Goal: Task Accomplishment & Management: Manage account settings

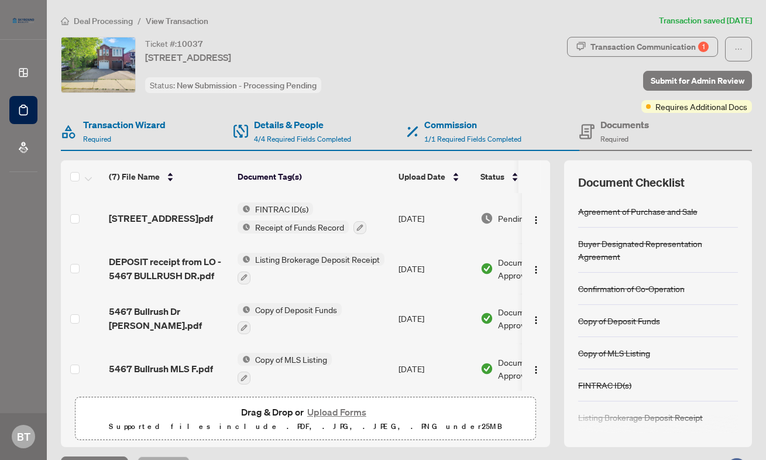
click at [90, 22] on span "Deal Processing" at bounding box center [103, 21] width 59 height 11
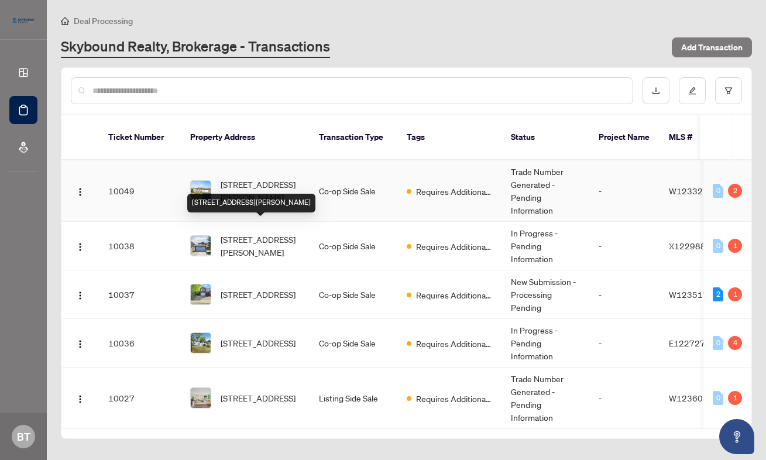
click at [253, 160] on td "[STREET_ADDRESS][PERSON_NAME]" at bounding box center [245, 190] width 129 height 61
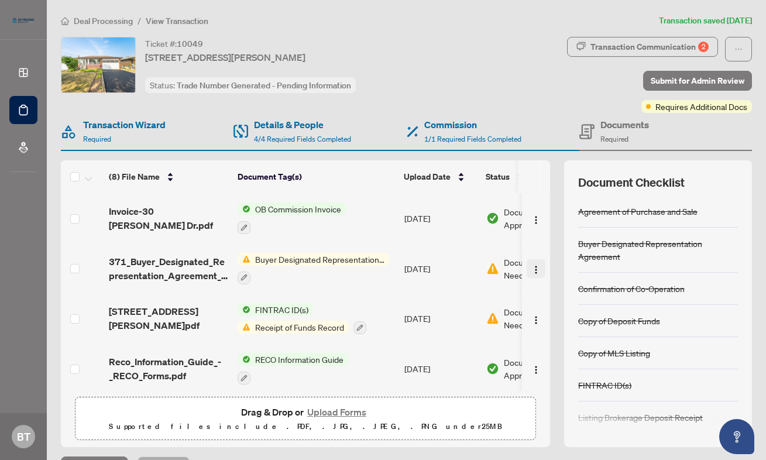
click at [535, 268] on img "button" at bounding box center [536, 269] width 9 height 9
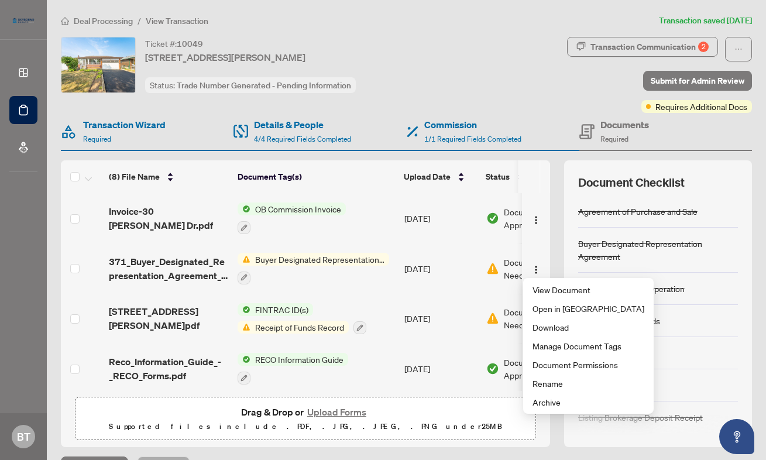
click at [351, 254] on span "Buyer Designated Representation Agreement" at bounding box center [320, 259] width 139 height 13
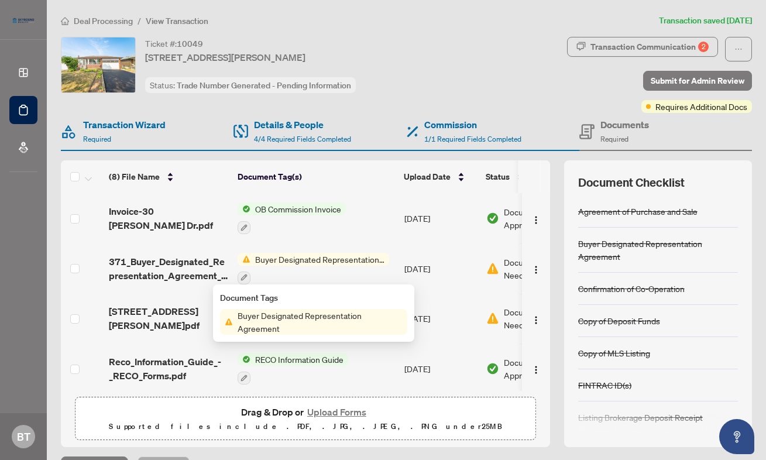
click at [292, 327] on span "Buyer Designated Representation Agreement" at bounding box center [320, 322] width 174 height 26
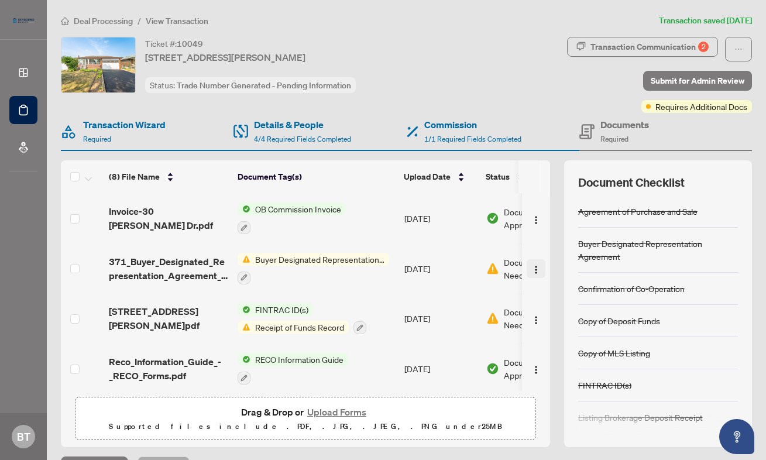
click at [532, 268] on img "button" at bounding box center [536, 269] width 9 height 9
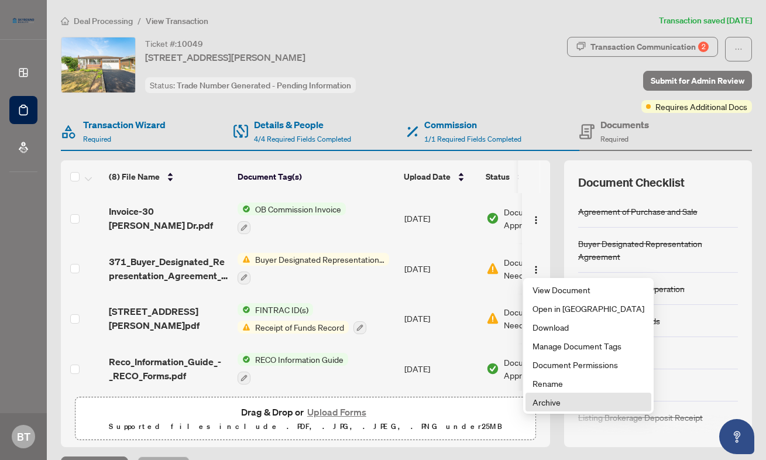
click at [551, 400] on span "Archive" at bounding box center [589, 402] width 112 height 13
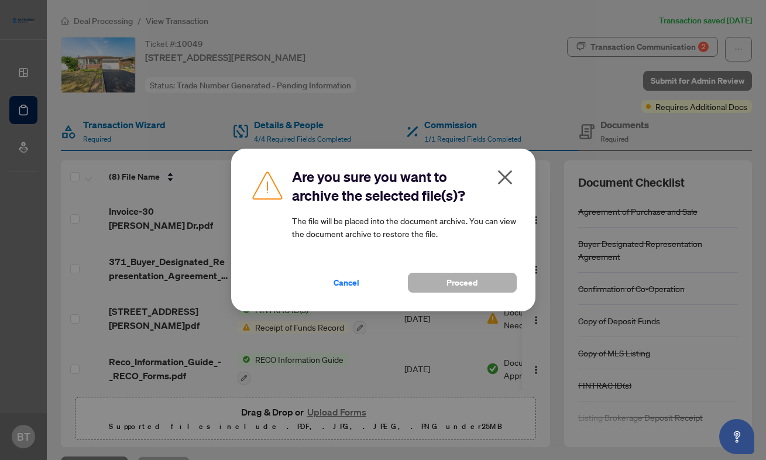
click at [437, 282] on button "Proceed" at bounding box center [462, 283] width 109 height 20
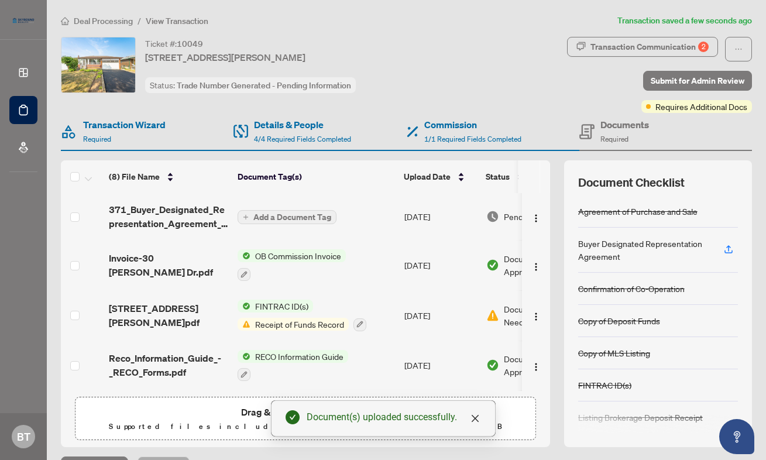
click at [290, 214] on span "Add a Document Tag" at bounding box center [292, 217] width 78 height 8
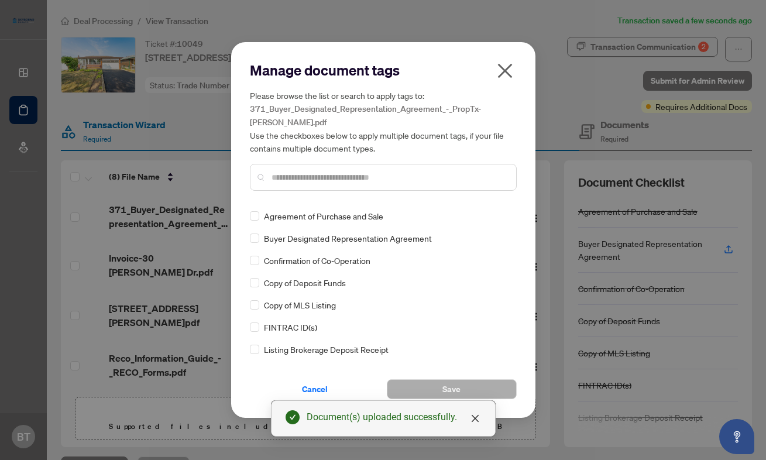
click at [328, 232] on span "Buyer Designated Representation Agreement" at bounding box center [348, 238] width 168 height 13
click at [474, 379] on button "Save" at bounding box center [452, 389] width 130 height 20
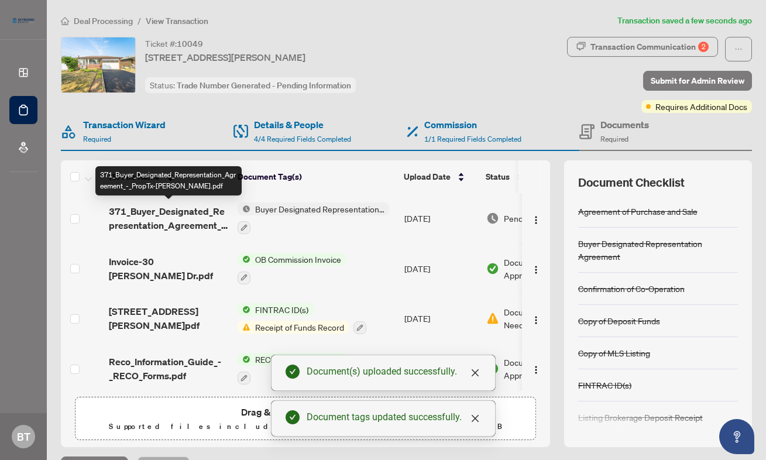
click at [179, 220] on span "371_Buyer_Designated_Representation_Agreement_-_PropTx-[PERSON_NAME].pdf" at bounding box center [168, 218] width 119 height 28
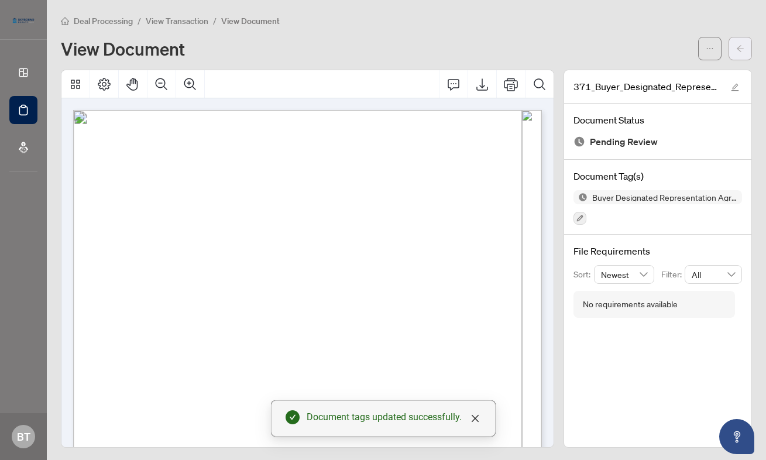
click at [730, 47] on button "button" at bounding box center [740, 48] width 23 height 23
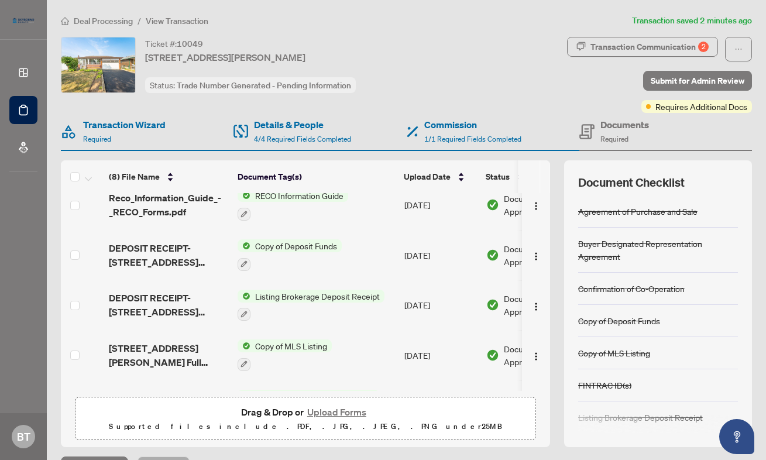
scroll to position [194, 0]
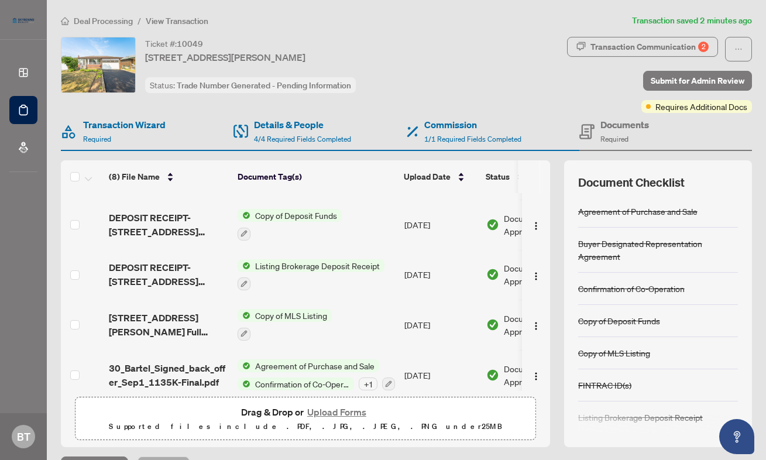
click at [181, 255] on td "DEPOSIT RECEIPT-[STREET_ADDRESS][PERSON_NAME] Sale 1.pdf" at bounding box center [168, 275] width 129 height 50
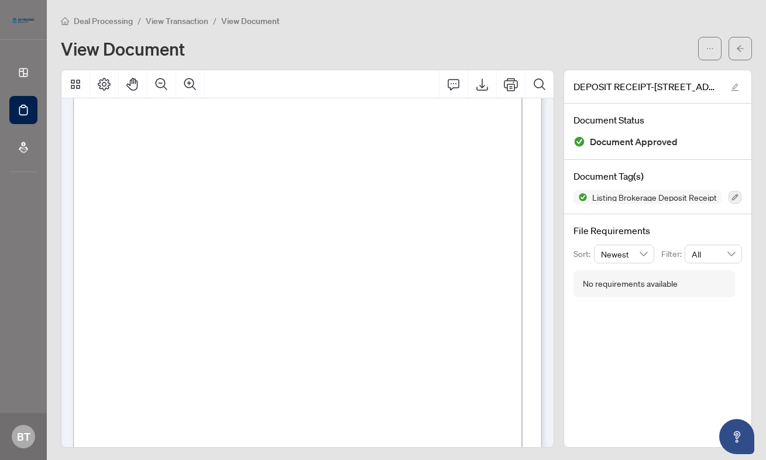
scroll to position [30, 0]
click at [168, 24] on span "View Transaction" at bounding box center [177, 21] width 63 height 11
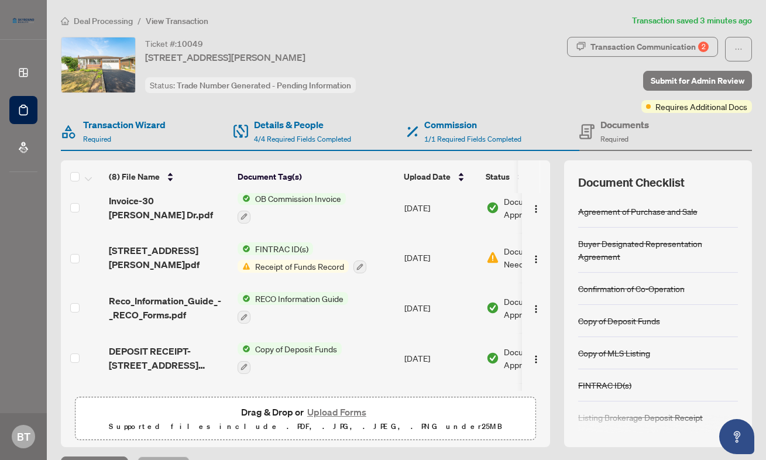
scroll to position [65, 0]
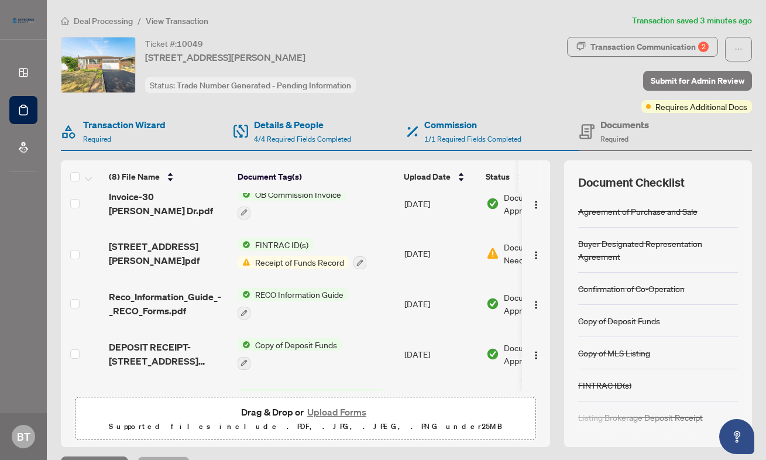
click at [283, 268] on td "FINTRAC ID(s) Receipt of Funds Record" at bounding box center [316, 254] width 167 height 50
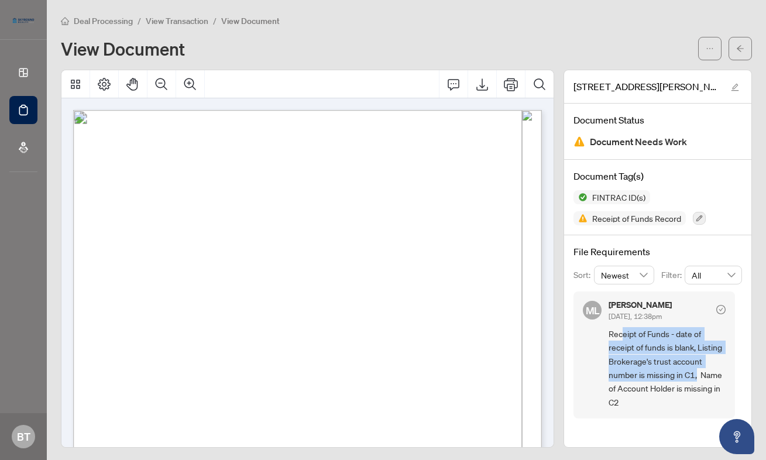
drag, startPoint x: 622, startPoint y: 334, endPoint x: 698, endPoint y: 374, distance: 86.2
click at [698, 374] on span "Receipt of Funds - date of receipt of funds is blank, Listing Brokerage's trust…" at bounding box center [667, 368] width 117 height 82
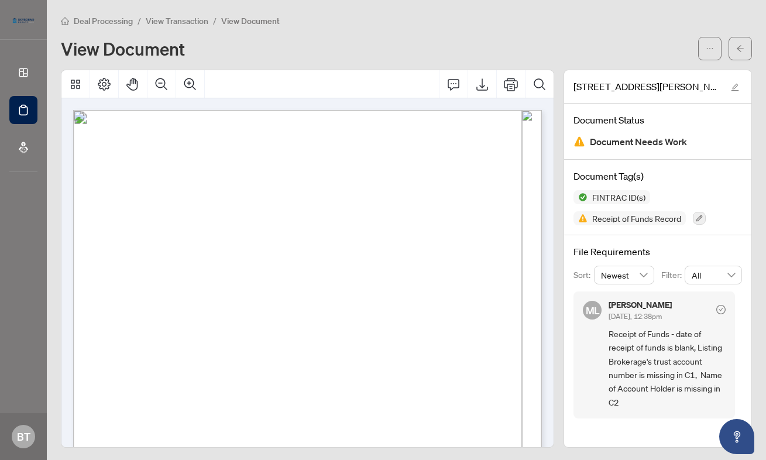
click at [632, 386] on span "Receipt of Funds - date of receipt of funds is blank, Listing Brokerage's trust…" at bounding box center [667, 368] width 117 height 82
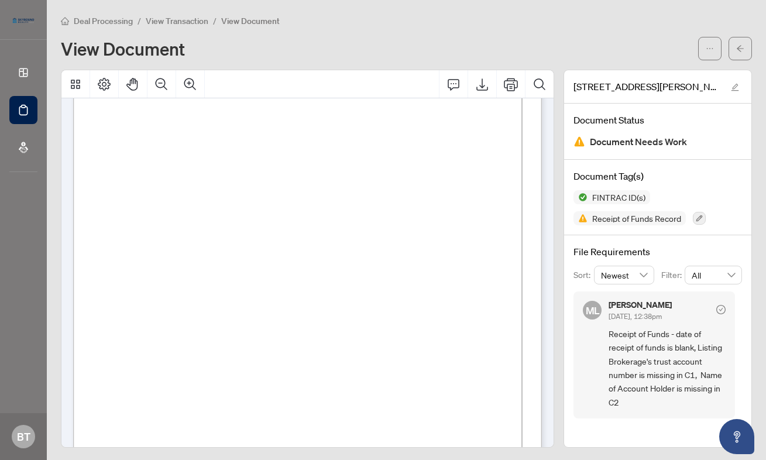
scroll to position [697, 0]
click at [96, 20] on span "Deal Processing" at bounding box center [103, 21] width 59 height 11
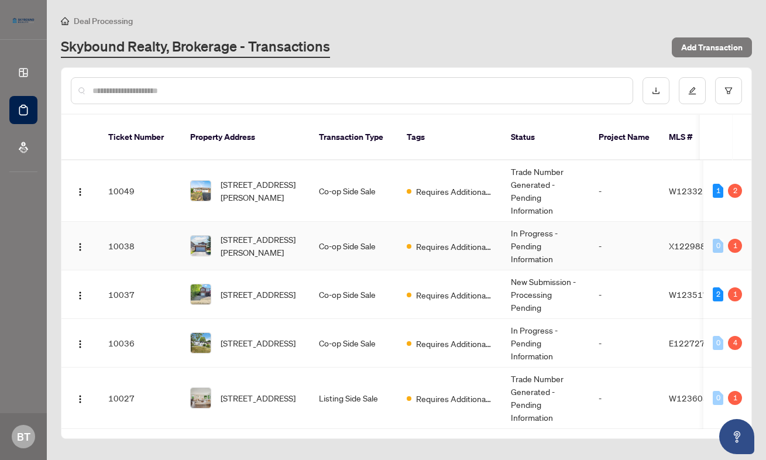
click at [296, 236] on span "[STREET_ADDRESS][PERSON_NAME]" at bounding box center [261, 246] width 80 height 26
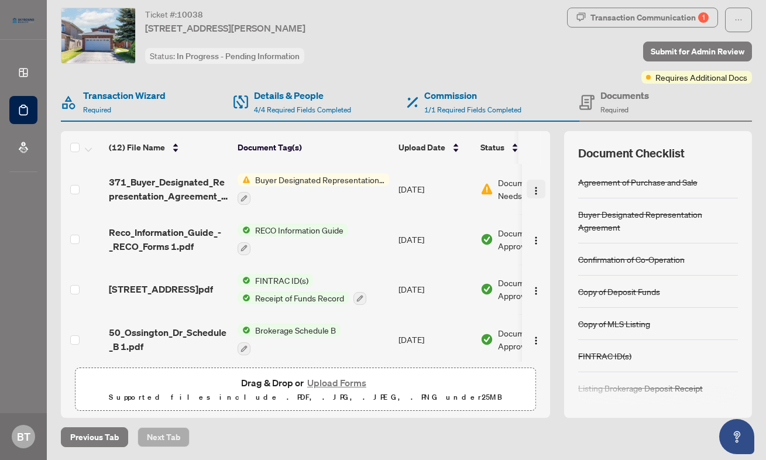
click at [532, 192] on img "button" at bounding box center [536, 190] width 9 height 9
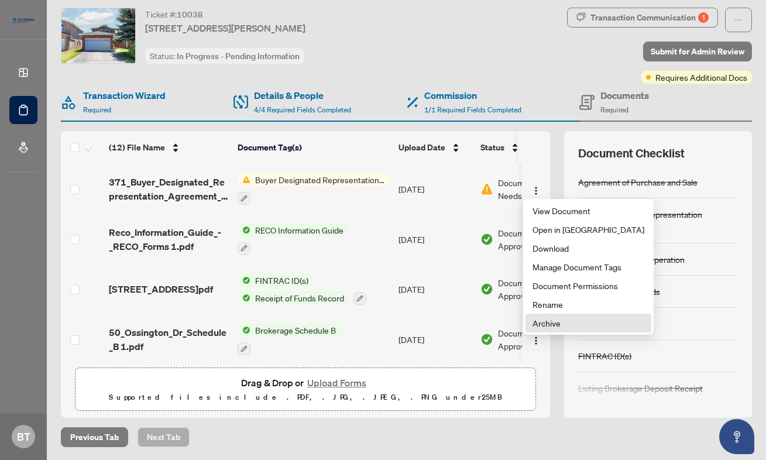
click at [541, 328] on span "Archive" at bounding box center [589, 323] width 112 height 13
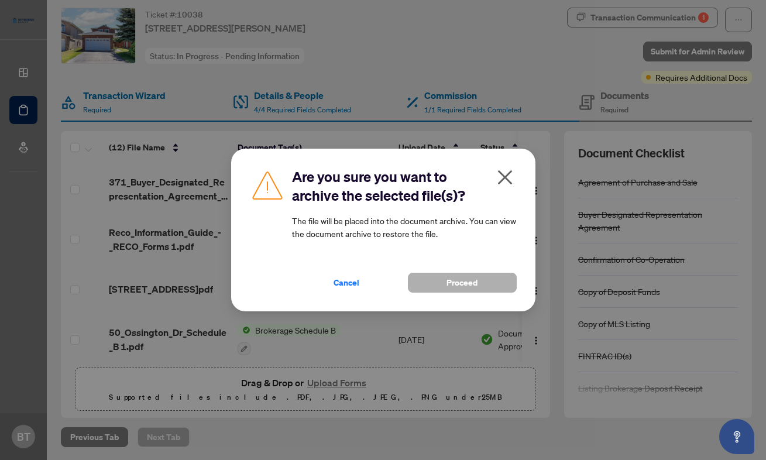
click at [436, 287] on button "Proceed" at bounding box center [462, 283] width 109 height 20
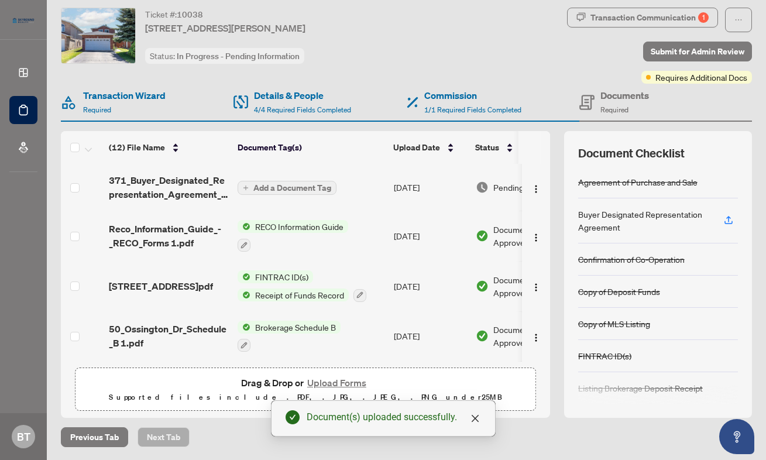
click at [260, 190] on span "Add a Document Tag" at bounding box center [292, 188] width 78 height 8
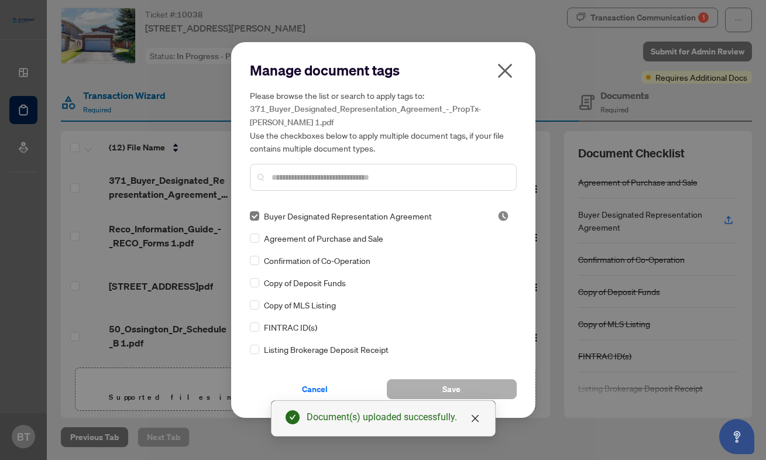
click at [465, 388] on button "Save" at bounding box center [452, 389] width 130 height 20
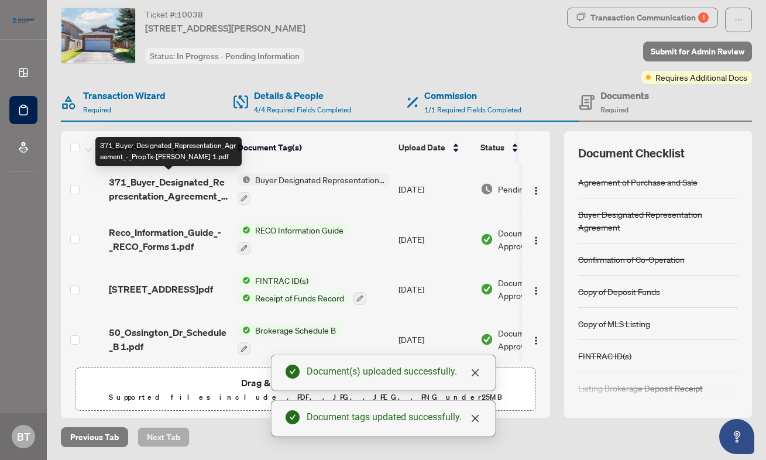
click at [156, 183] on span "371_Buyer_Designated_Representation_Agreement_-_PropTx-[PERSON_NAME] 1.pdf" at bounding box center [168, 189] width 119 height 28
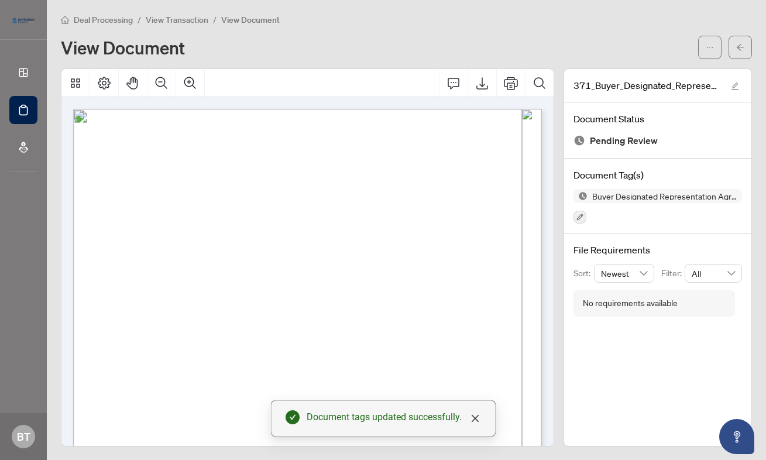
click at [186, 19] on span "View Transaction" at bounding box center [177, 20] width 63 height 11
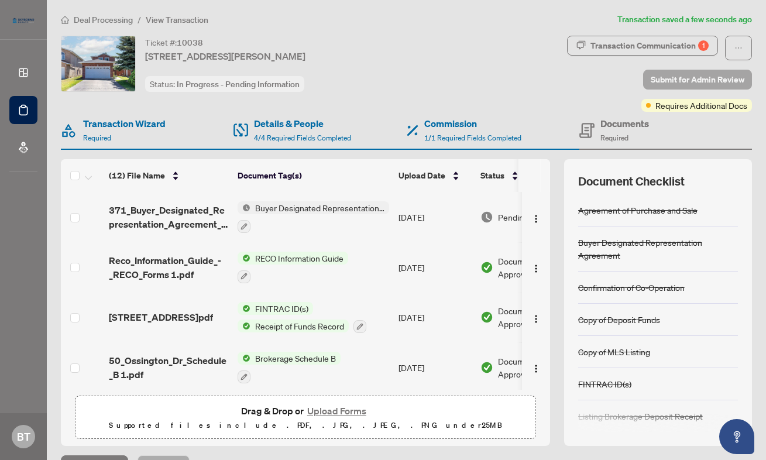
click at [695, 84] on span "Submit for Admin Review" at bounding box center [698, 79] width 94 height 19
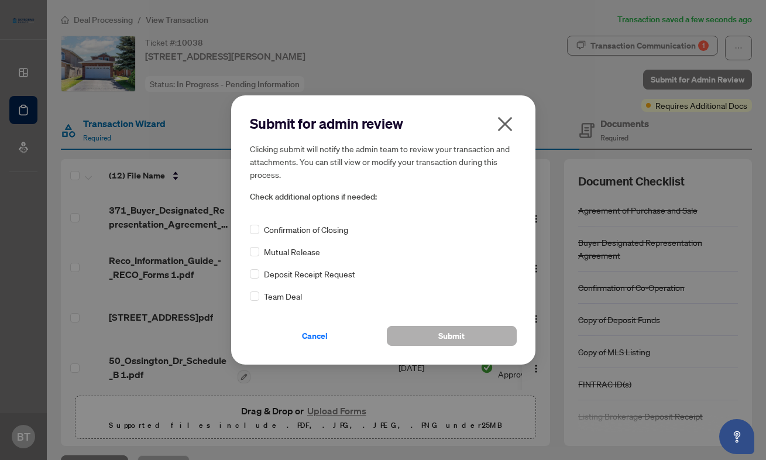
click at [443, 341] on span "Submit" at bounding box center [451, 336] width 26 height 19
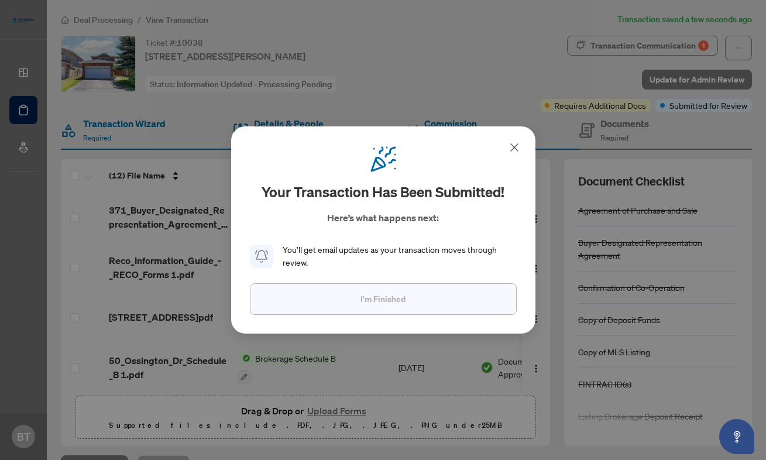
click at [383, 304] on span "I'm Finished" at bounding box center [383, 299] width 45 height 19
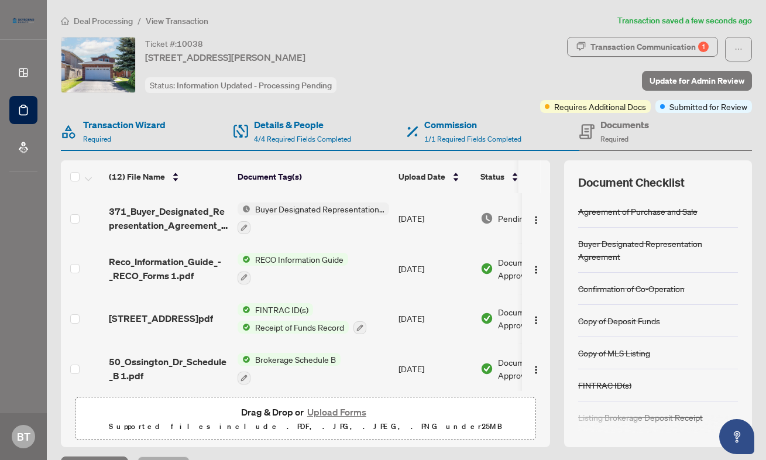
click at [619, 133] on div "Documents Required" at bounding box center [625, 132] width 49 height 28
click at [468, 135] on span "1/1 Required Fields Completed" at bounding box center [472, 139] width 97 height 9
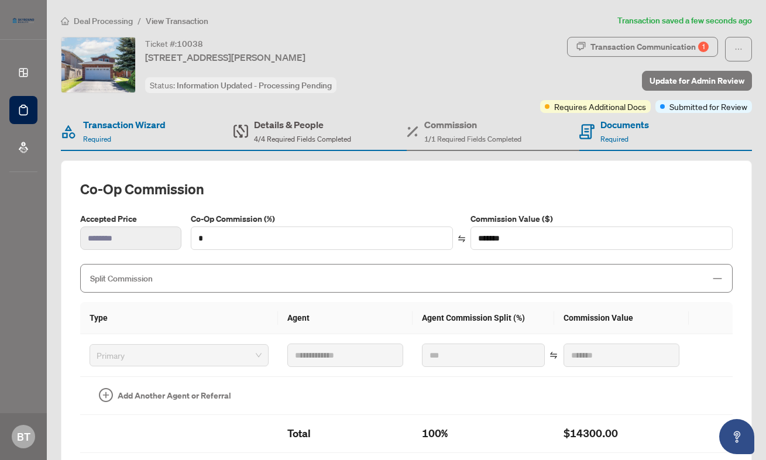
click at [300, 126] on h4 "Details & People" at bounding box center [302, 125] width 97 height 14
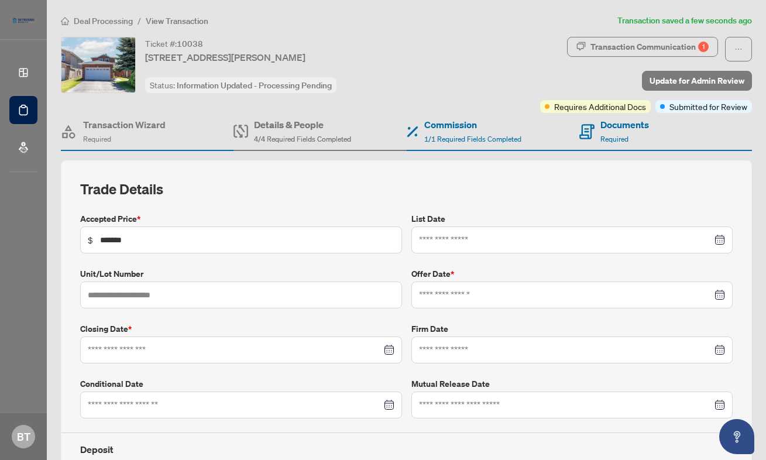
type input "**********"
click at [140, 122] on h4 "Transaction Wizard" at bounding box center [124, 125] width 83 height 14
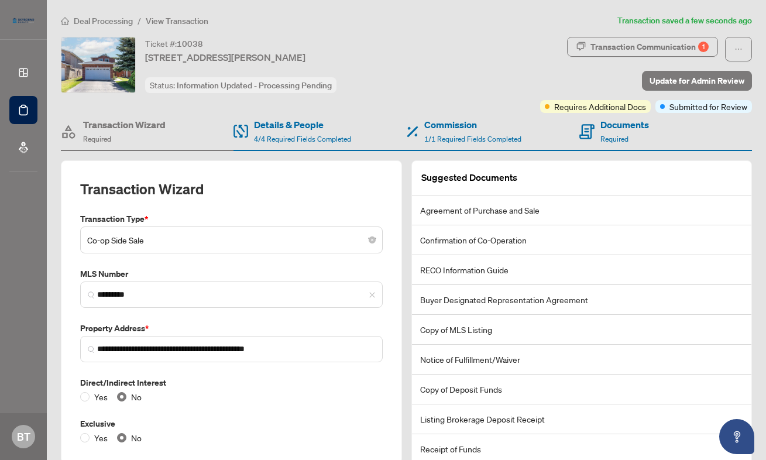
click at [83, 16] on span "Deal Processing" at bounding box center [103, 21] width 59 height 11
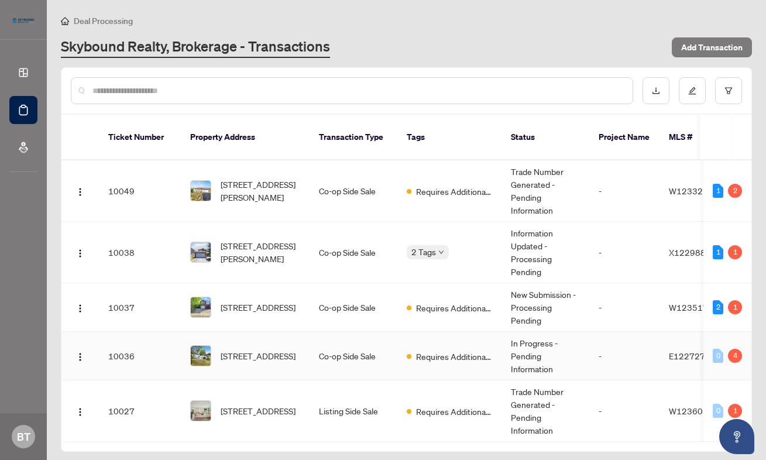
click at [325, 348] on td "Co-op Side Sale" at bounding box center [354, 356] width 88 height 49
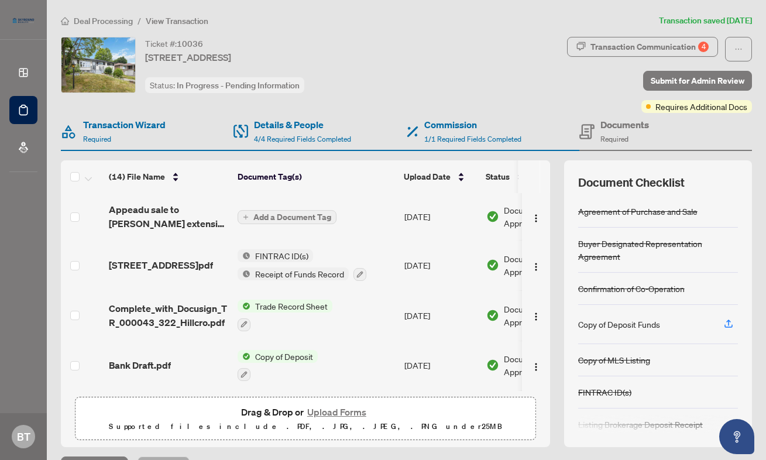
click at [285, 218] on span "Add a Document Tag" at bounding box center [292, 217] width 78 height 8
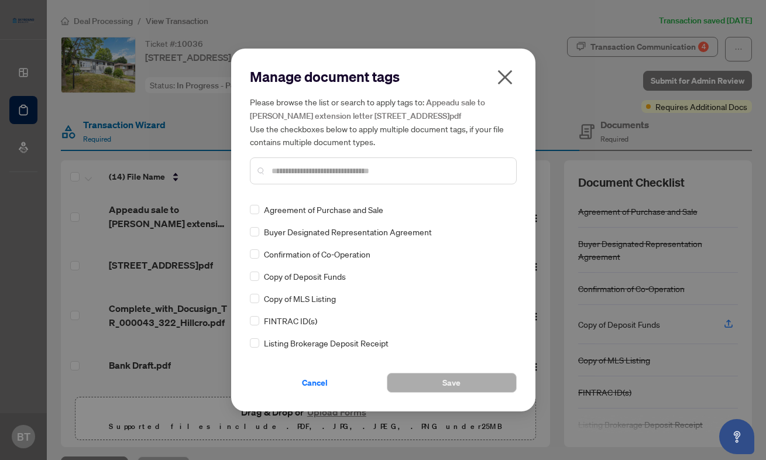
click at [507, 87] on icon "close" at bounding box center [505, 77] width 19 height 19
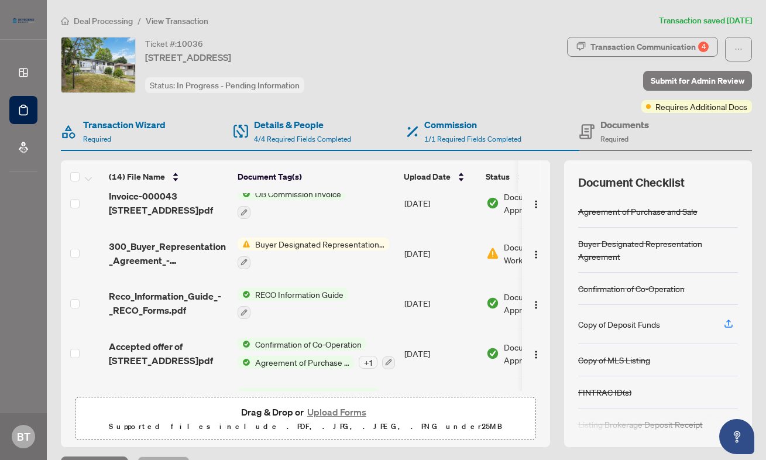
scroll to position [198, 0]
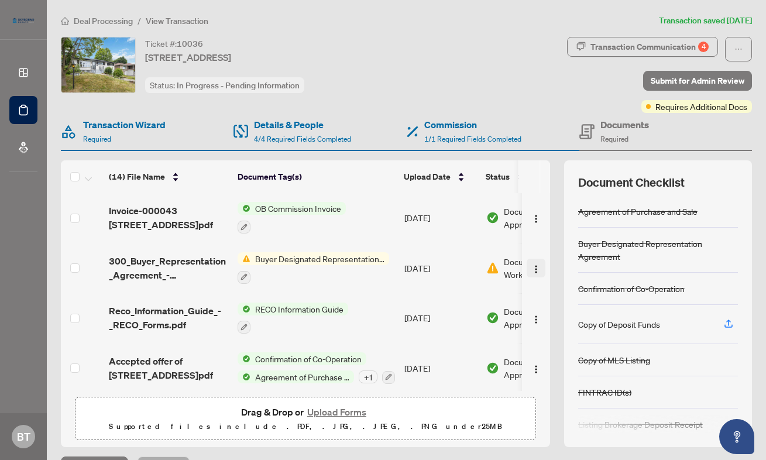
click at [532, 265] on img "button" at bounding box center [536, 269] width 9 height 9
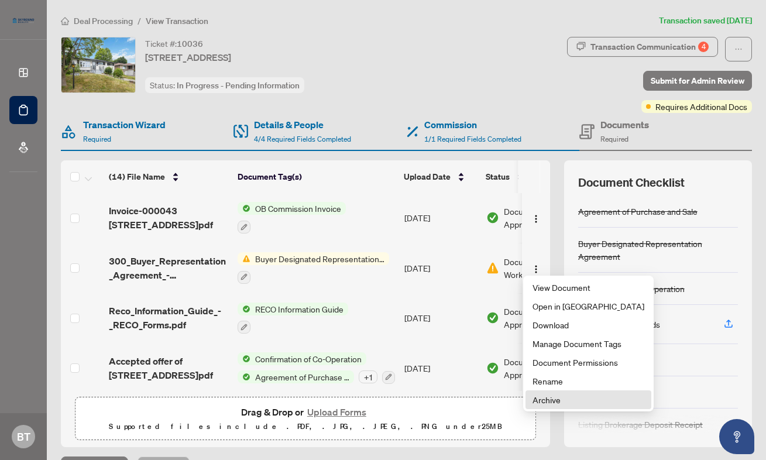
click at [541, 397] on span "Archive" at bounding box center [589, 399] width 112 height 13
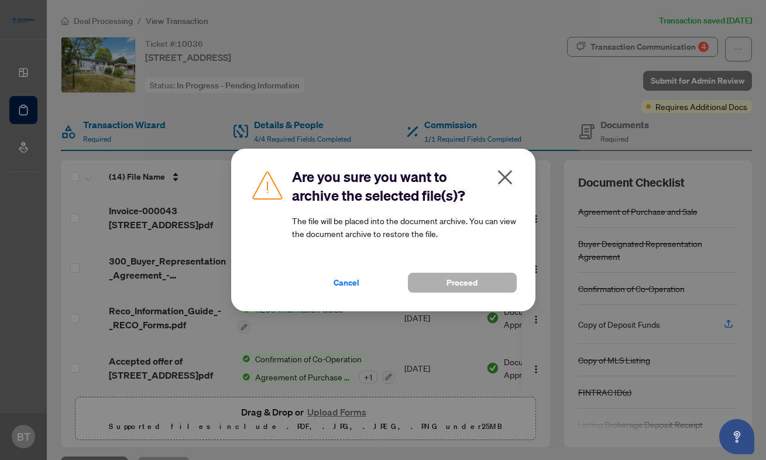
click at [457, 287] on span "Proceed" at bounding box center [462, 282] width 31 height 19
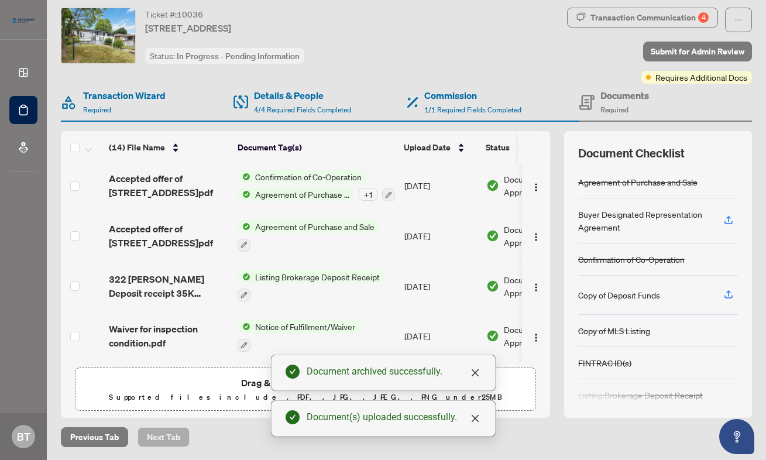
scroll to position [0, 0]
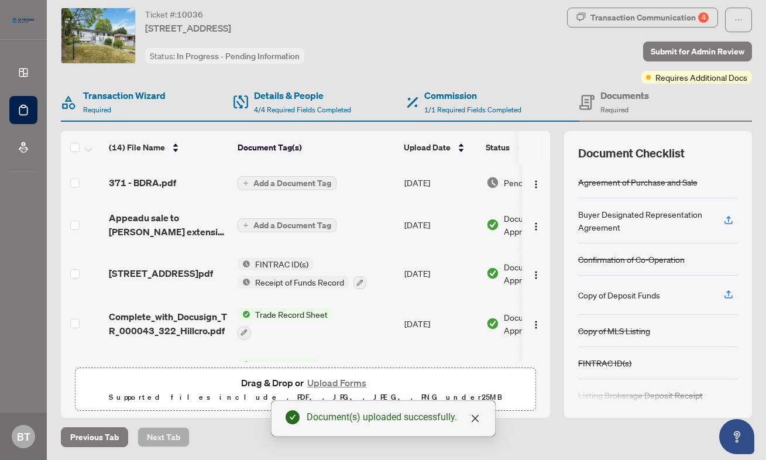
click at [307, 181] on span "Add a Document Tag" at bounding box center [292, 183] width 78 height 8
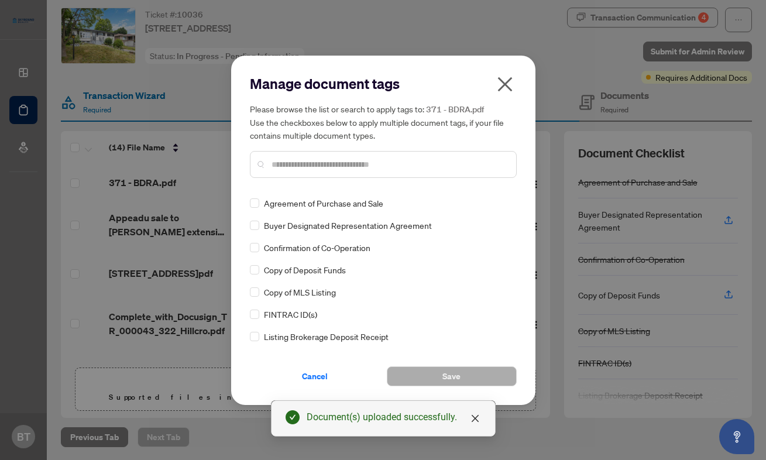
click at [326, 216] on div "Agreement of Purchase and Sale Buyer Designated Representation Agreement Confir…" at bounding box center [383, 270] width 267 height 146
click at [326, 223] on span "Buyer Designated Representation Agreement" at bounding box center [348, 225] width 168 height 13
click at [452, 380] on span "Save" at bounding box center [452, 376] width 18 height 19
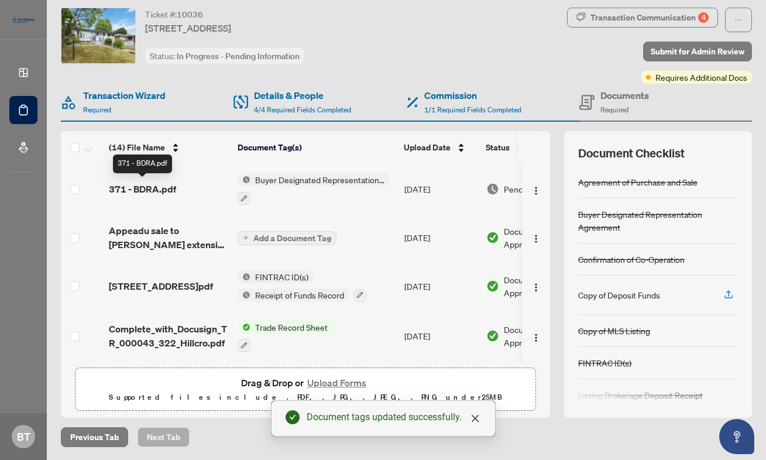
click at [146, 182] on span "371 - BDRA.pdf" at bounding box center [142, 189] width 67 height 14
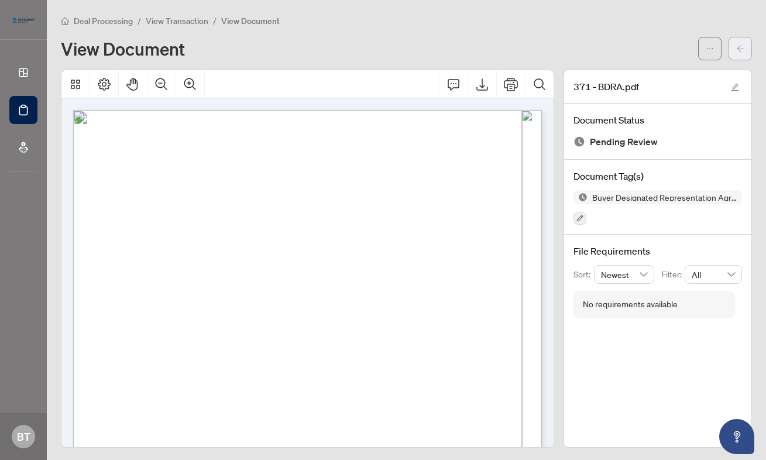
click at [739, 47] on icon "arrow-left" at bounding box center [740, 48] width 8 height 8
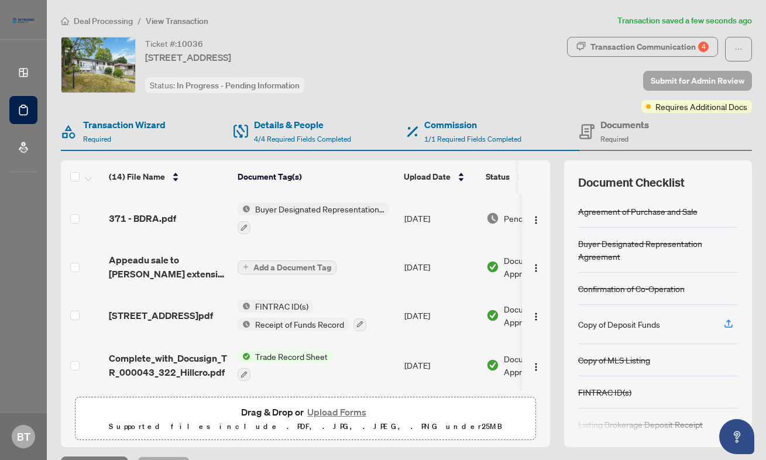
click at [685, 80] on span "Submit for Admin Review" at bounding box center [698, 80] width 94 height 19
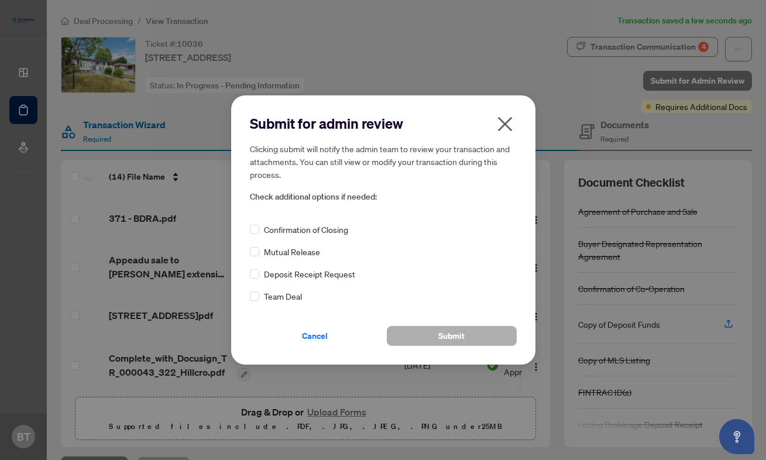
click at [443, 331] on span "Submit" at bounding box center [451, 336] width 26 height 19
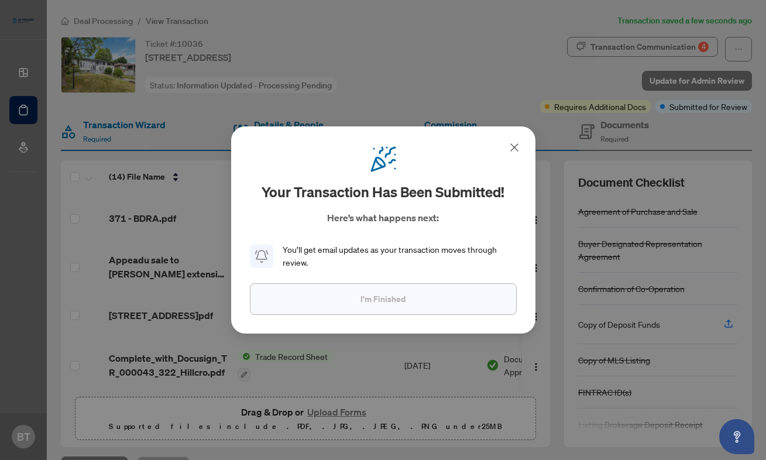
click at [394, 290] on span "I'm Finished" at bounding box center [383, 299] width 45 height 19
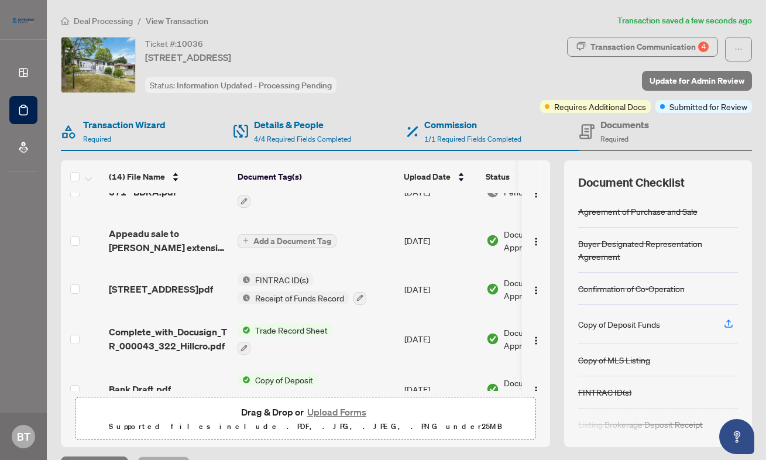
scroll to position [27, 0]
click at [118, 20] on span "Deal Processing" at bounding box center [103, 21] width 59 height 11
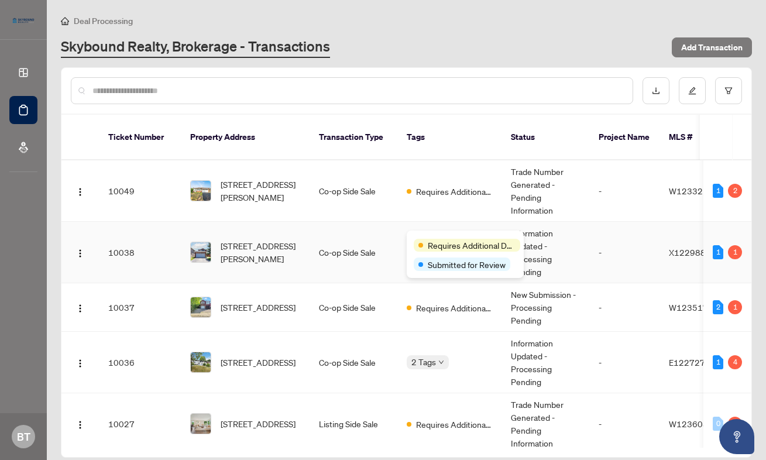
click at [435, 242] on span "Requires Additional Docs" at bounding box center [472, 245] width 88 height 13
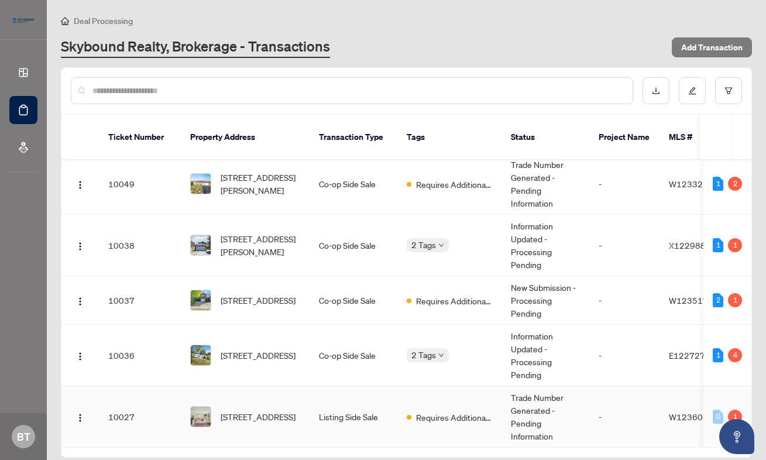
click at [428, 410] on td "Requires Additional Docs" at bounding box center [449, 416] width 104 height 61
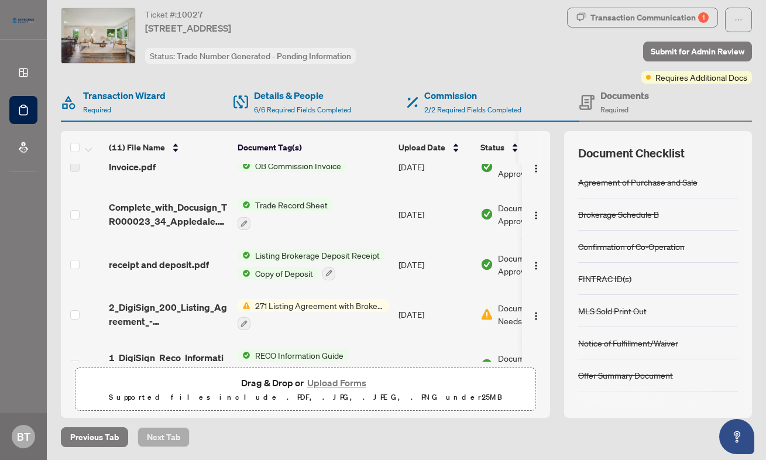
scroll to position [208, 0]
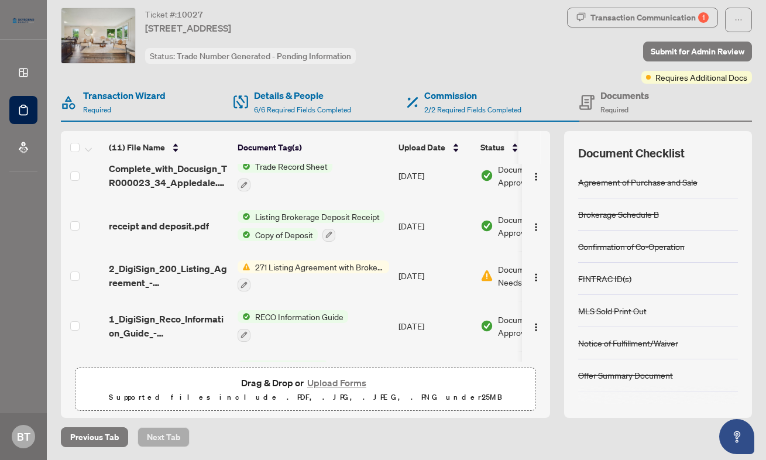
click at [338, 269] on div "271 Listing Agreement with Brokerage Schedule A to Listing Agreement" at bounding box center [314, 276] width 152 height 32
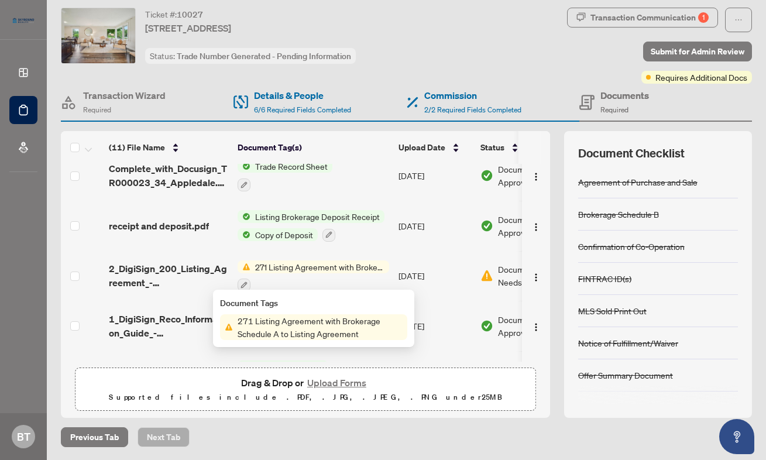
scroll to position [0, 0]
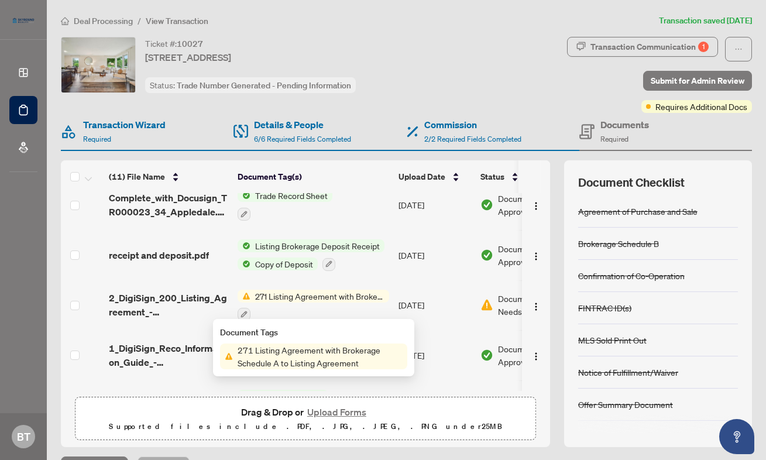
click at [122, 22] on span "Deal Processing" at bounding box center [103, 21] width 59 height 11
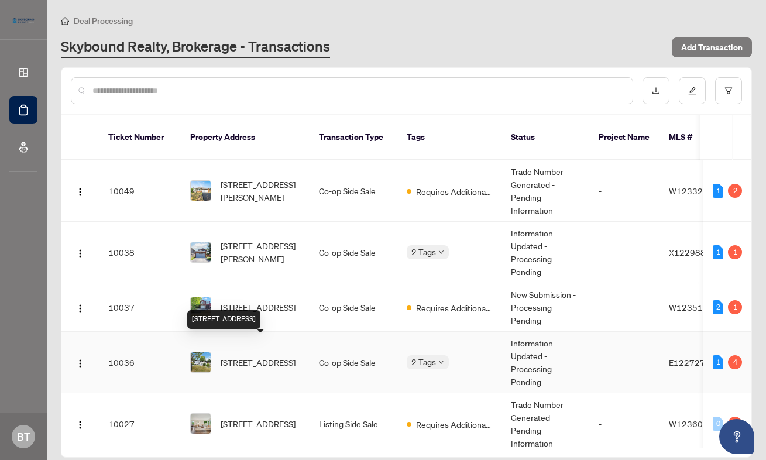
click at [277, 356] on span "[STREET_ADDRESS]" at bounding box center [258, 362] width 75 height 13
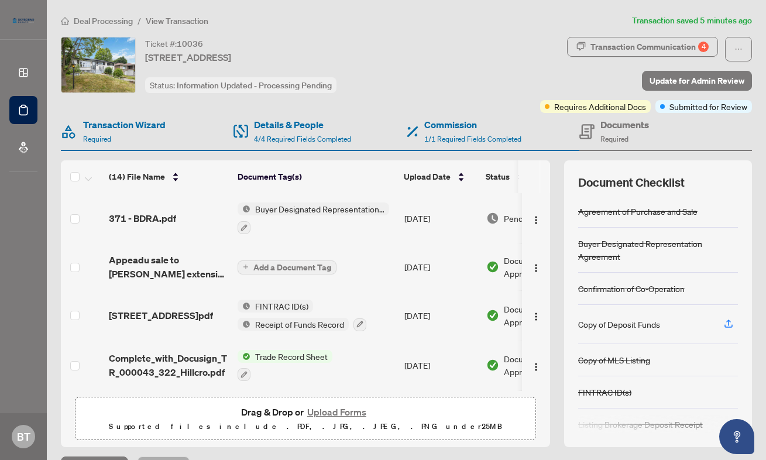
click at [105, 16] on span "Deal Processing" at bounding box center [103, 21] width 59 height 11
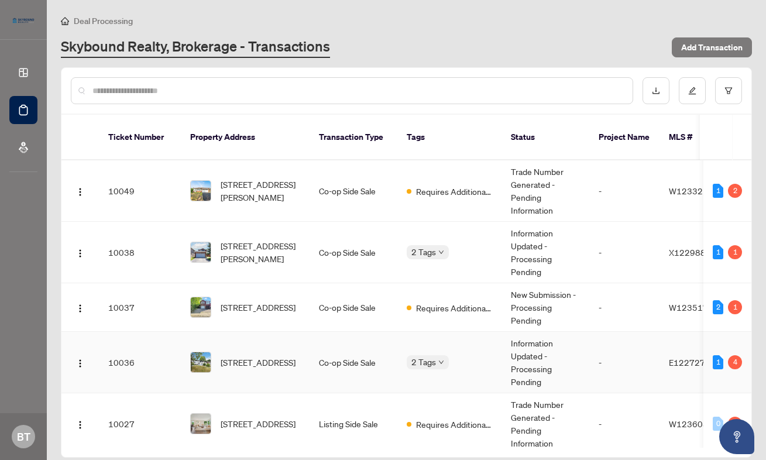
scroll to position [11, 0]
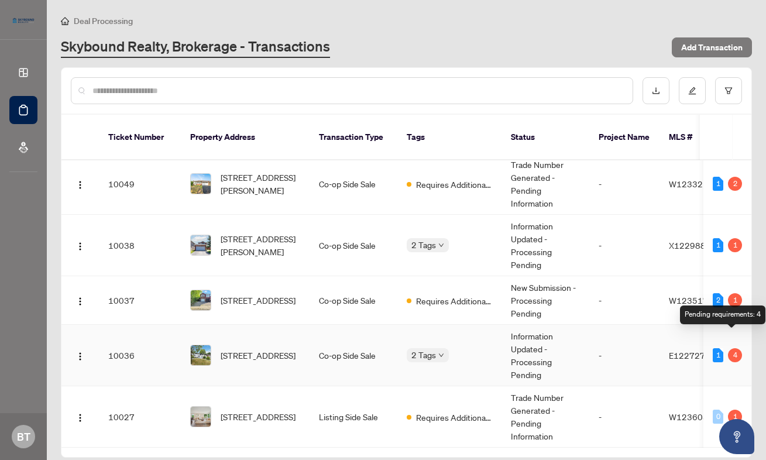
click at [729, 348] on div "4" at bounding box center [735, 355] width 14 height 14
click at [565, 327] on td "Information Updated - Processing Pending" at bounding box center [546, 355] width 88 height 61
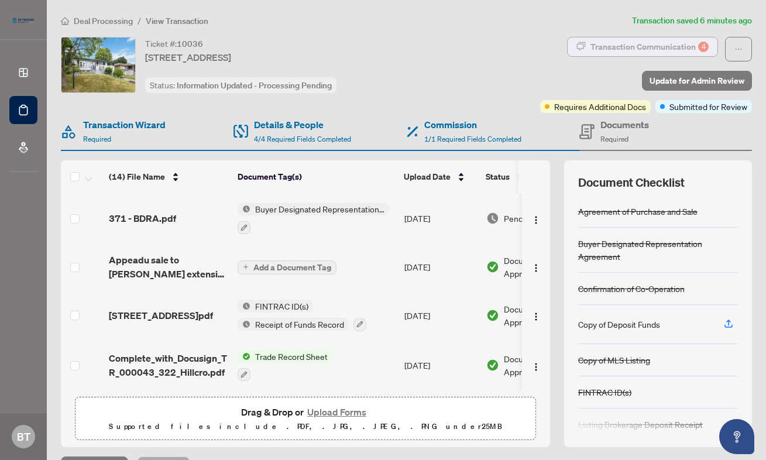
click at [660, 47] on div "Transaction Communication 4" at bounding box center [650, 46] width 118 height 19
type textarea "**********"
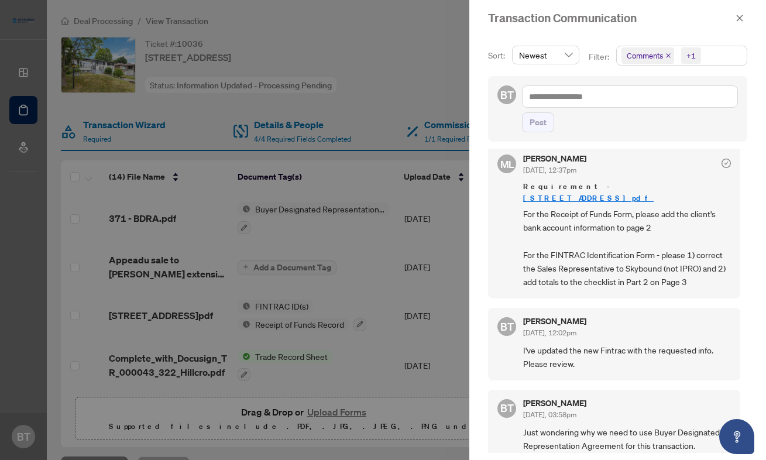
scroll to position [9, 0]
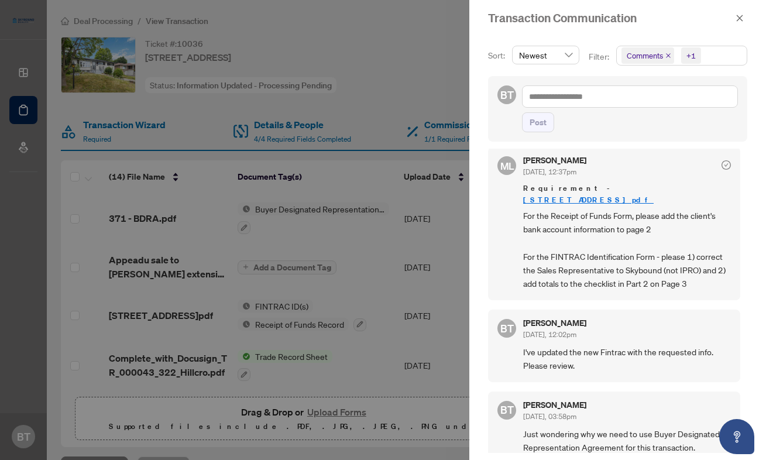
click at [399, 314] on div at bounding box center [383, 230] width 766 height 460
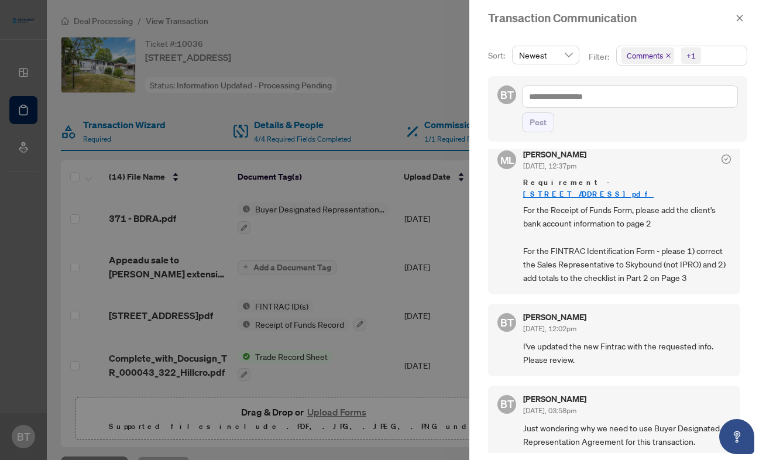
scroll to position [0, 0]
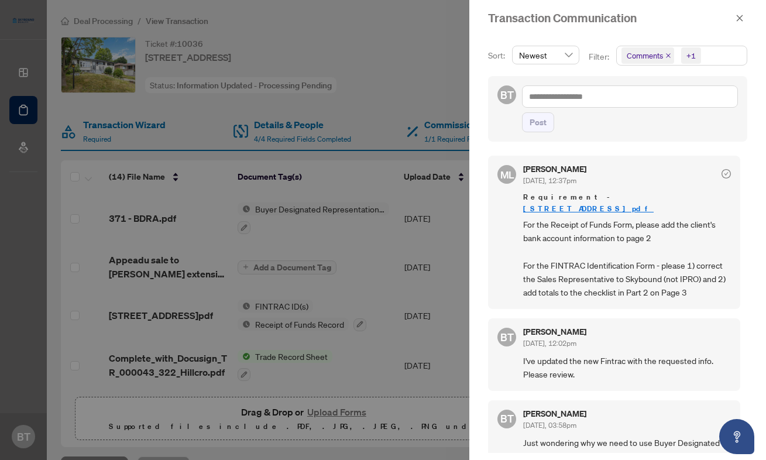
click at [316, 324] on div at bounding box center [383, 230] width 766 height 460
click at [745, 22] on button "button" at bounding box center [739, 18] width 15 height 14
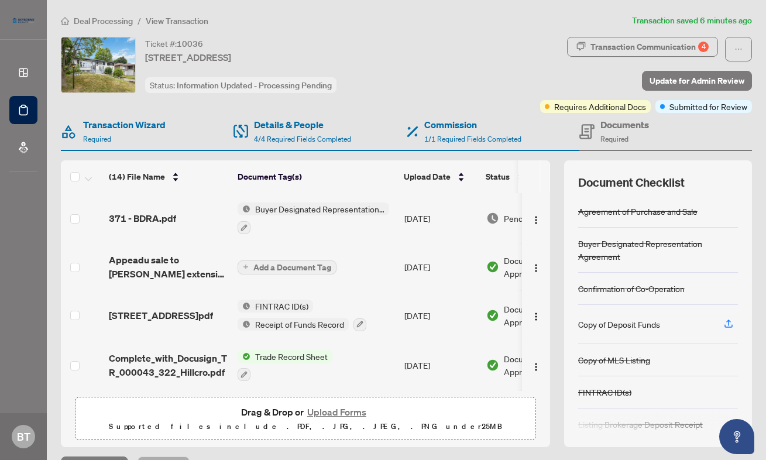
click at [317, 302] on div "FINTRAC ID(s) Receipt of Funds Record" at bounding box center [302, 316] width 129 height 32
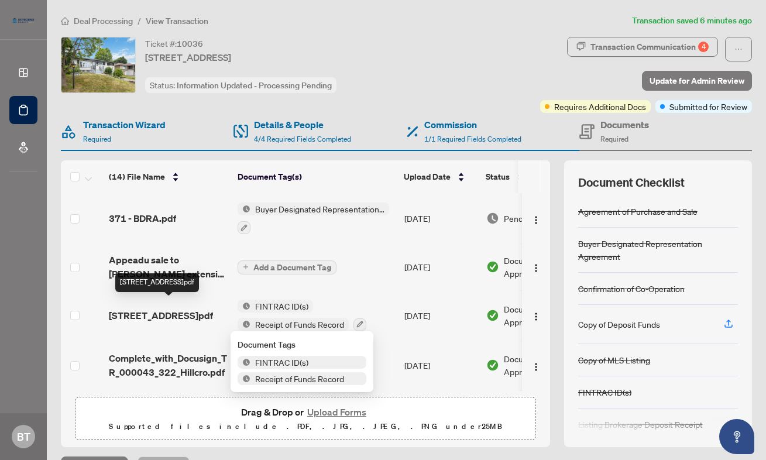
click at [155, 316] on span "[STREET_ADDRESS]pdf" at bounding box center [161, 315] width 104 height 14
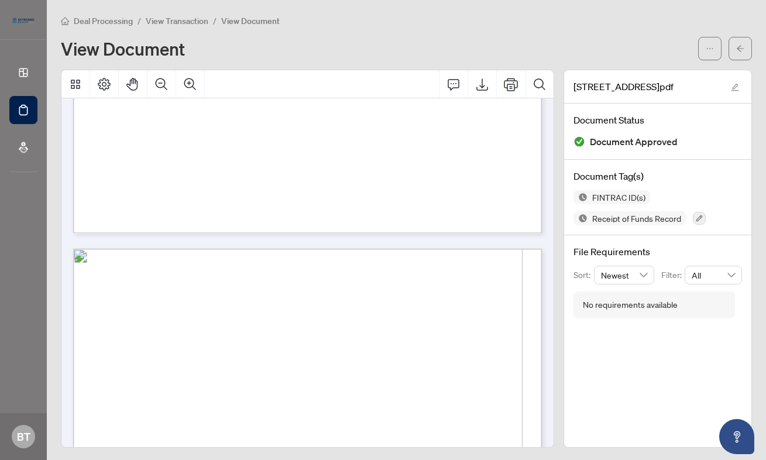
scroll to position [2786, 0]
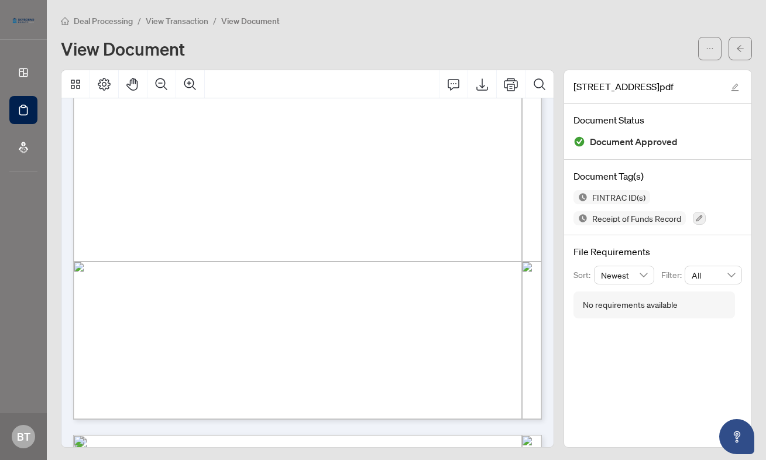
click at [181, 21] on span "View Transaction" at bounding box center [177, 21] width 63 height 11
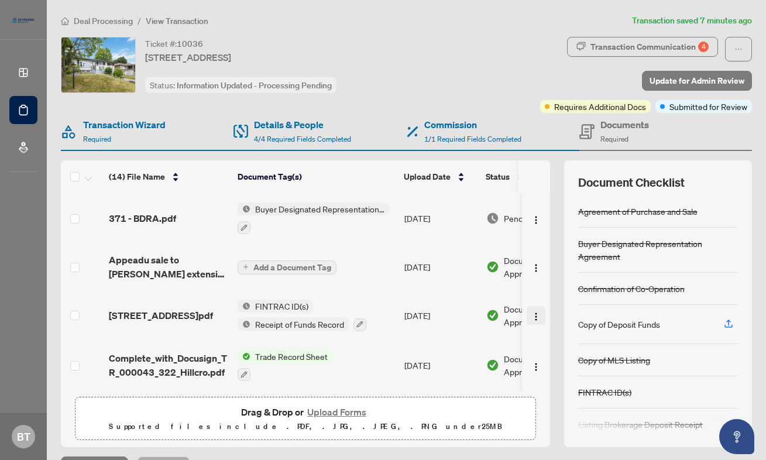
click at [536, 312] on img "button" at bounding box center [536, 316] width 9 height 9
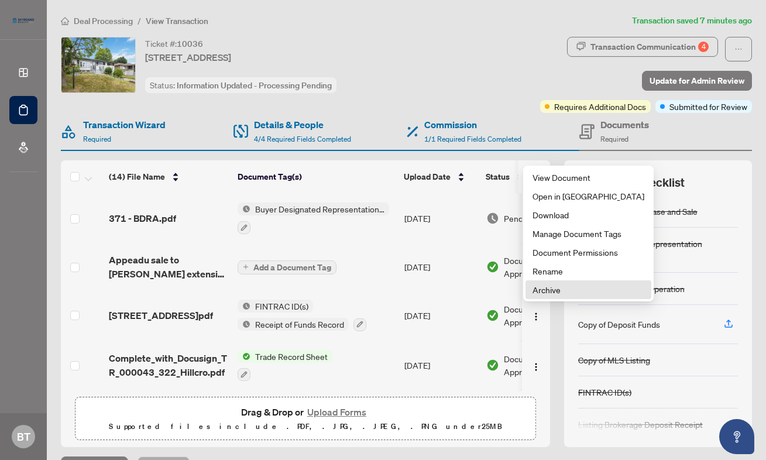
click at [538, 296] on span "Archive" at bounding box center [589, 289] width 112 height 13
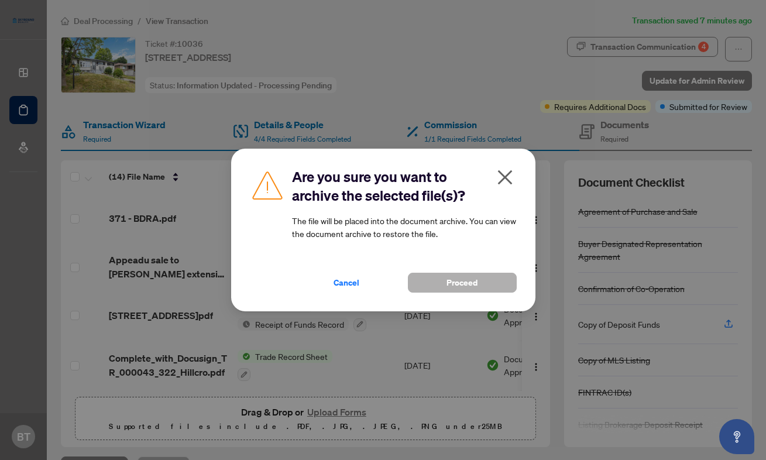
click at [420, 284] on button "Proceed" at bounding box center [462, 283] width 109 height 20
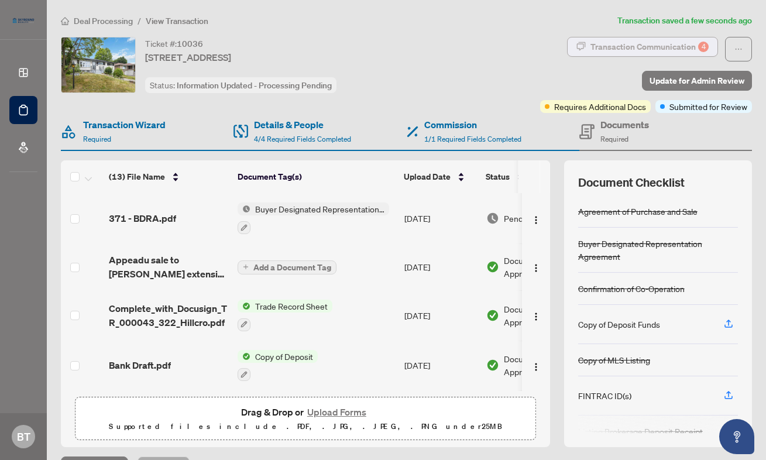
click at [623, 39] on div "Transaction Communication 4" at bounding box center [650, 46] width 118 height 19
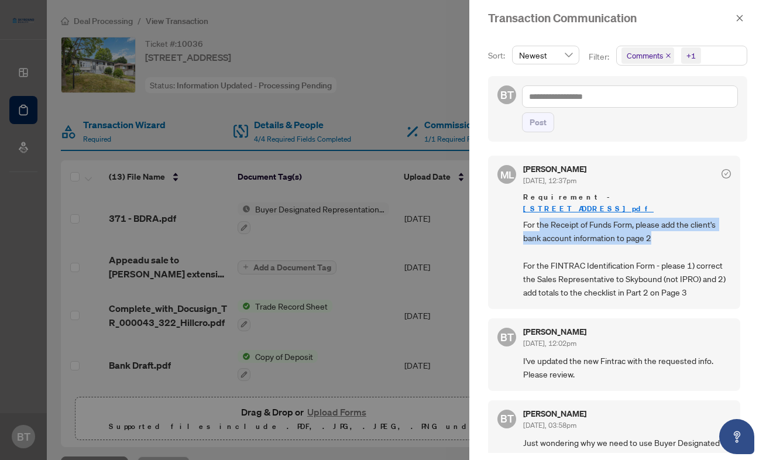
drag, startPoint x: 541, startPoint y: 216, endPoint x: 668, endPoint y: 232, distance: 127.4
click at [668, 232] on span "For the Receipt of Funds Form, please add the client's bank account information…" at bounding box center [627, 259] width 208 height 82
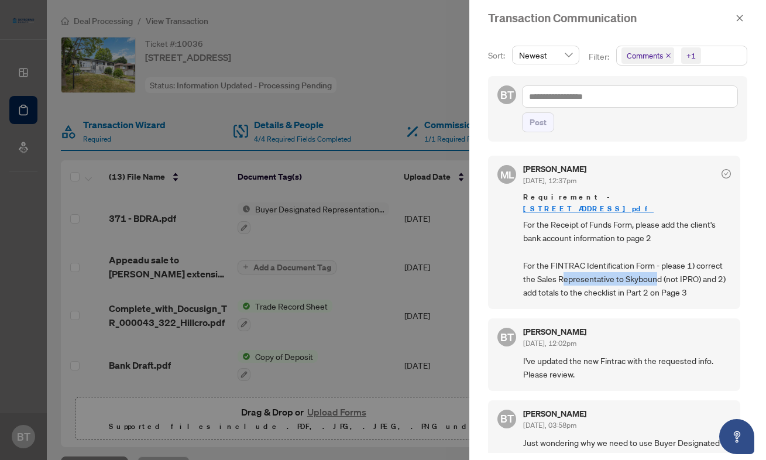
drag, startPoint x: 564, startPoint y: 269, endPoint x: 656, endPoint y: 268, distance: 91.9
click at [657, 268] on span "For the Receipt of Funds Form, please add the client's bank account information…" at bounding box center [627, 259] width 208 height 82
click at [414, 157] on div at bounding box center [383, 230] width 766 height 460
click at [740, 16] on icon "close" at bounding box center [740, 18] width 6 height 6
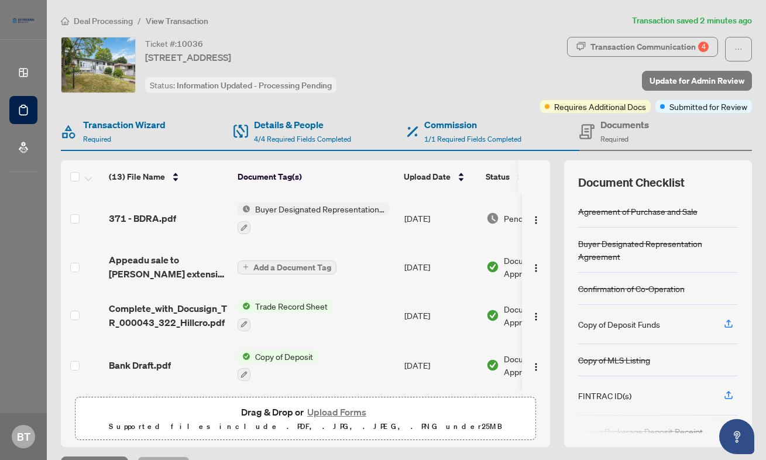
click at [636, 60] on span "Transaction Communication 4" at bounding box center [642, 49] width 151 height 25
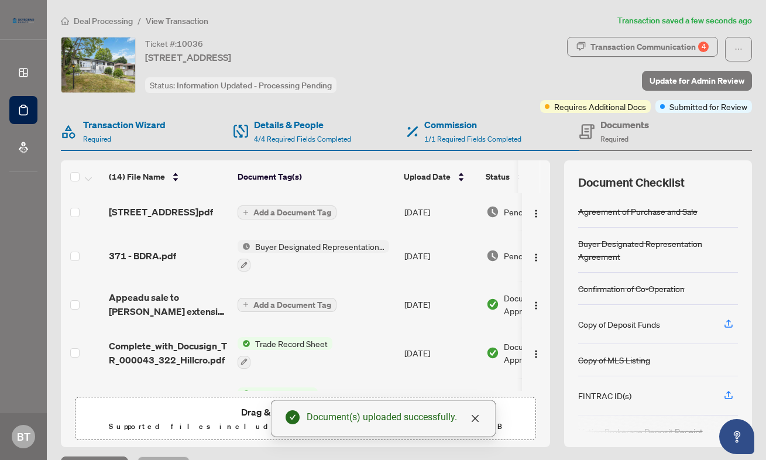
click at [302, 223] on td "Add a Document Tag" at bounding box center [316, 211] width 167 height 37
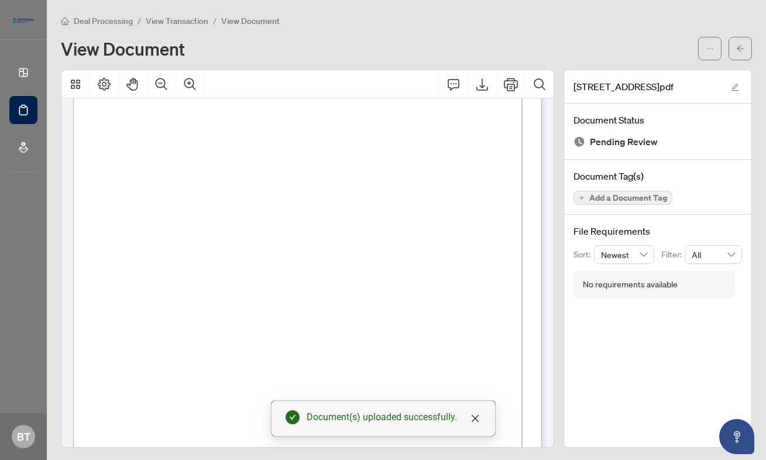
scroll to position [659, 0]
click at [733, 50] on button "button" at bounding box center [740, 48] width 23 height 23
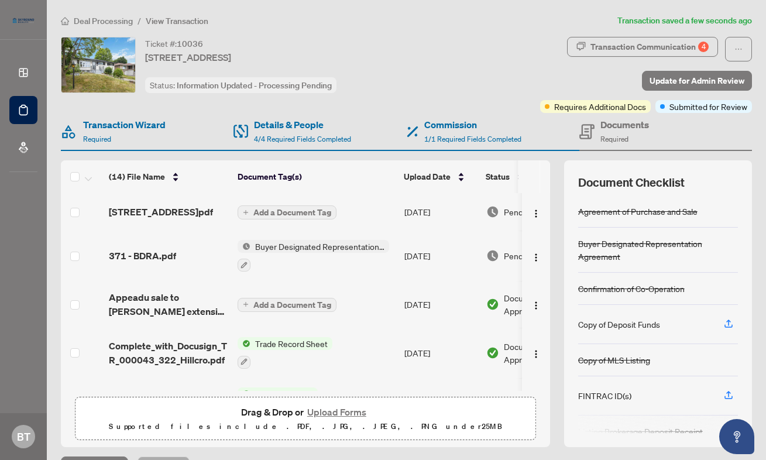
click at [292, 217] on span "Add a Document Tag" at bounding box center [292, 212] width 78 height 8
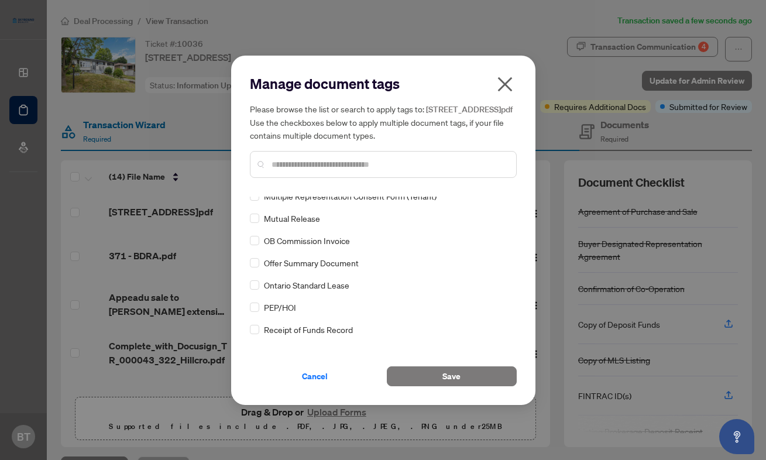
scroll to position [836, 0]
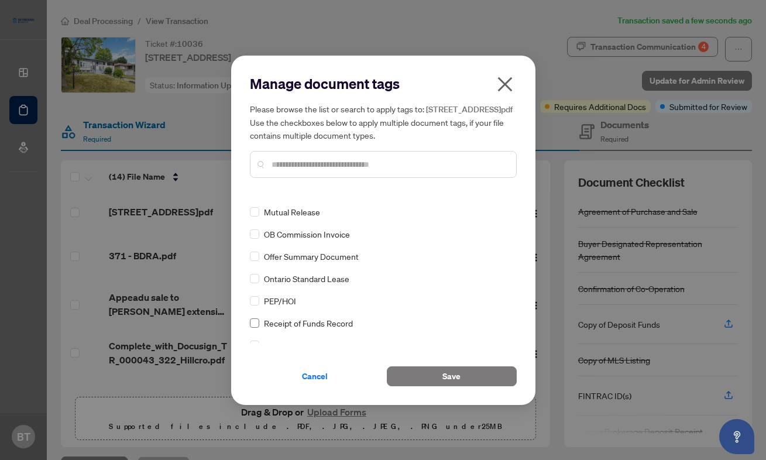
click at [255, 323] on label at bounding box center [254, 323] width 9 height 13
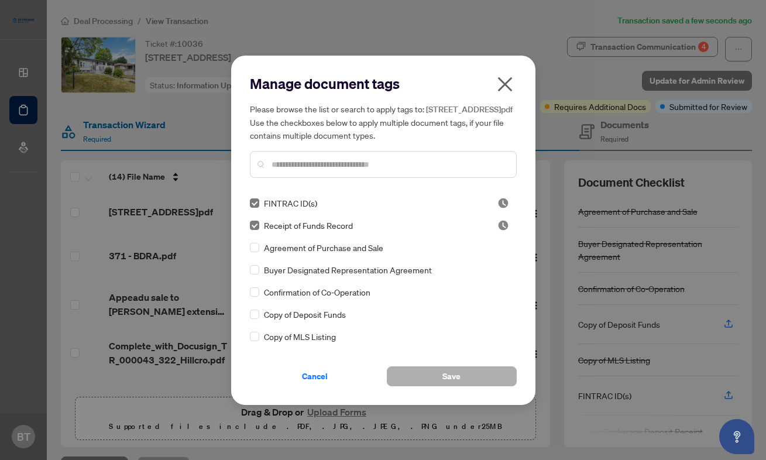
click at [450, 386] on span "Save" at bounding box center [452, 376] width 18 height 19
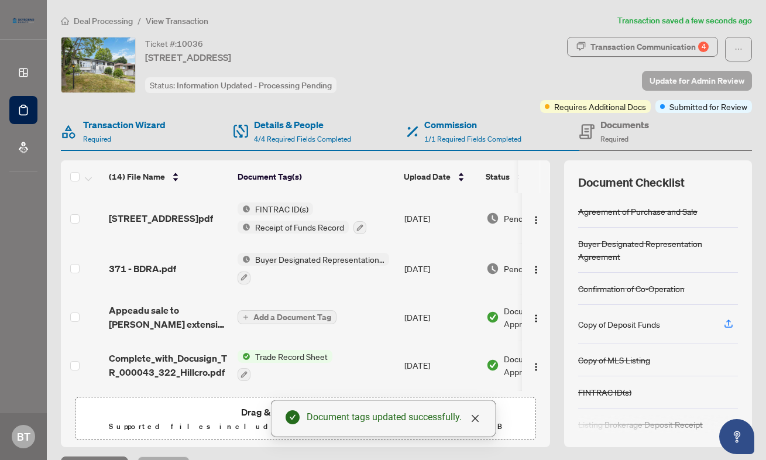
click at [700, 78] on span "Update for Admin Review" at bounding box center [697, 80] width 95 height 19
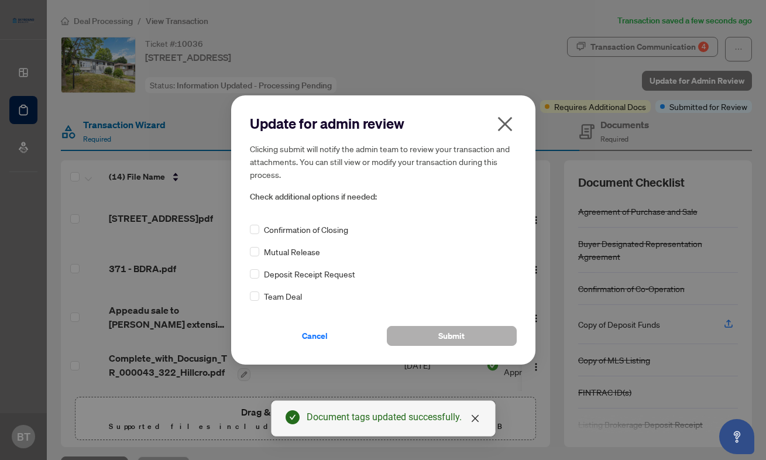
click at [441, 340] on span "Submit" at bounding box center [451, 336] width 26 height 19
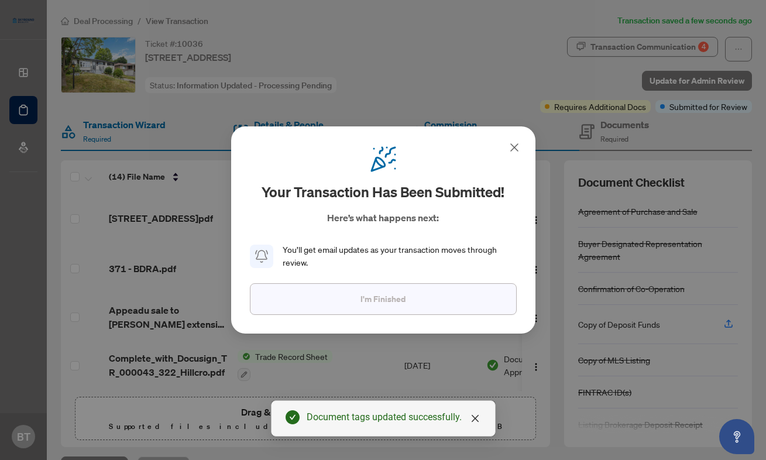
click at [390, 297] on span "I'm Finished" at bounding box center [383, 299] width 45 height 19
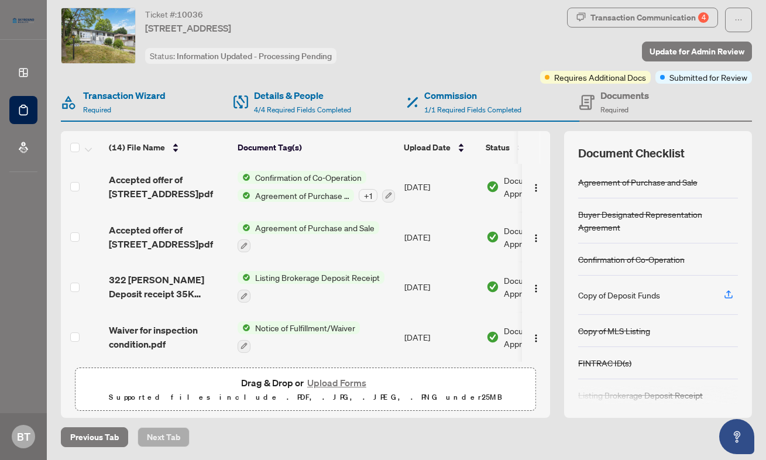
scroll to position [334, 0]
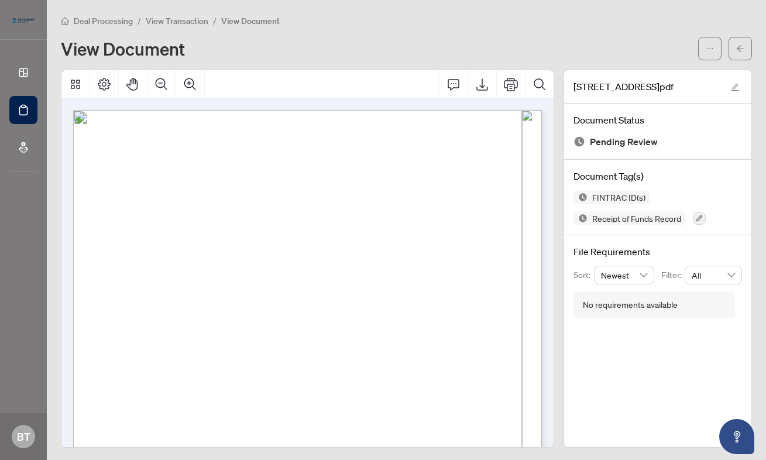
click at [109, 20] on span "Deal Processing" at bounding box center [103, 21] width 59 height 11
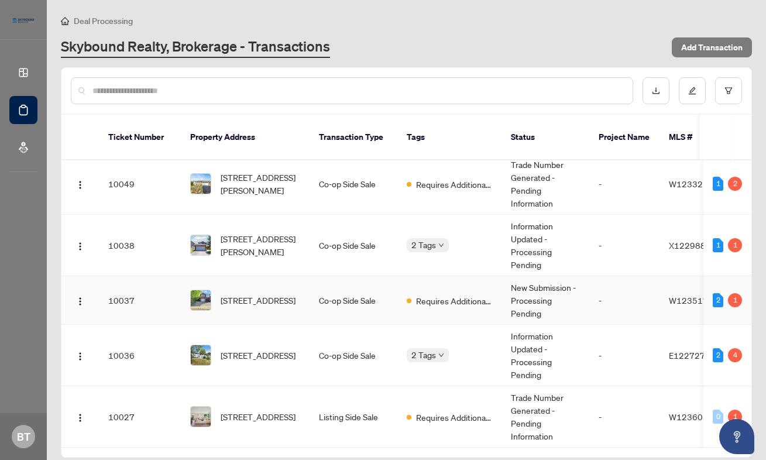
click at [109, 284] on td "10037" at bounding box center [140, 300] width 82 height 49
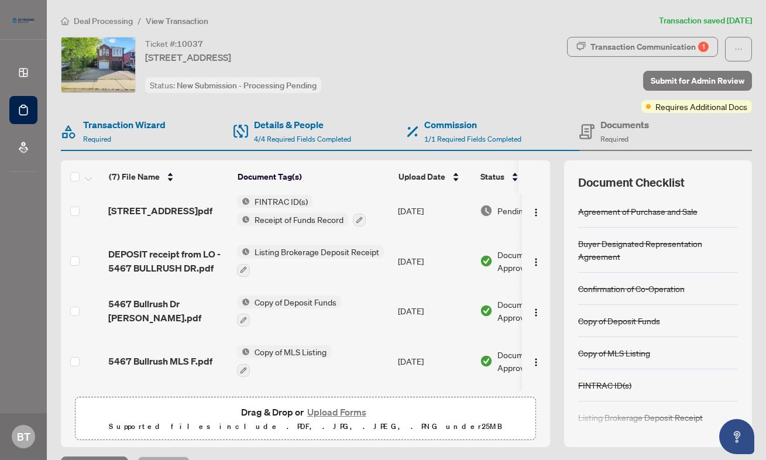
scroll to position [0, 1]
click at [143, 315] on span "5467 Bullrush Dr [PERSON_NAME].pdf" at bounding box center [167, 311] width 119 height 28
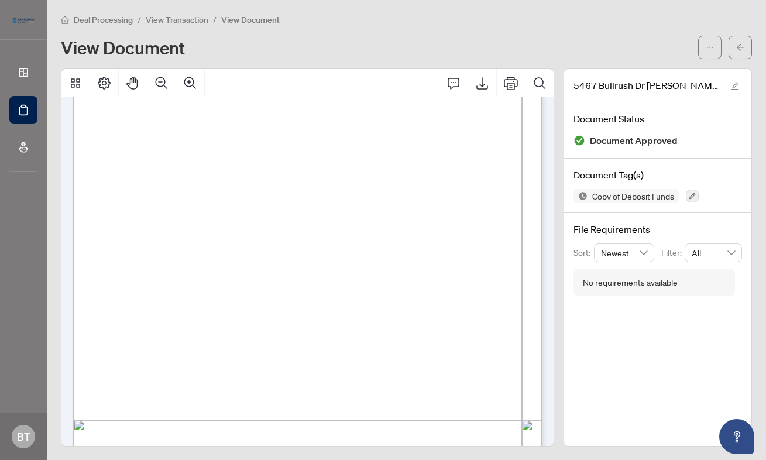
scroll to position [136, 0]
click at [110, 18] on span "Deal Processing" at bounding box center [103, 20] width 59 height 11
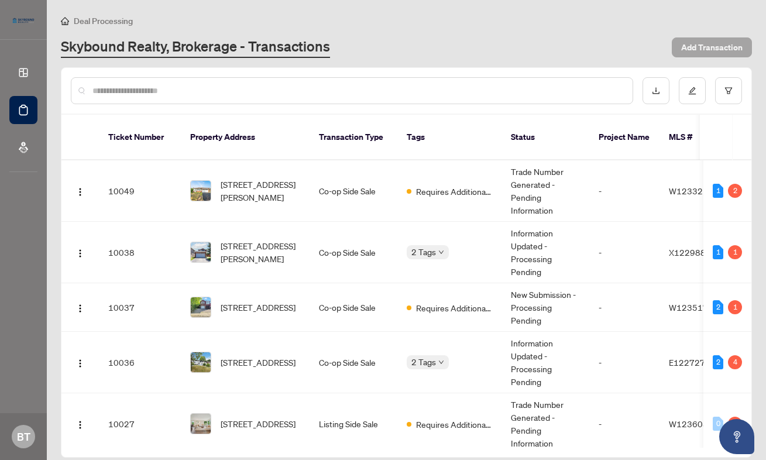
click at [702, 44] on span "Add Transaction" at bounding box center [711, 47] width 61 height 19
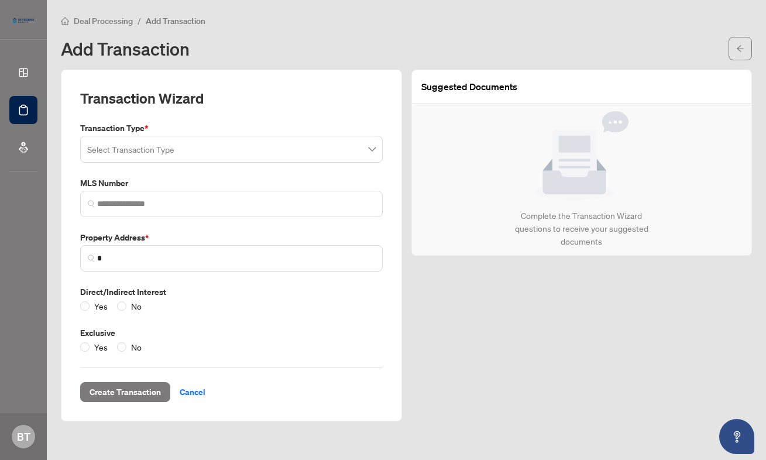
click at [138, 140] on input "search" at bounding box center [226, 151] width 278 height 26
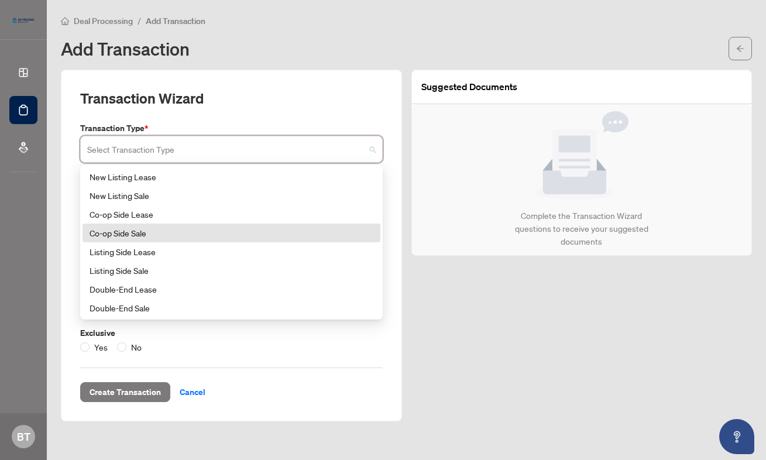
click at [125, 235] on div "Co-op Side Sale" at bounding box center [232, 233] width 284 height 13
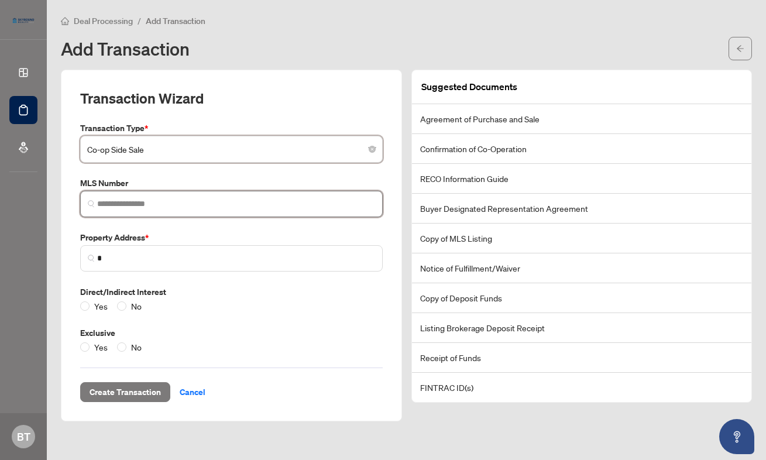
click at [143, 207] on input "search" at bounding box center [236, 204] width 278 height 12
paste input "*********"
type input "*********"
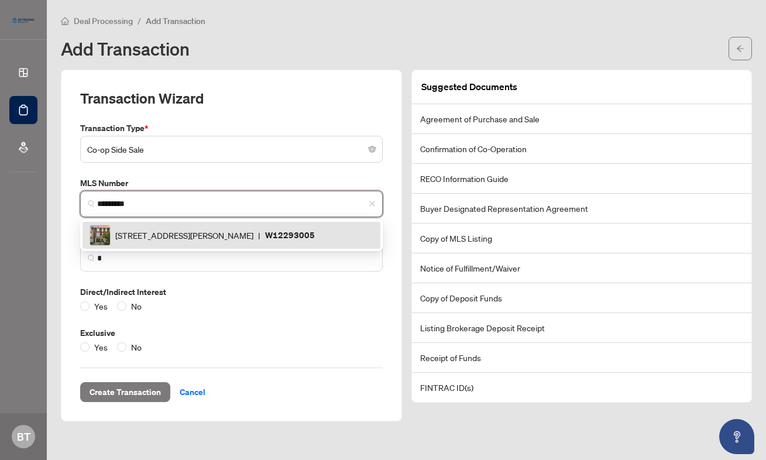
click at [248, 228] on div "[STREET_ADDRESS][PERSON_NAME] | W12293005" at bounding box center [232, 235] width 284 height 21
type input "**********"
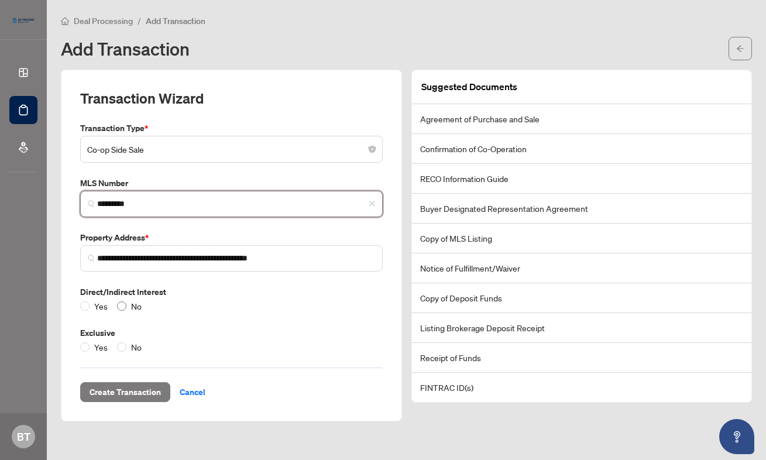
type input "*********"
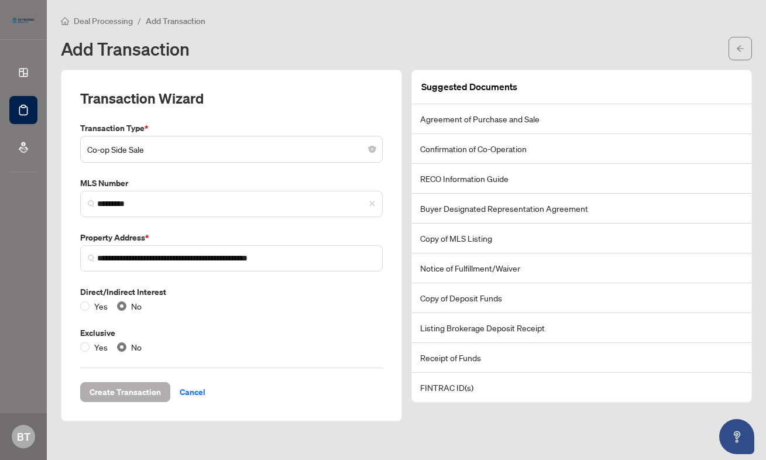
click at [138, 388] on span "Create Transaction" at bounding box center [125, 392] width 71 height 19
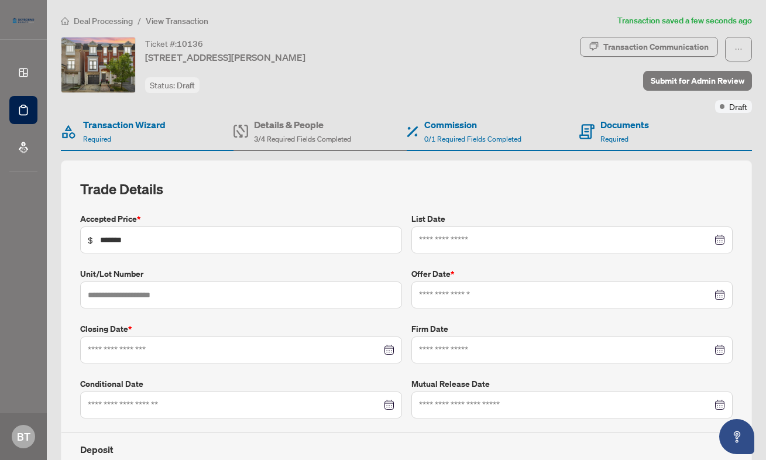
type input "**********"
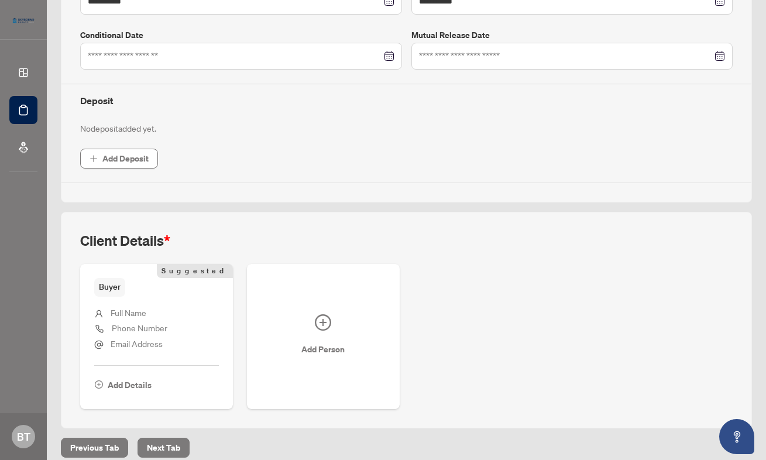
scroll to position [351, 0]
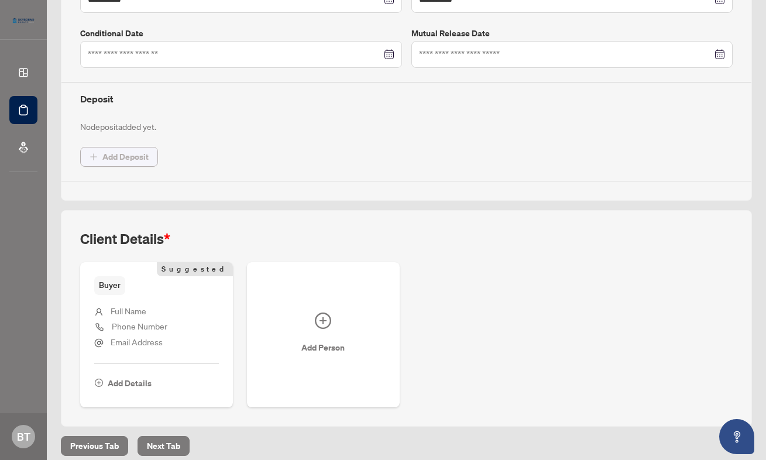
click at [127, 155] on span "Add Deposit" at bounding box center [125, 157] width 46 height 19
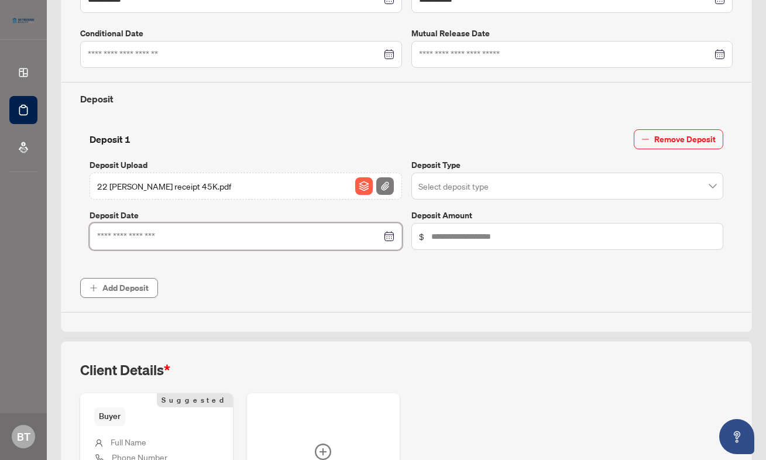
click at [163, 232] on input at bounding box center [239, 236] width 284 height 13
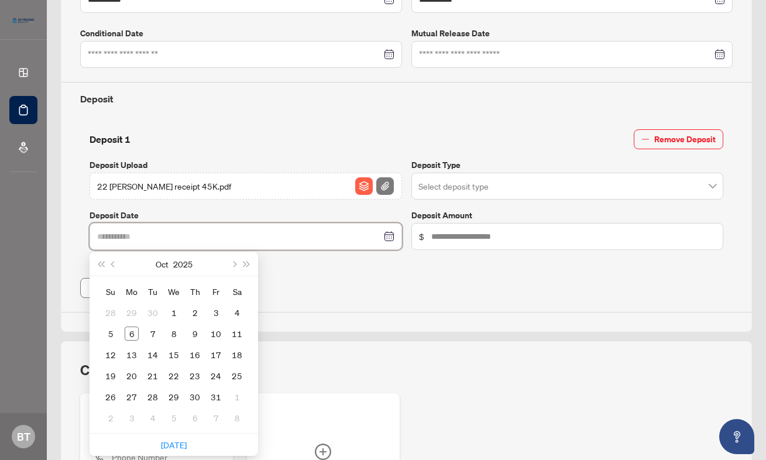
type input "**********"
click at [115, 262] on span "Previous month (PageUp)" at bounding box center [114, 264] width 6 height 6
type input "**********"
click at [194, 373] on div "25" at bounding box center [195, 376] width 14 height 14
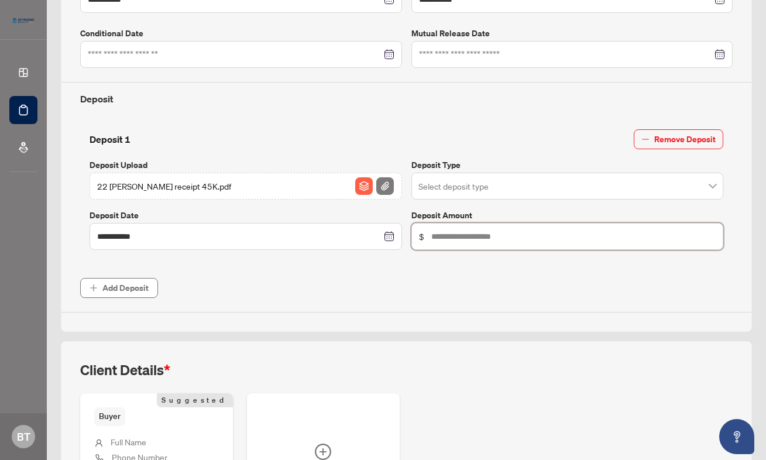
click at [460, 231] on input "text" at bounding box center [573, 236] width 285 height 13
type input "******"
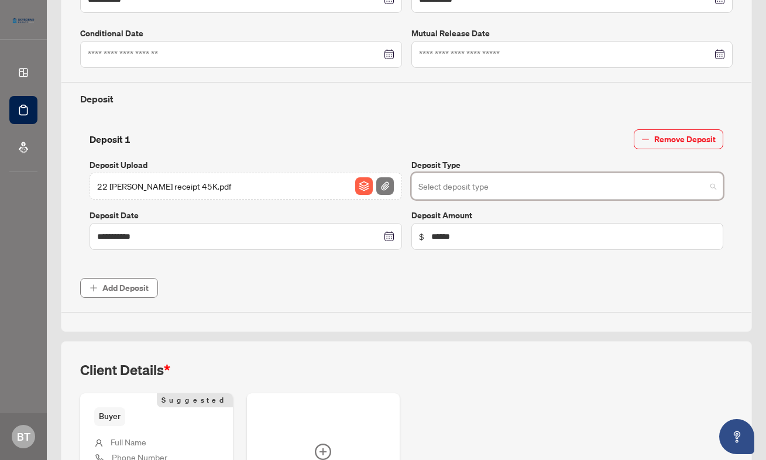
click at [522, 185] on input "search" at bounding box center [563, 188] width 288 height 26
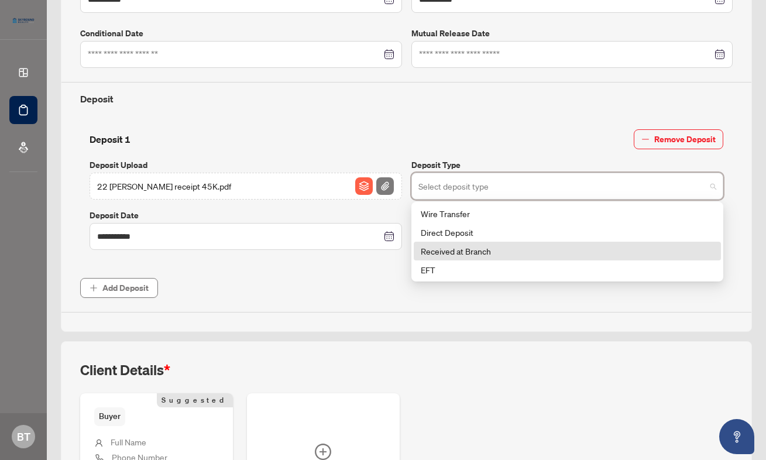
click at [443, 257] on div "Received at Branch" at bounding box center [568, 251] width 308 height 19
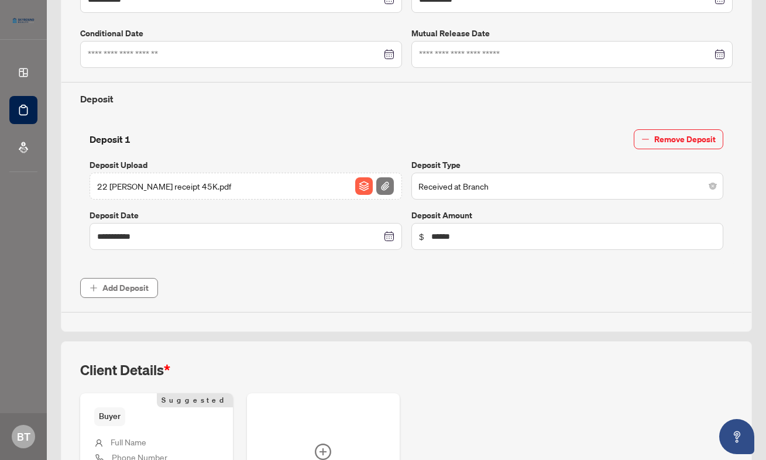
click at [396, 284] on span "Add Deposit" at bounding box center [406, 288] width 653 height 20
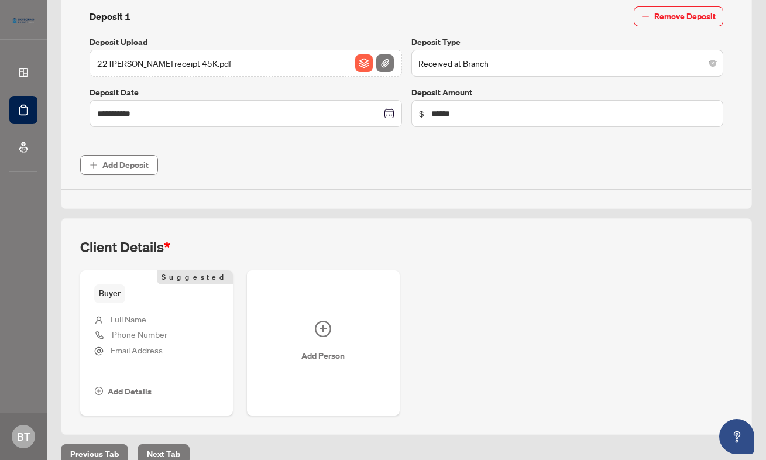
scroll to position [491, 0]
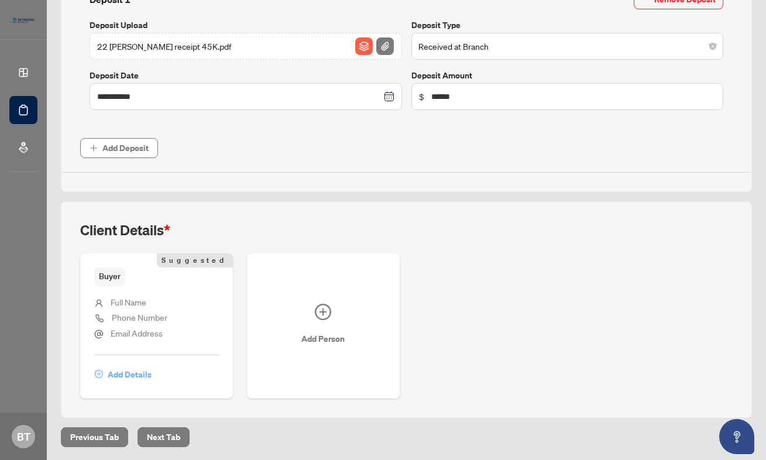
click at [118, 372] on span "Add Details" at bounding box center [130, 374] width 44 height 19
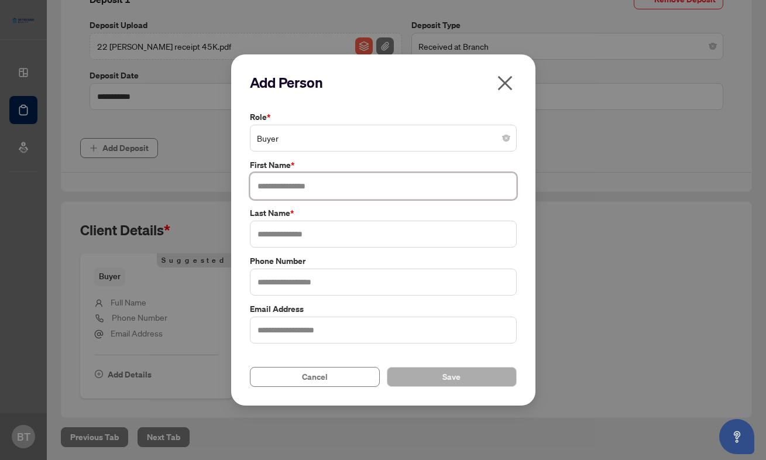
click at [298, 184] on input "text" at bounding box center [383, 186] width 267 height 27
type input "**********"
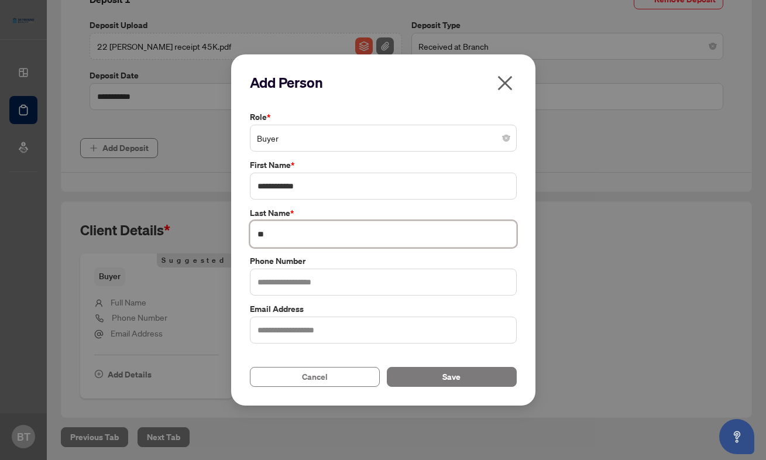
type input "*"
type input "******"
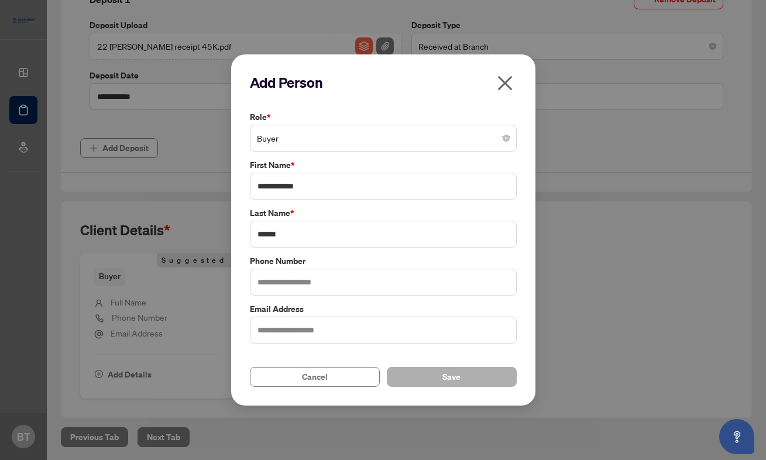
click at [451, 374] on span "Save" at bounding box center [452, 377] width 18 height 19
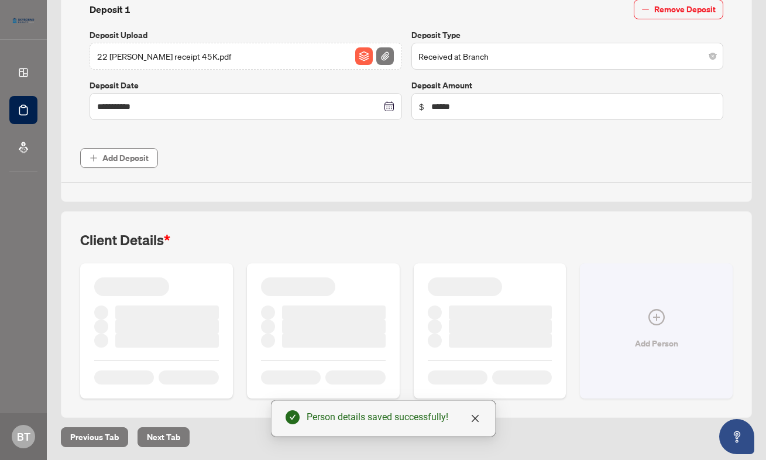
scroll to position [474, 0]
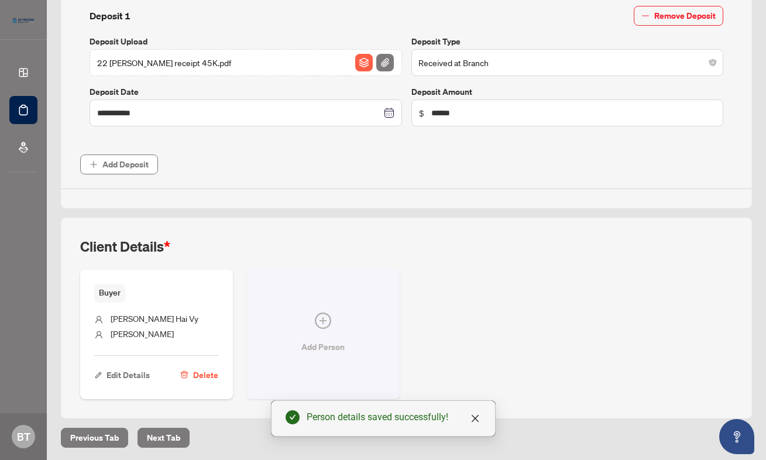
click at [332, 320] on button "Add Person" at bounding box center [323, 334] width 153 height 129
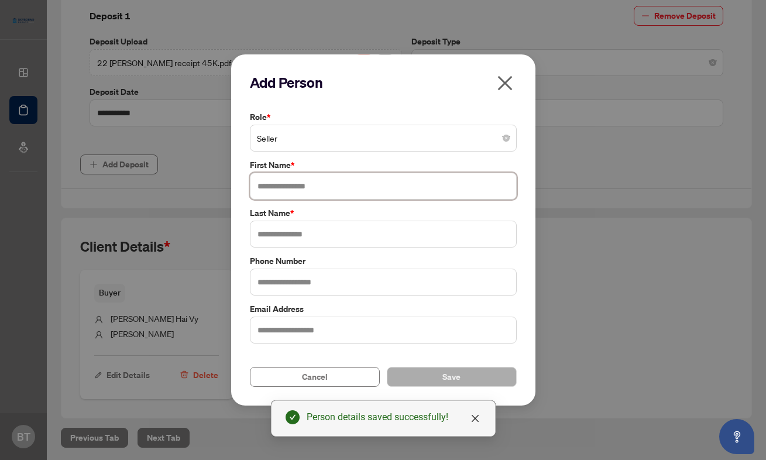
click at [314, 190] on input "text" at bounding box center [383, 186] width 267 height 27
click at [301, 141] on span "Seller" at bounding box center [383, 138] width 253 height 22
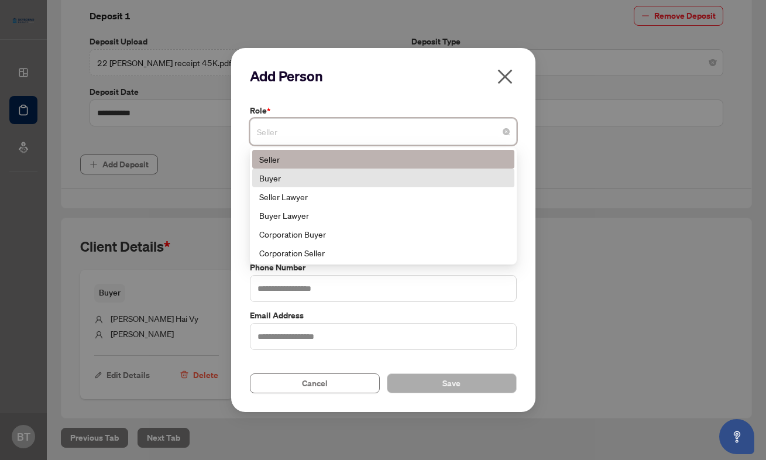
click at [272, 178] on div "Buyer" at bounding box center [383, 178] width 248 height 13
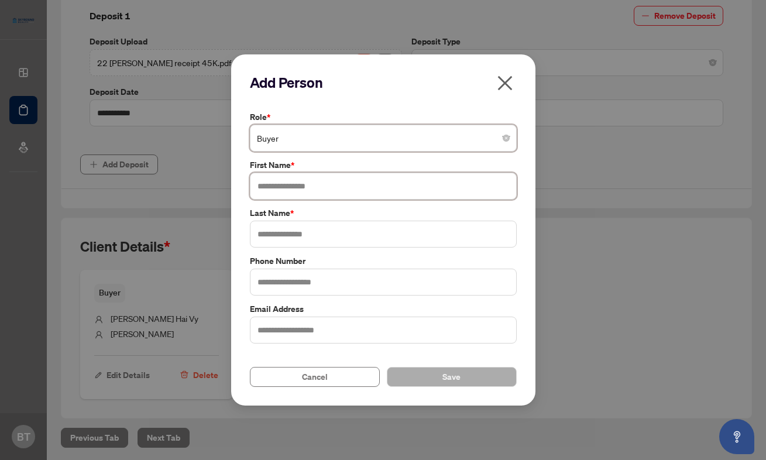
click at [294, 188] on input "text" at bounding box center [383, 186] width 267 height 27
type input "**********"
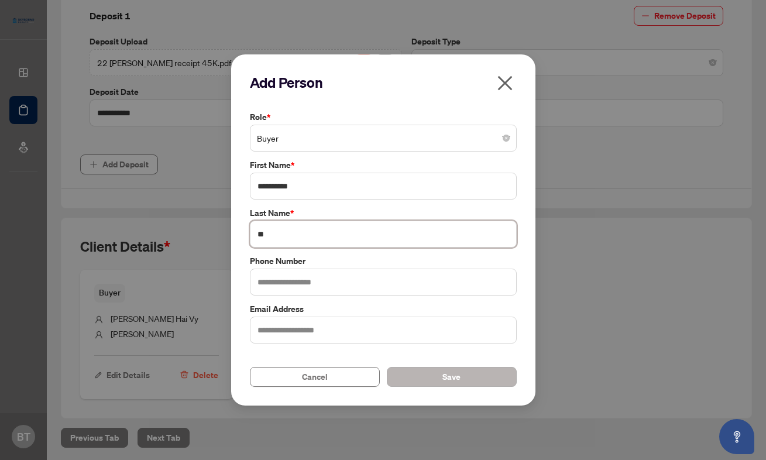
type input "**"
click at [399, 380] on button "Save" at bounding box center [452, 377] width 130 height 20
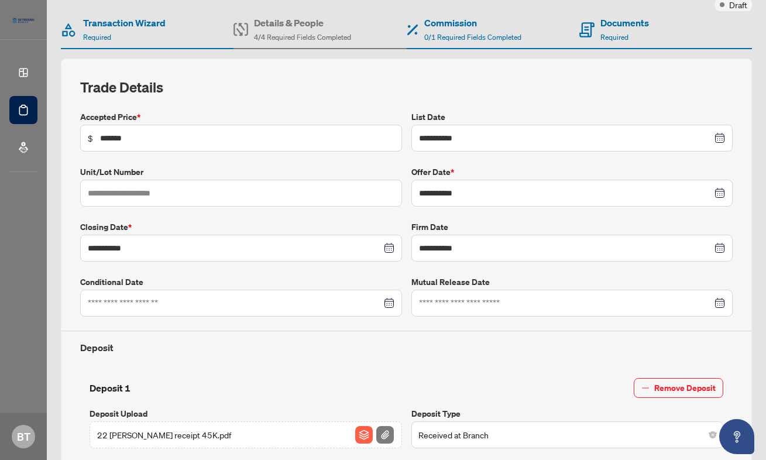
scroll to position [0, 0]
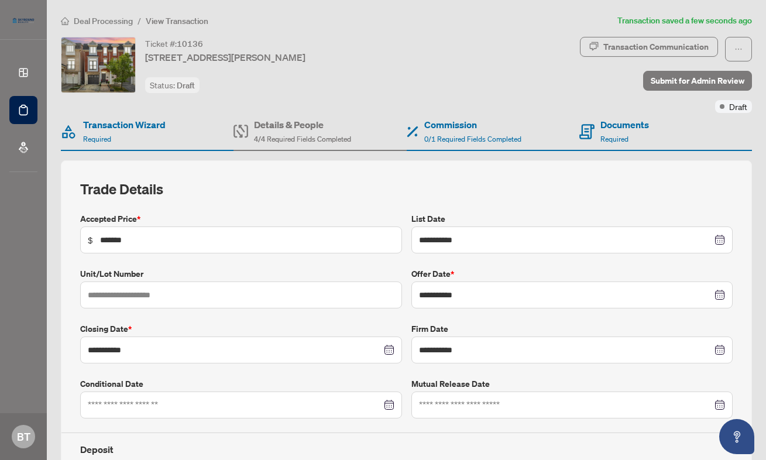
click at [284, 129] on h4 "Details & People" at bounding box center [302, 125] width 97 height 14
click at [420, 131] on div "Commission 0/1 Required Fields Completed" at bounding box center [464, 132] width 115 height 28
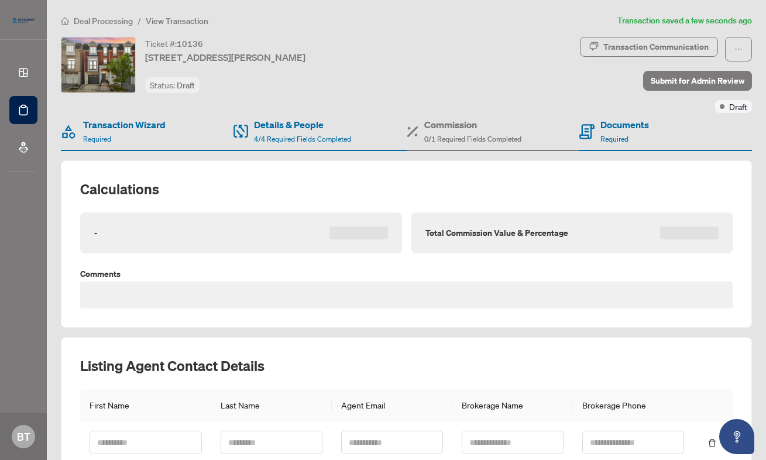
type textarea "**********"
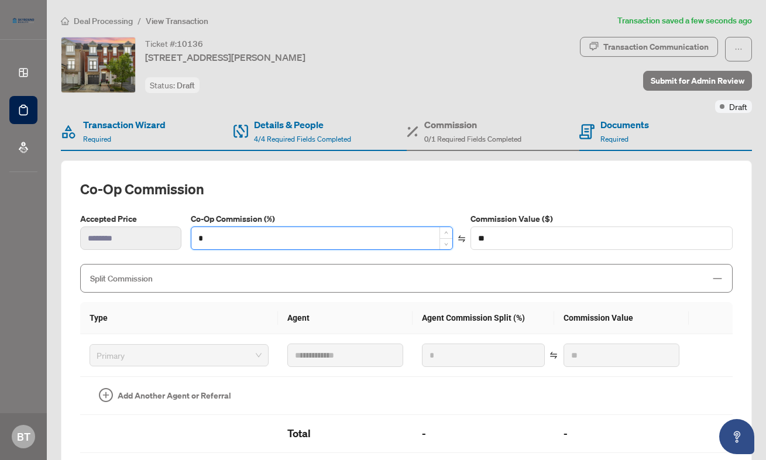
click at [240, 236] on input "*" at bounding box center [321, 238] width 261 height 22
type input "*"
type input "*******"
type input "***"
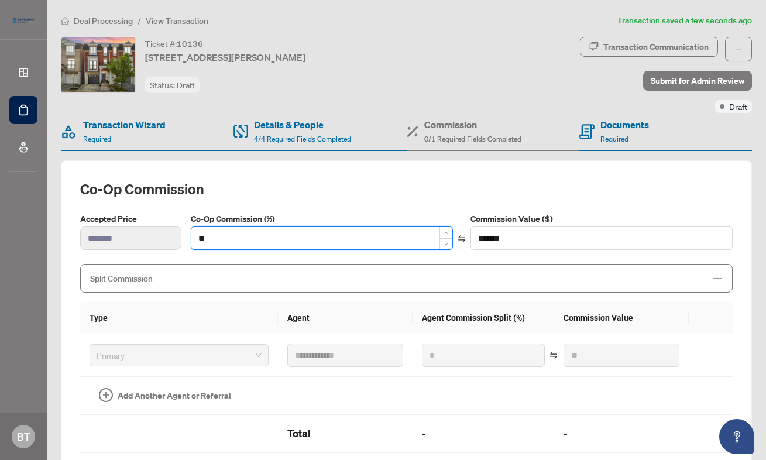
type input "*******"
type input "****"
type input "*******"
type input "****"
click at [340, 176] on div "**********" at bounding box center [406, 348] width 691 height 376
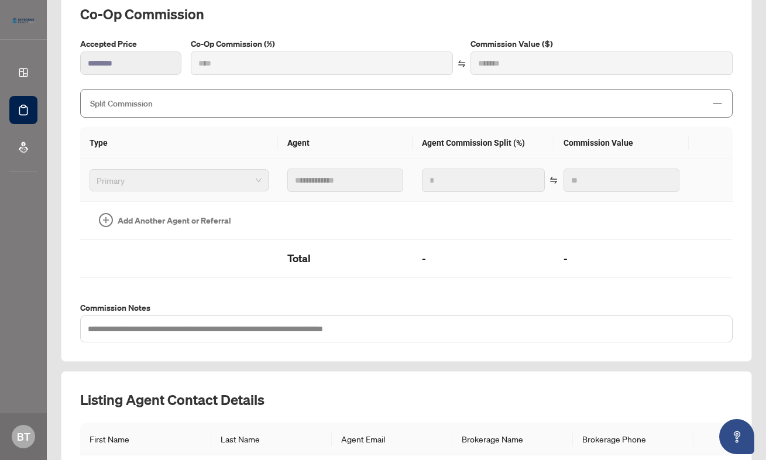
type input "***"
type input "*******"
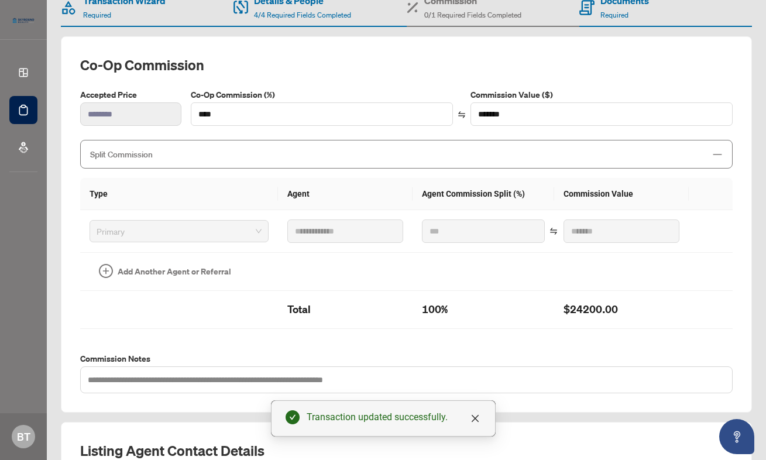
scroll to position [62, 0]
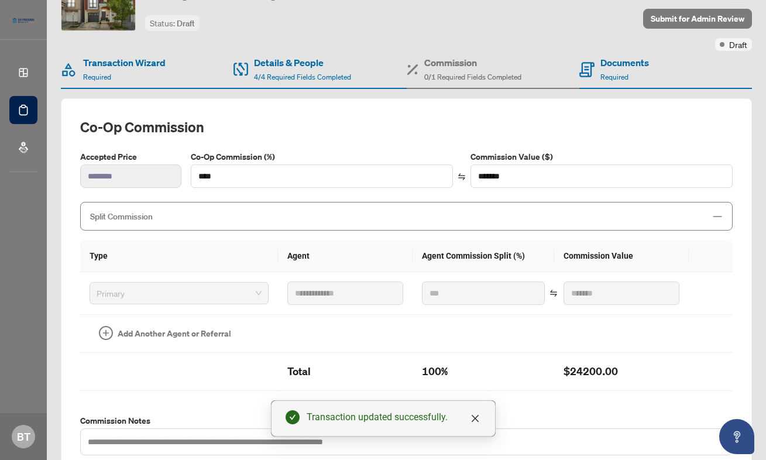
click at [394, 223] on div "Split Commission" at bounding box center [406, 216] width 653 height 29
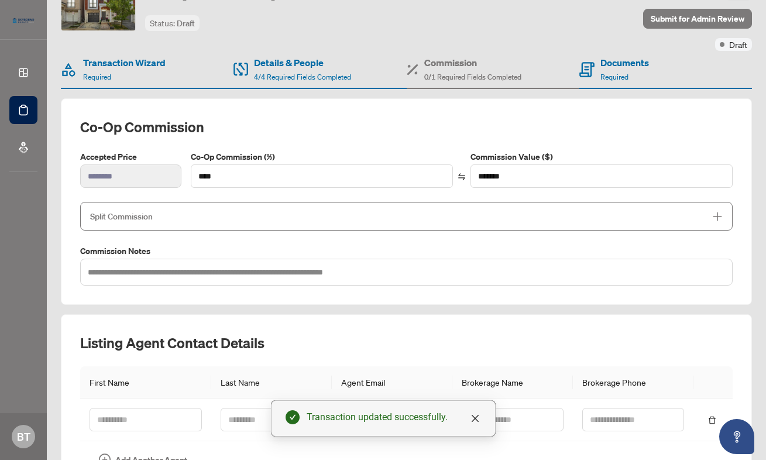
click at [394, 223] on div "Split Commission" at bounding box center [406, 216] width 653 height 29
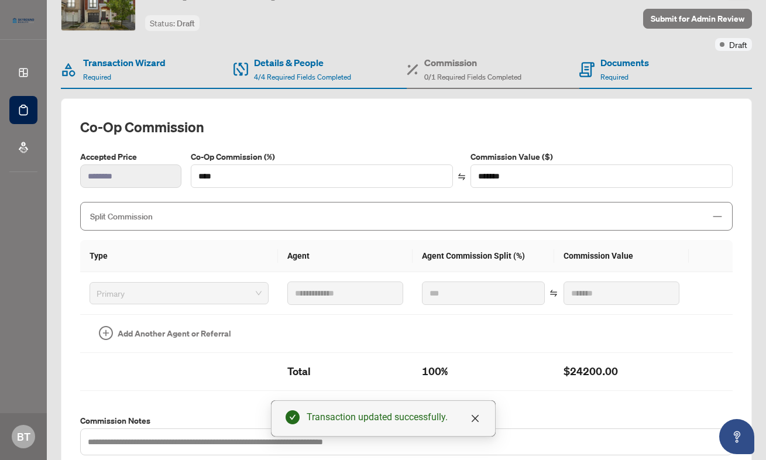
click at [394, 223] on div "Split Commission" at bounding box center [406, 216] width 653 height 29
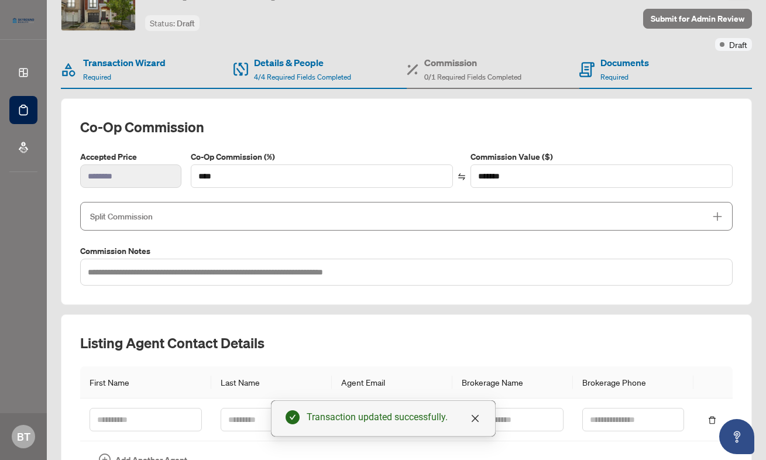
scroll to position [142, 0]
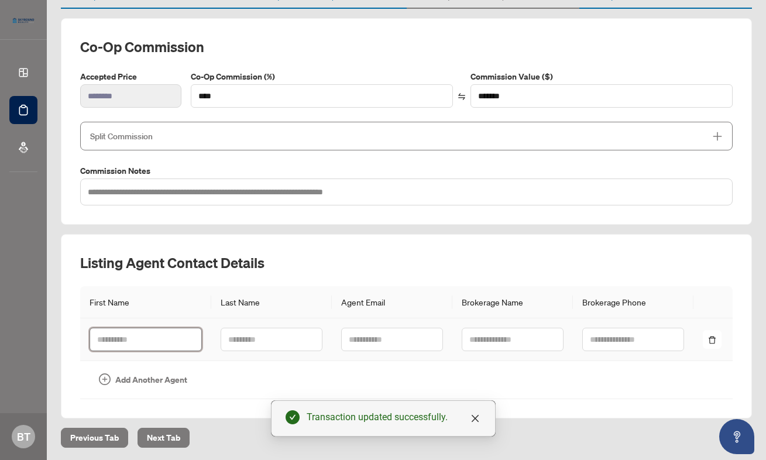
click at [143, 346] on input "text" at bounding box center [146, 339] width 112 height 23
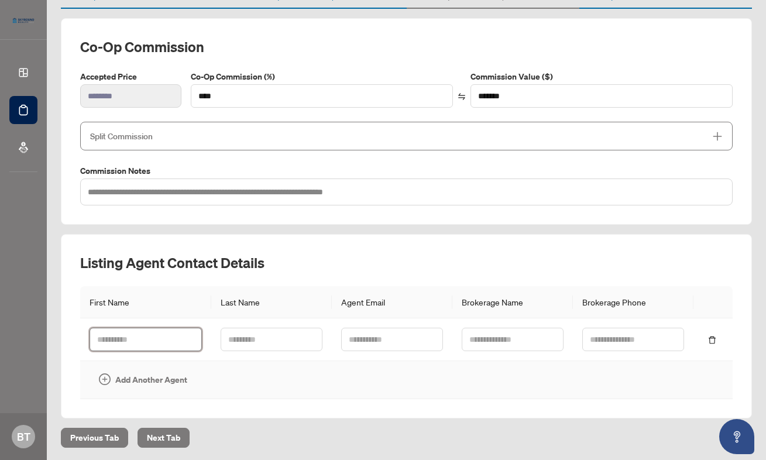
paste input "**********"
drag, startPoint x: 133, startPoint y: 339, endPoint x: 196, endPoint y: 341, distance: 62.7
click at [196, 341] on input "**********" at bounding box center [146, 339] width 112 height 23
type input "*******"
click at [272, 328] on input "text" at bounding box center [272, 339] width 102 height 23
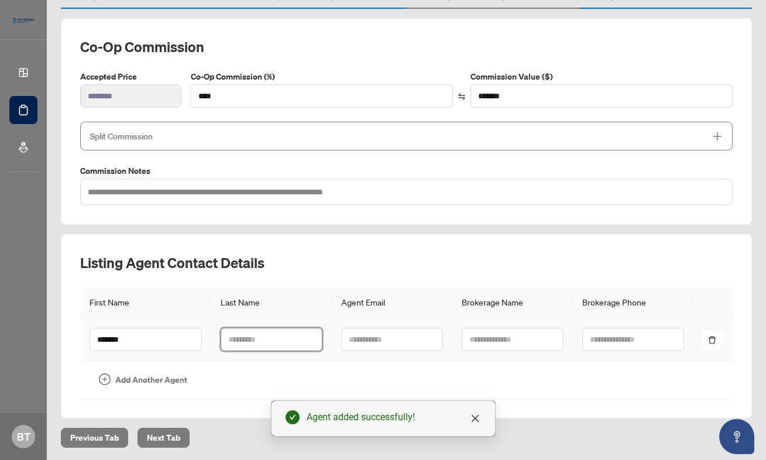
click at [253, 334] on input "text" at bounding box center [272, 339] width 102 height 23
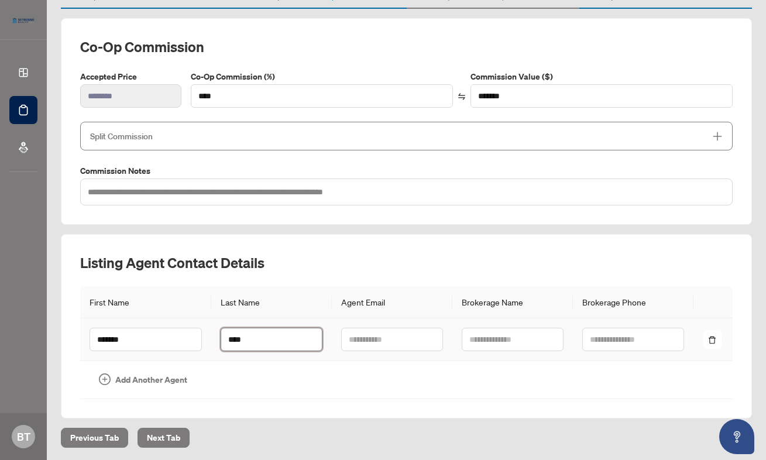
click at [256, 346] on input "****" at bounding box center [272, 339] width 102 height 23
type input "*******"
click at [397, 341] on input "text" at bounding box center [392, 339] width 102 height 23
click at [384, 336] on input "text" at bounding box center [392, 339] width 102 height 23
paste input "**********"
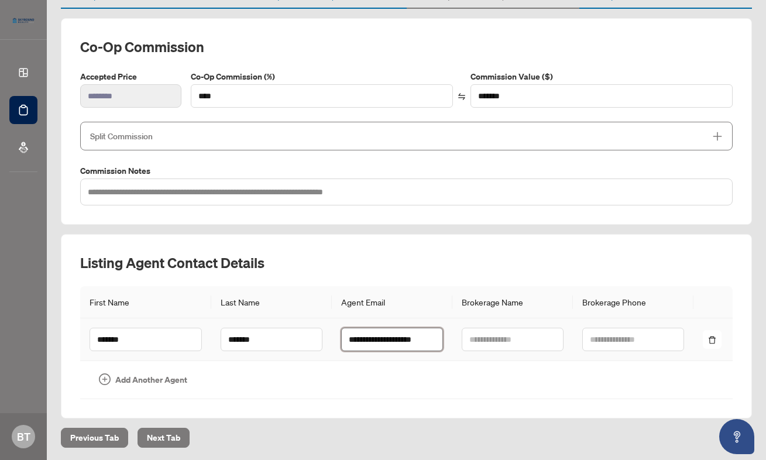
type input "**********"
click at [437, 373] on td at bounding box center [392, 380] width 121 height 38
click at [173, 438] on span "Next Tab" at bounding box center [163, 437] width 33 height 19
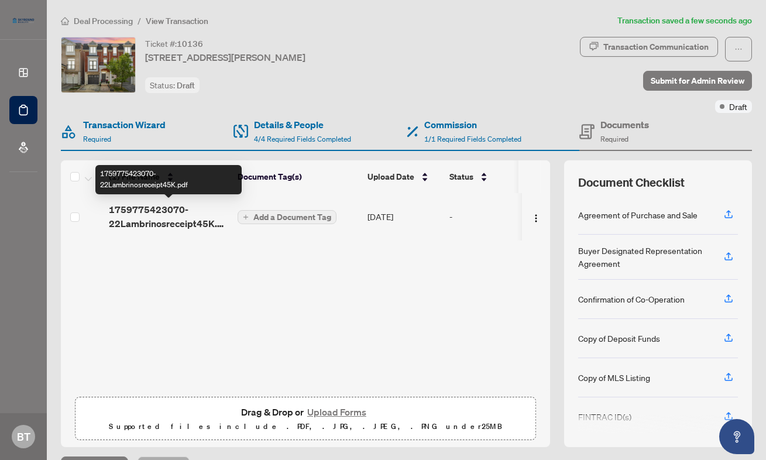
click at [190, 224] on span "1759775423070-22Lambrinosreceipt45K.pdf" at bounding box center [168, 217] width 119 height 28
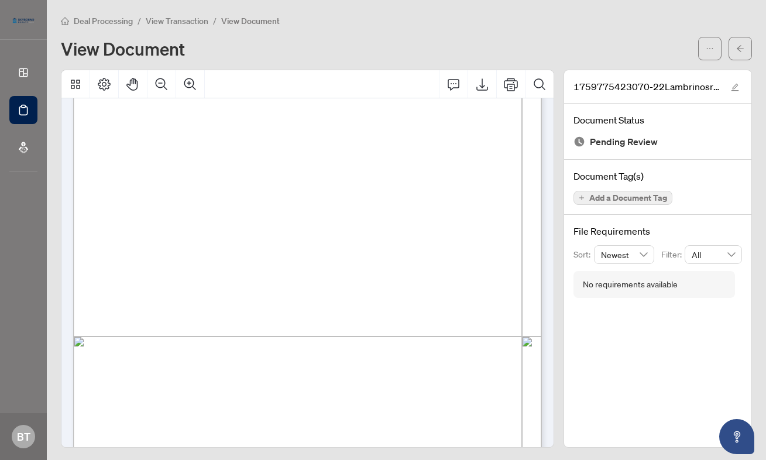
scroll to position [287, 0]
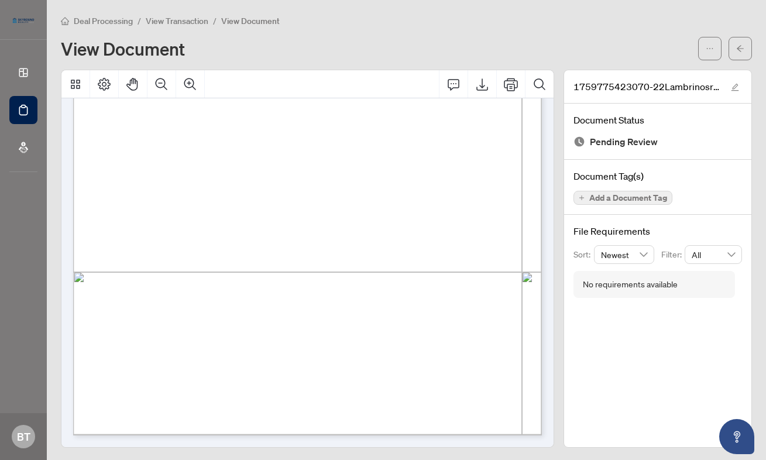
click at [164, 22] on span "View Transaction" at bounding box center [177, 21] width 63 height 11
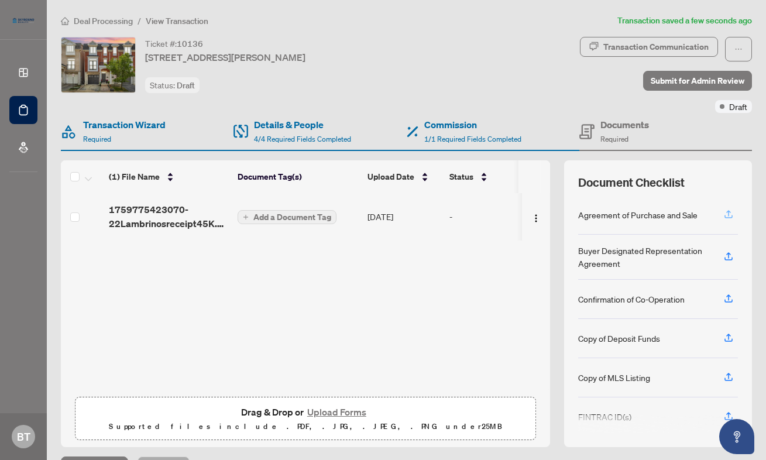
click at [732, 214] on icon "button" at bounding box center [729, 214] width 11 height 11
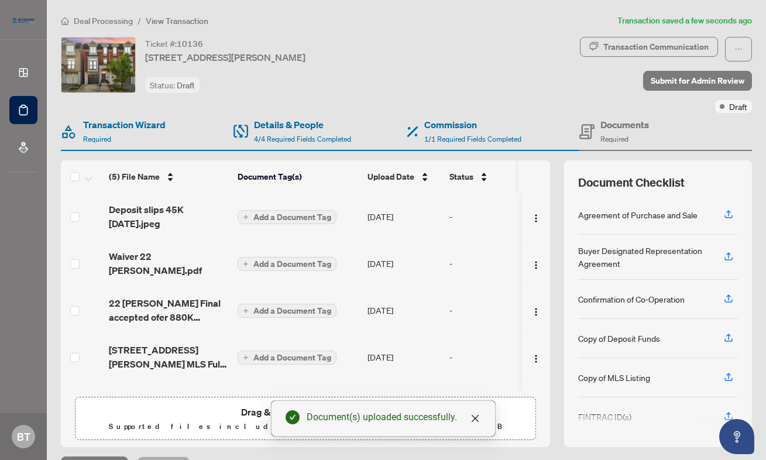
click at [170, 303] on span "22 [PERSON_NAME] Final accepted ofer 880K [DATE].pdf" at bounding box center [168, 310] width 119 height 28
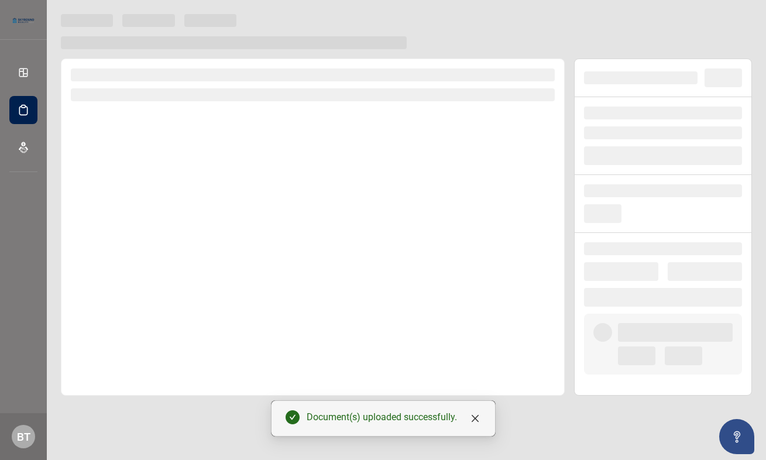
click at [170, 303] on div at bounding box center [313, 227] width 504 height 337
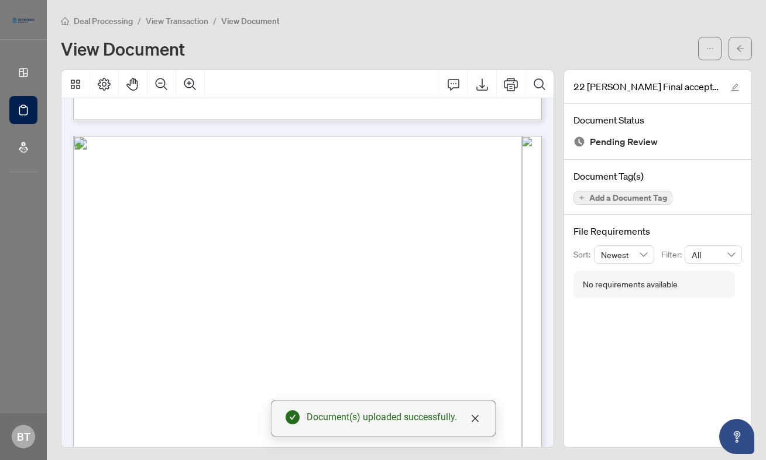
scroll to position [7308, 0]
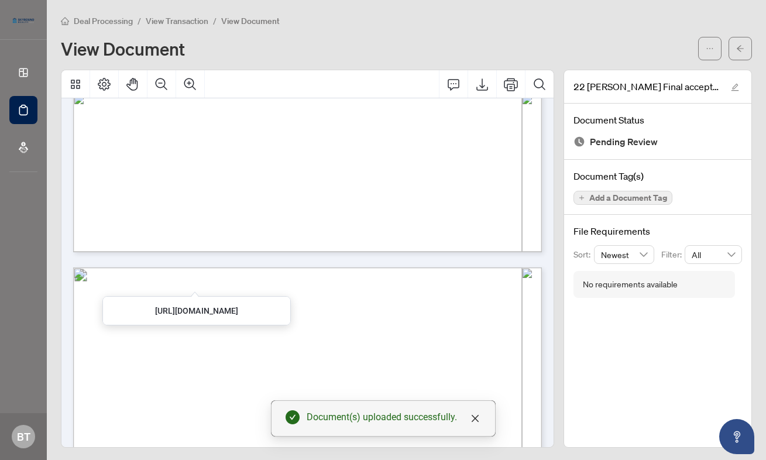
click at [164, 22] on span "View Transaction" at bounding box center [177, 21] width 63 height 11
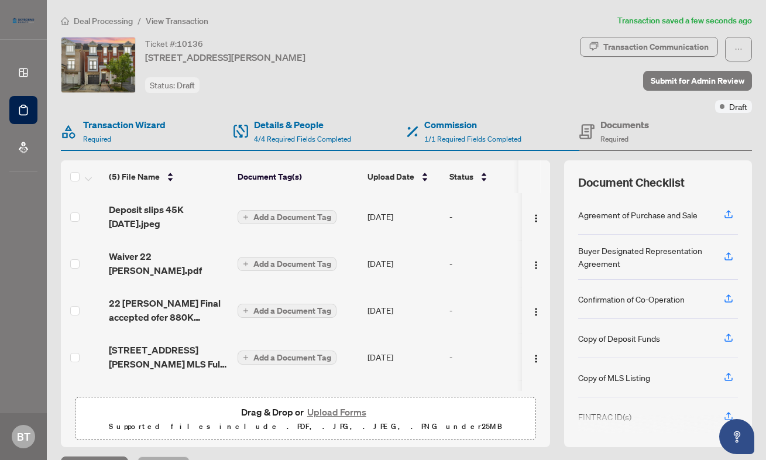
click at [285, 222] on button "Add a Document Tag" at bounding box center [287, 217] width 99 height 14
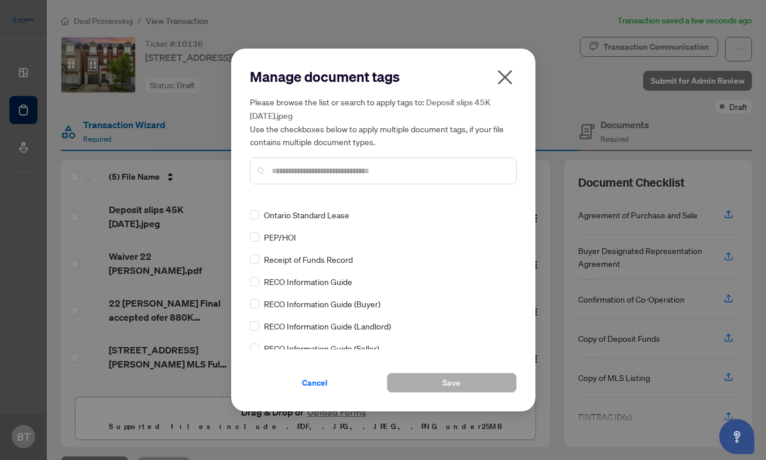
scroll to position [850, 0]
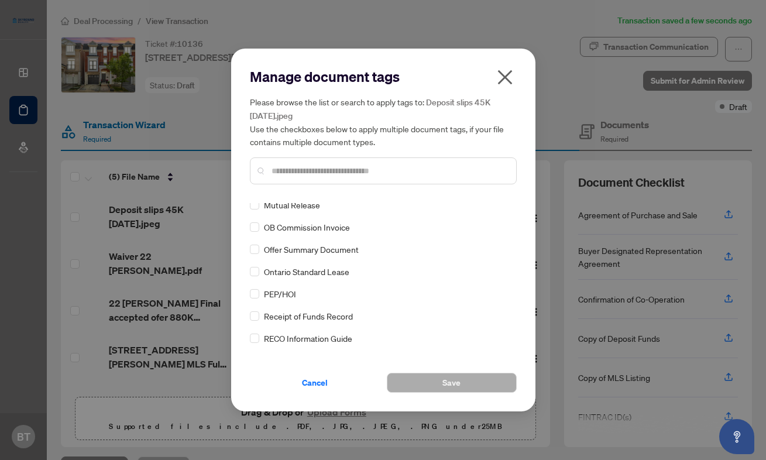
click at [359, 175] on input "text" at bounding box center [389, 170] width 235 height 13
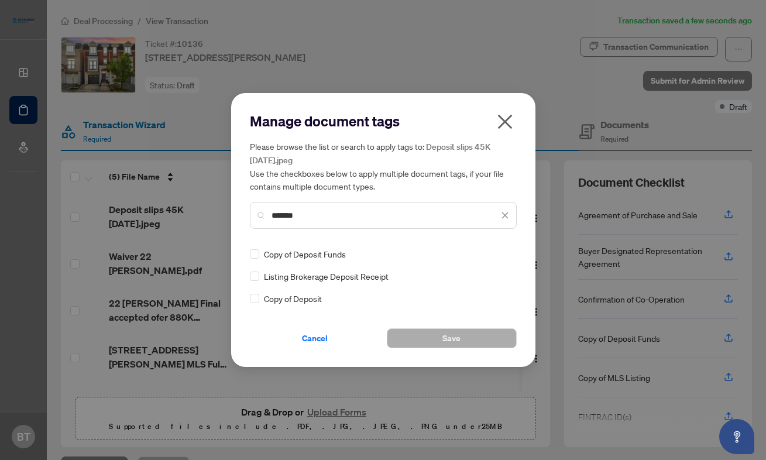
scroll to position [0, 0]
type input "*******"
click at [441, 332] on button "Save" at bounding box center [452, 338] width 130 height 20
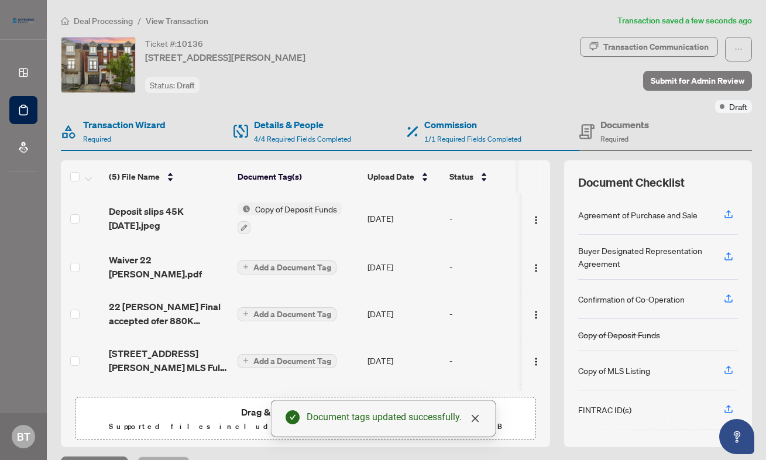
click at [303, 263] on span "Add a Document Tag" at bounding box center [292, 267] width 78 height 8
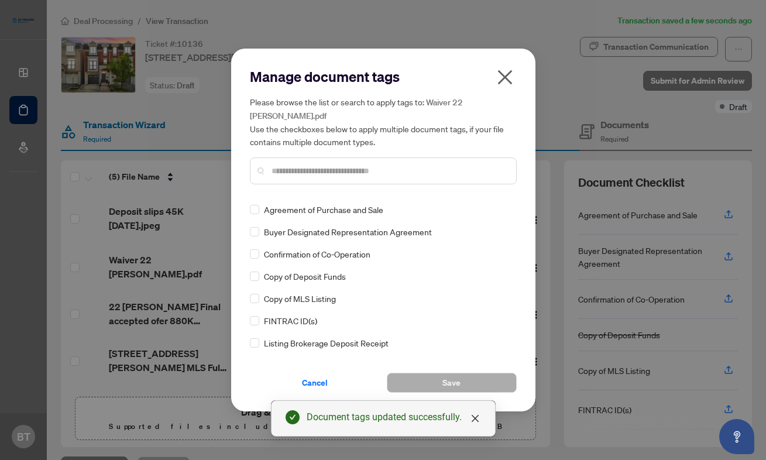
click at [302, 171] on input "text" at bounding box center [389, 170] width 235 height 13
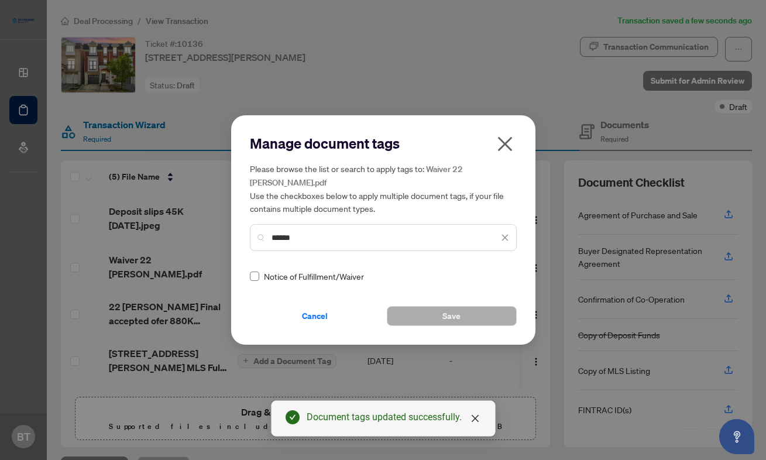
type input "******"
click at [420, 316] on button "Save" at bounding box center [452, 316] width 130 height 20
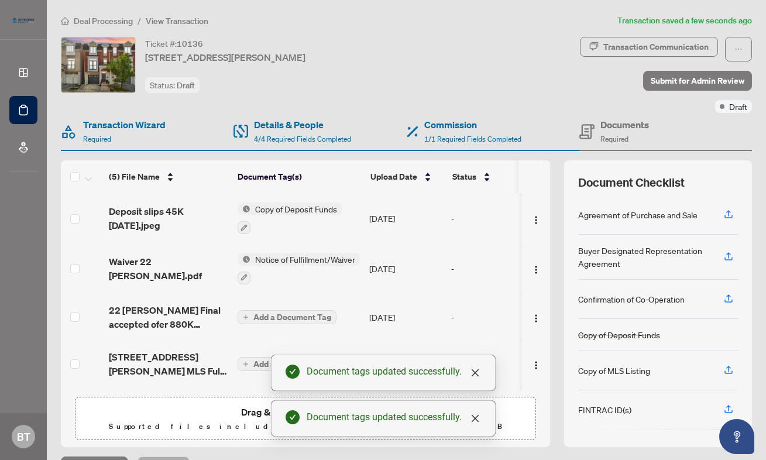
click at [327, 314] on span "Add a Document Tag" at bounding box center [292, 317] width 78 height 8
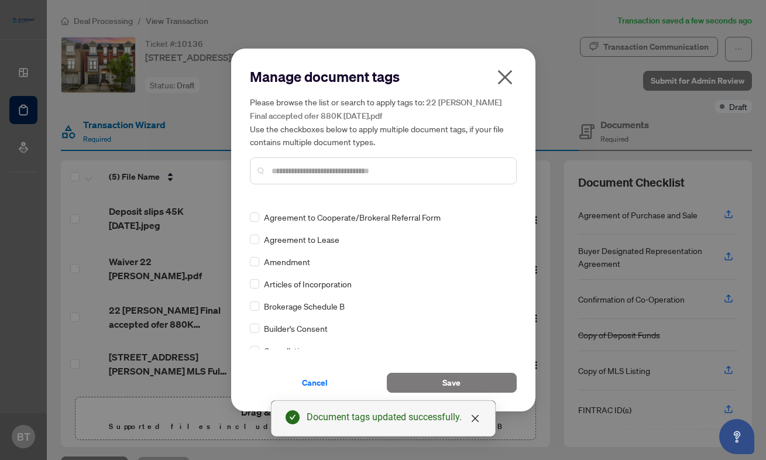
scroll to position [331, 0]
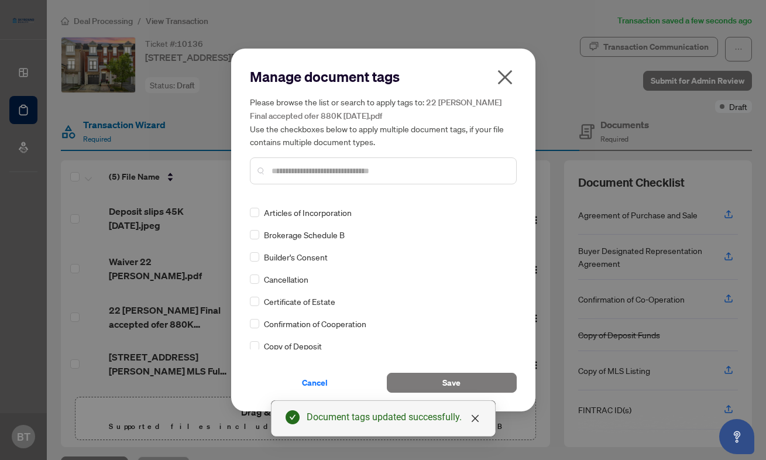
click at [292, 172] on input "text" at bounding box center [389, 170] width 235 height 13
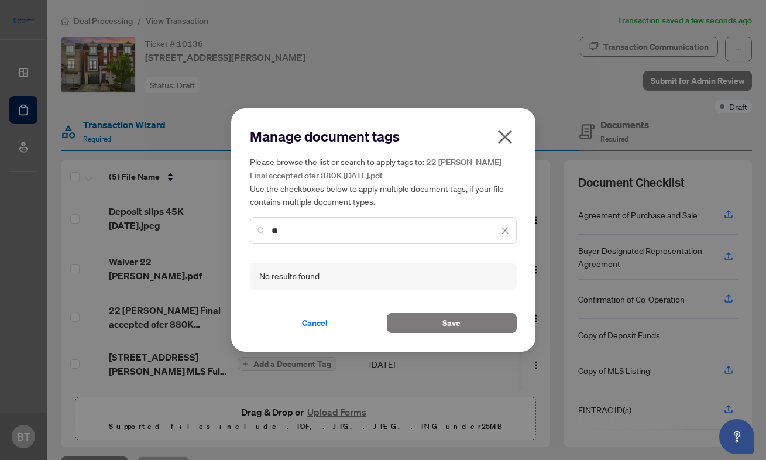
type input "*"
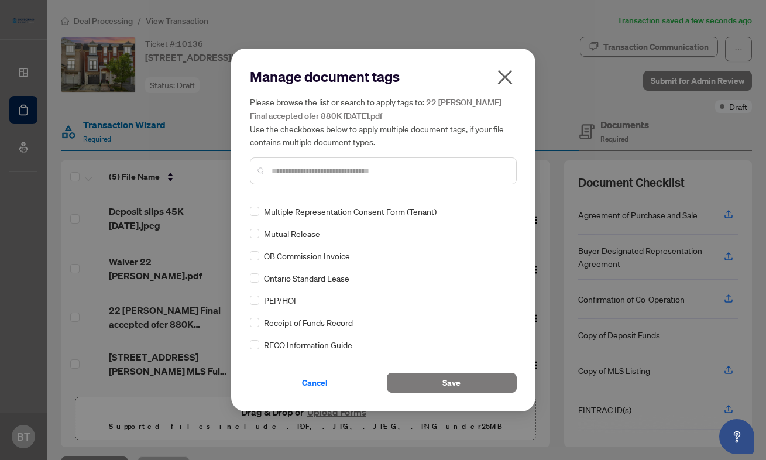
scroll to position [20, 0]
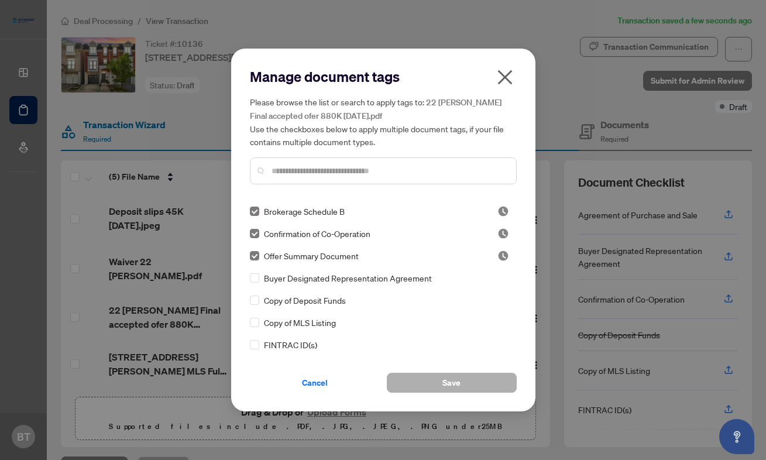
click at [447, 381] on span "Save" at bounding box center [452, 382] width 18 height 19
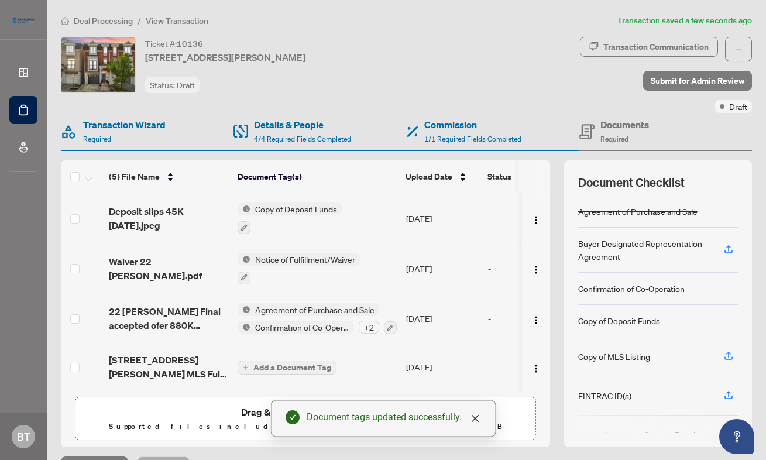
scroll to position [49, 0]
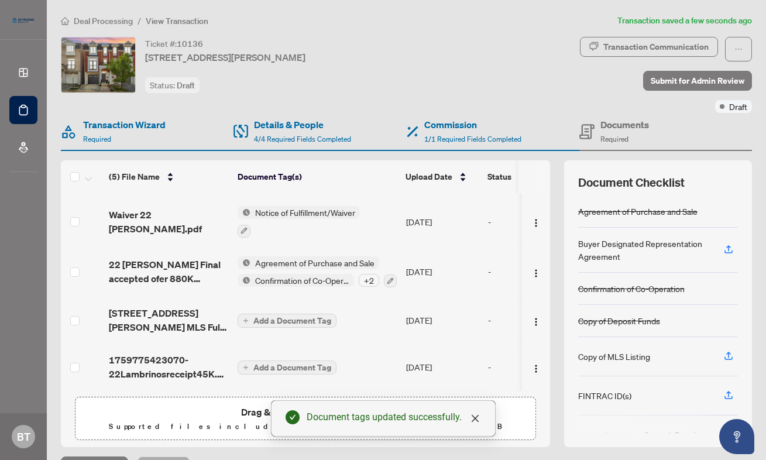
click at [276, 318] on span "Add a Document Tag" at bounding box center [292, 321] width 78 height 8
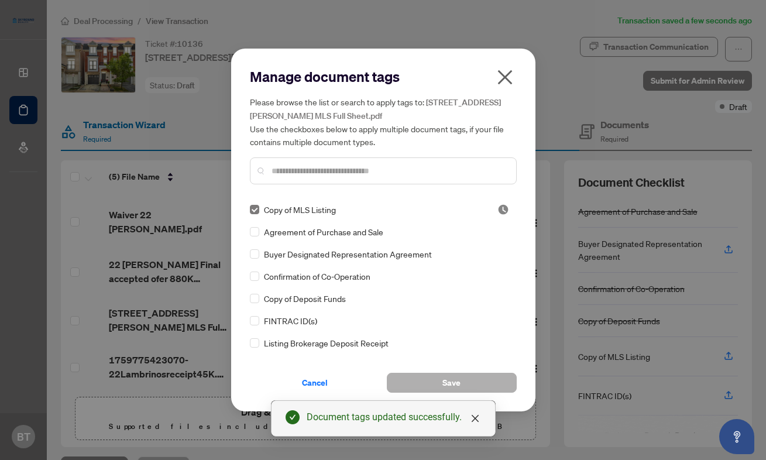
click at [437, 380] on button "Save" at bounding box center [452, 383] width 130 height 20
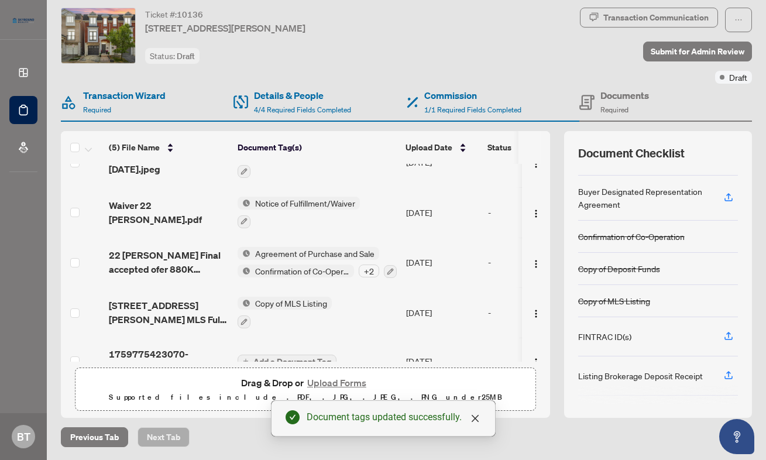
scroll to position [52, 0]
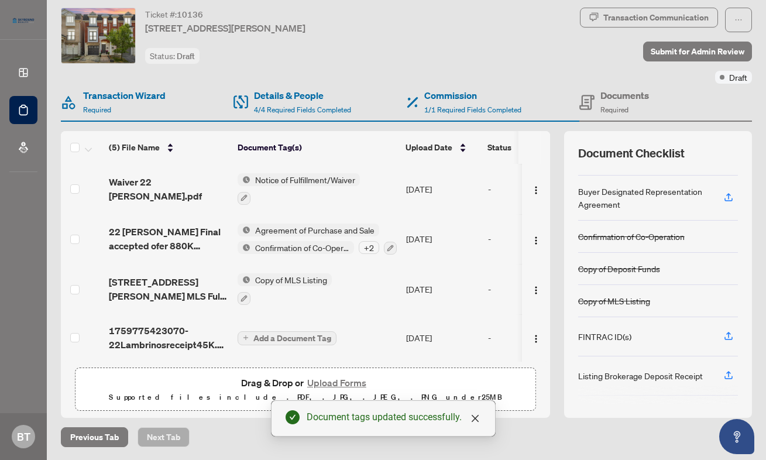
click at [277, 336] on span "Add a Document Tag" at bounding box center [292, 338] width 78 height 8
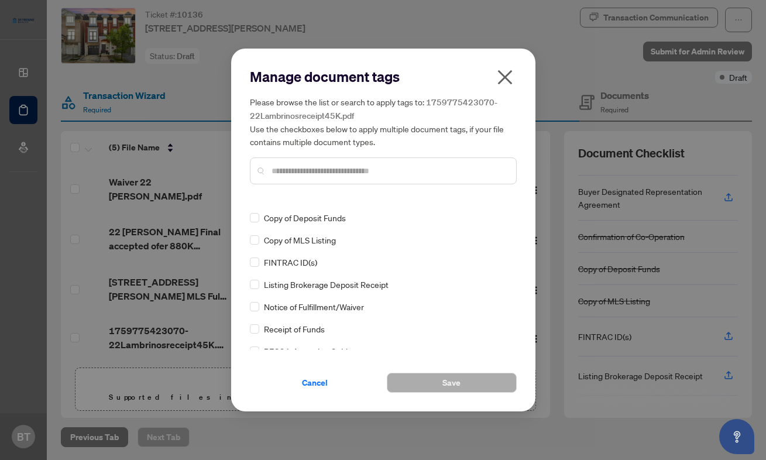
scroll to position [0, 0]
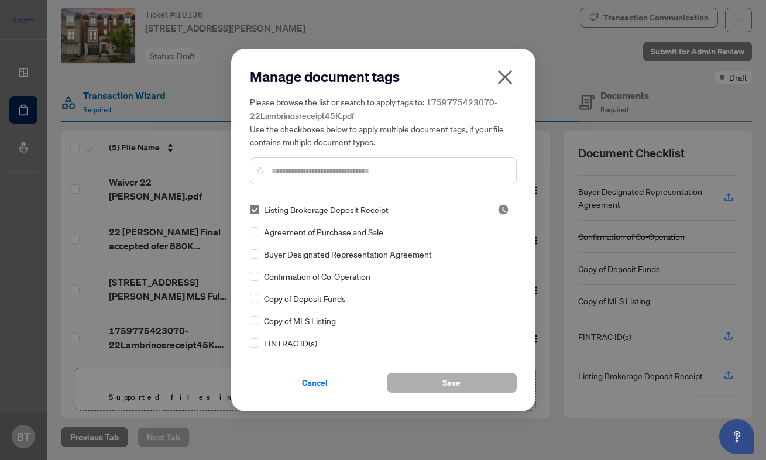
click at [440, 386] on button "Save" at bounding box center [452, 383] width 130 height 20
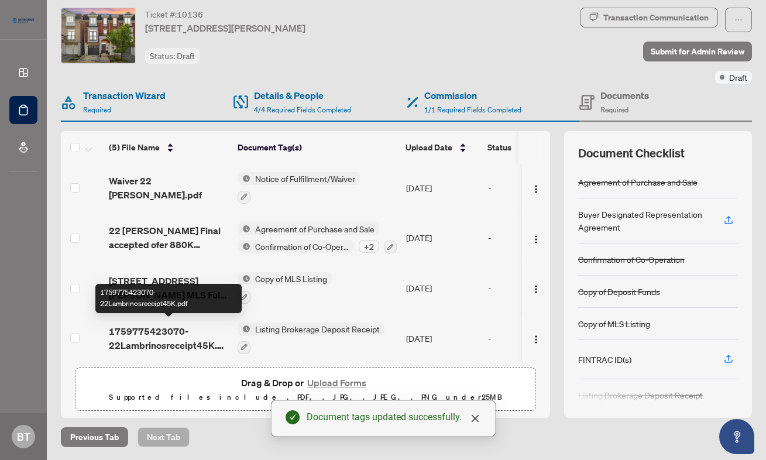
click at [157, 341] on span "1759775423070-22Lambrinosreceipt45K.pdf" at bounding box center [168, 338] width 119 height 28
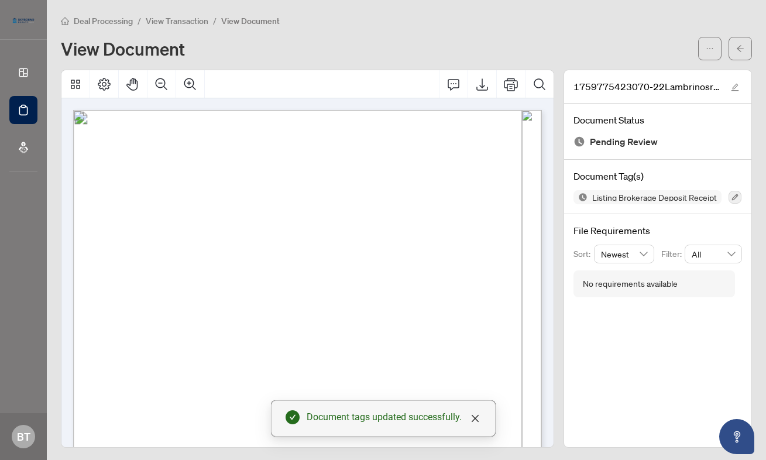
click at [187, 20] on span "View Transaction" at bounding box center [177, 21] width 63 height 11
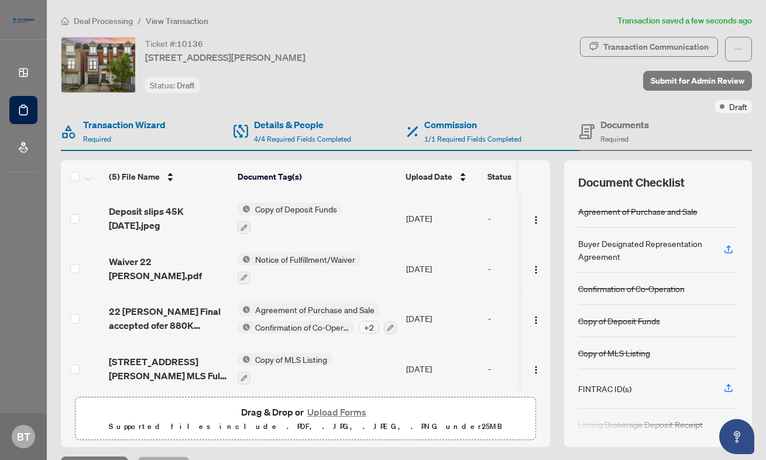
click at [152, 225] on span "Deposit slips 45K [DATE].jpeg" at bounding box center [168, 218] width 119 height 28
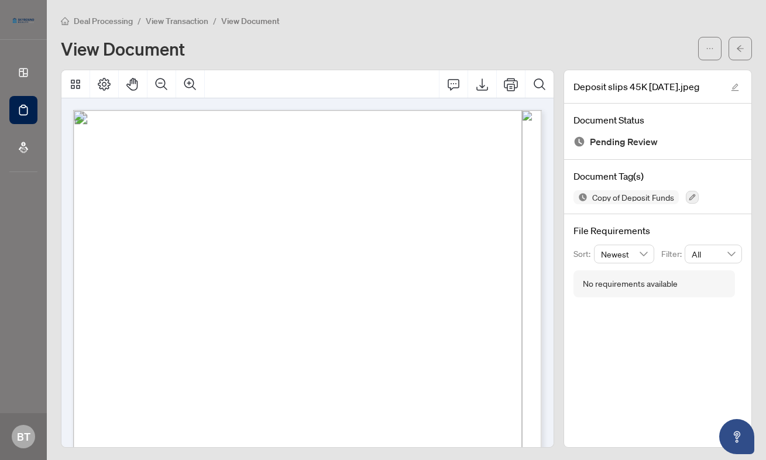
click at [167, 26] on li "View Transaction" at bounding box center [177, 20] width 63 height 13
click at [179, 26] on li "View Transaction" at bounding box center [177, 20] width 63 height 13
click at [181, 19] on span "View Transaction" at bounding box center [177, 21] width 63 height 11
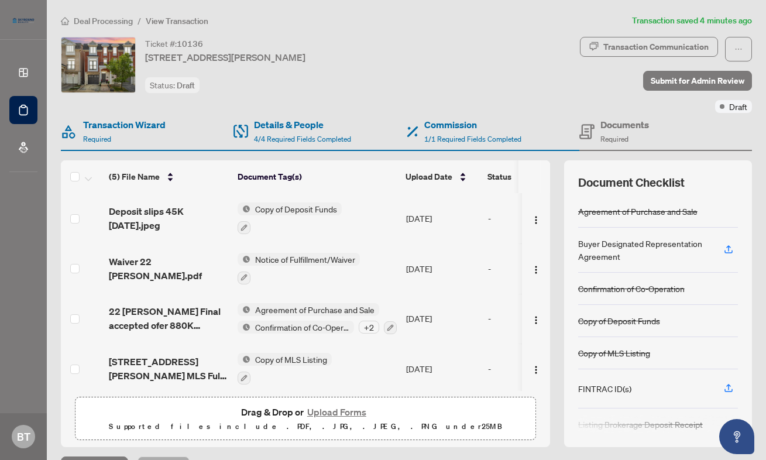
click at [762, 103] on main "Deal Processing / View Transaction Transaction saved 4 minutes ago Ticket #: 10…" at bounding box center [406, 230] width 719 height 460
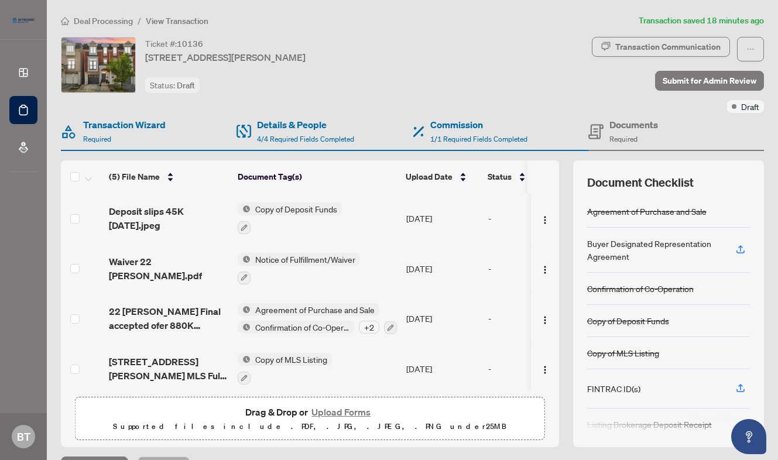
click at [337, 409] on button "Upload Forms" at bounding box center [341, 411] width 66 height 15
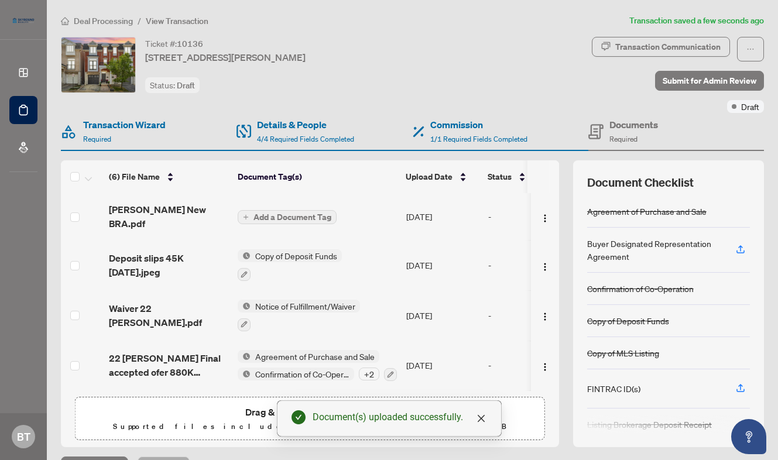
click at [303, 214] on span "Add a Document Tag" at bounding box center [292, 217] width 78 height 8
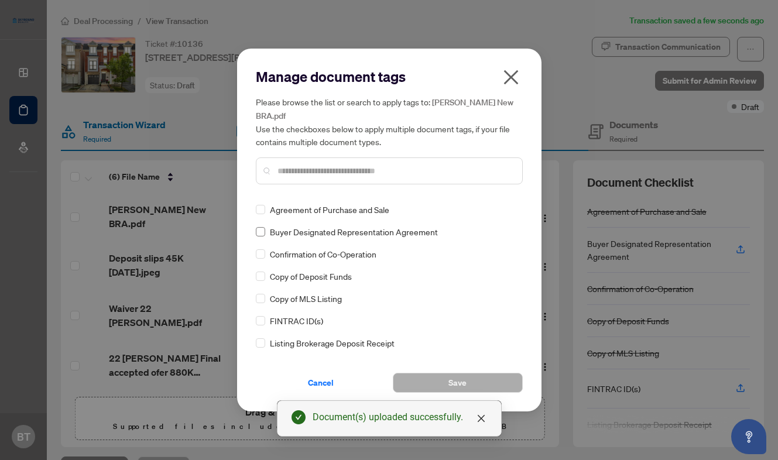
click at [262, 236] on label at bounding box center [260, 231] width 9 height 13
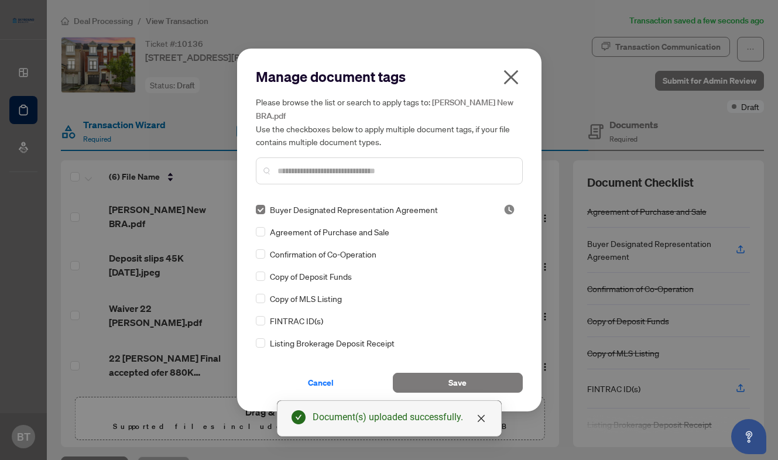
click at [314, 170] on input "text" at bounding box center [394, 170] width 235 height 13
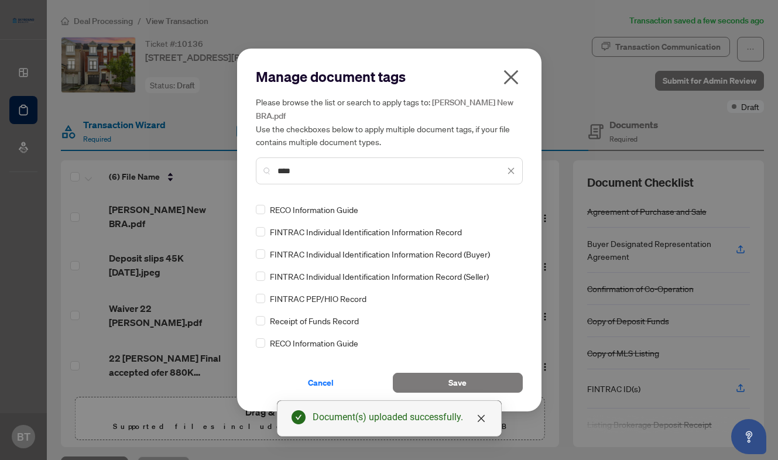
type input "****"
click at [459, 385] on span "Save" at bounding box center [457, 382] width 18 height 19
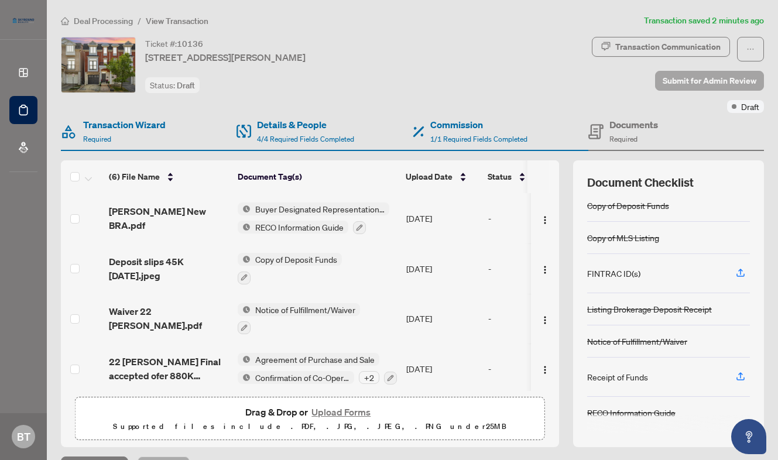
click at [676, 86] on span "Submit for Admin Review" at bounding box center [710, 80] width 94 height 19
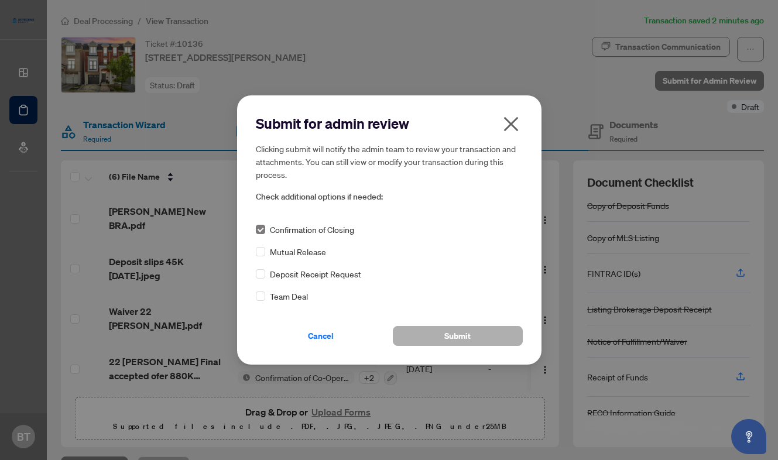
click at [444, 341] on span "Submit" at bounding box center [457, 336] width 26 height 19
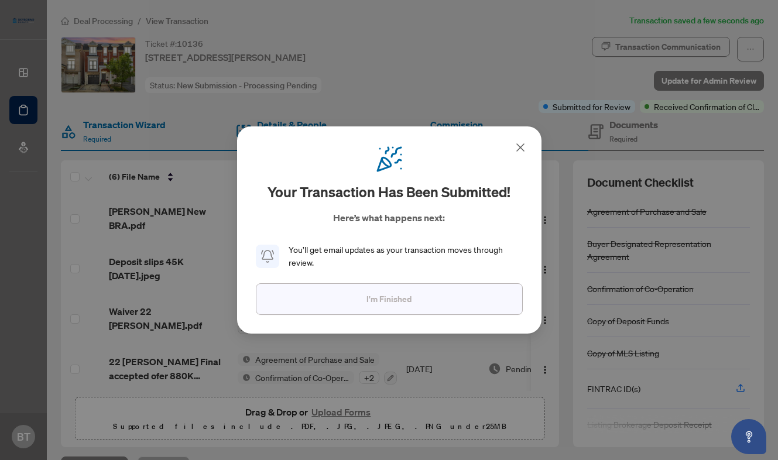
click at [356, 305] on button "I'm Finished" at bounding box center [389, 299] width 267 height 32
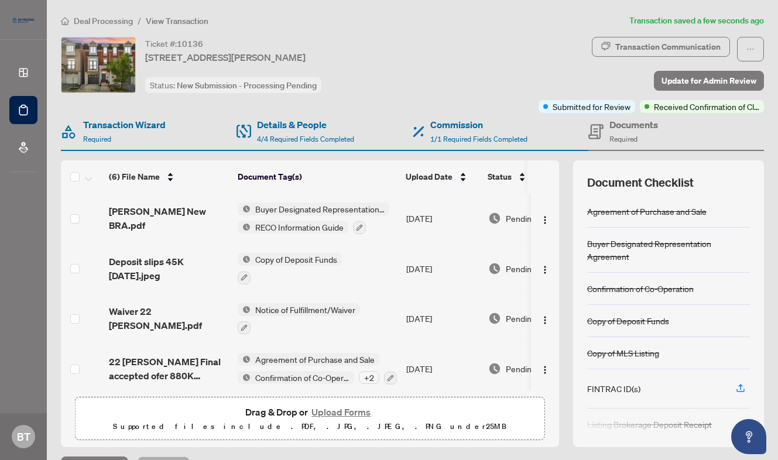
click at [107, 26] on li "Deal Processing" at bounding box center [97, 20] width 72 height 13
click at [80, 22] on span "Deal Processing" at bounding box center [103, 21] width 59 height 11
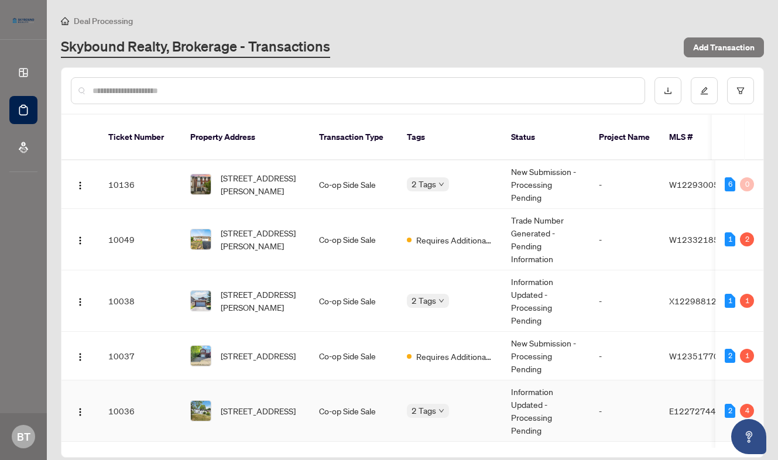
scroll to position [59, 0]
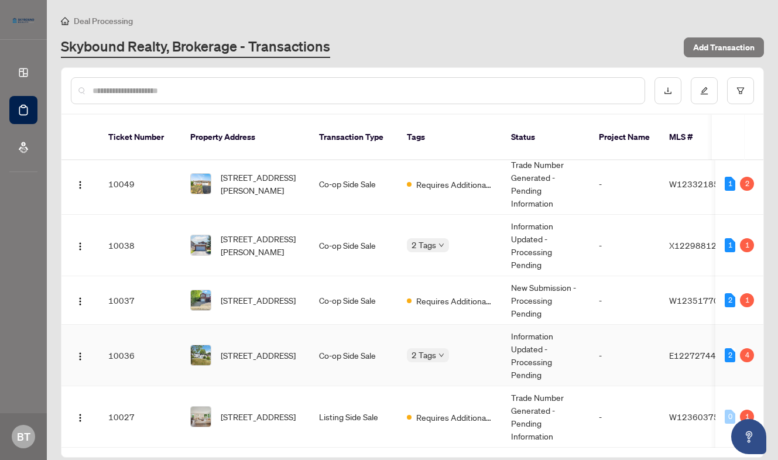
click at [301, 345] on td "[STREET_ADDRESS]" at bounding box center [245, 355] width 129 height 61
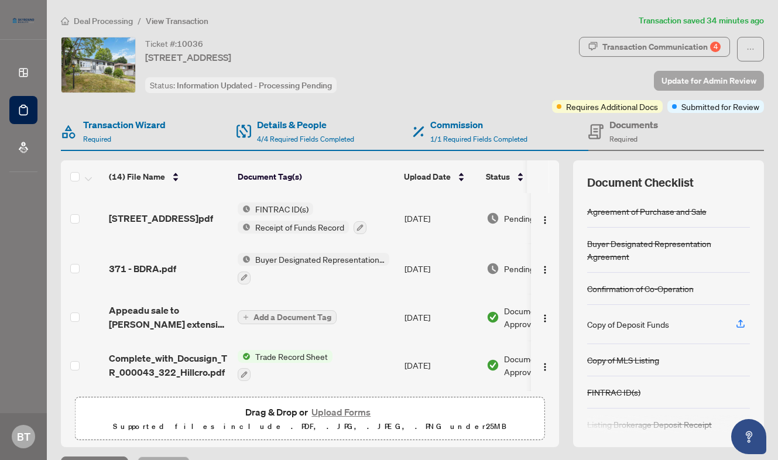
click at [680, 80] on span "Update for Admin Review" at bounding box center [708, 80] width 95 height 19
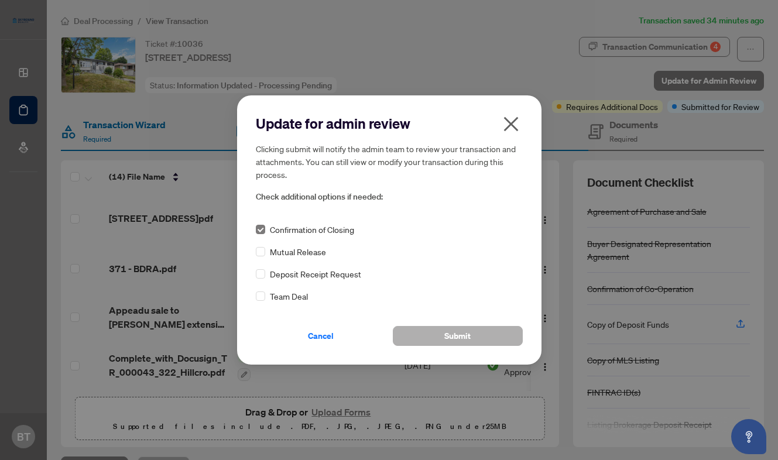
click at [431, 342] on button "Submit" at bounding box center [458, 336] width 130 height 20
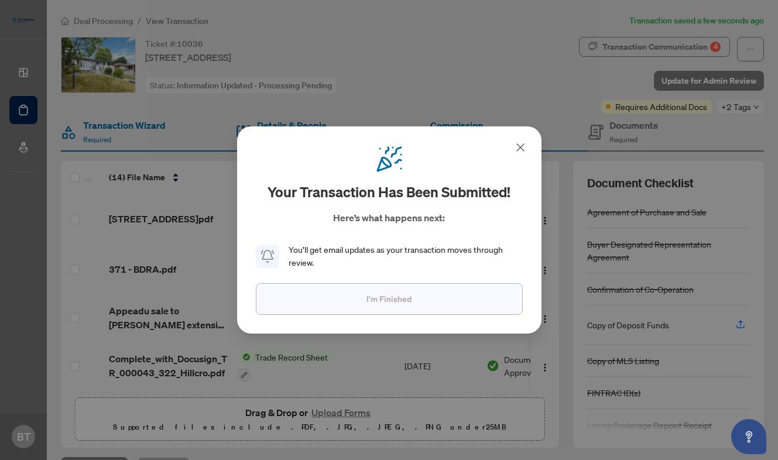
click at [268, 289] on button "I'm Finished" at bounding box center [389, 299] width 267 height 32
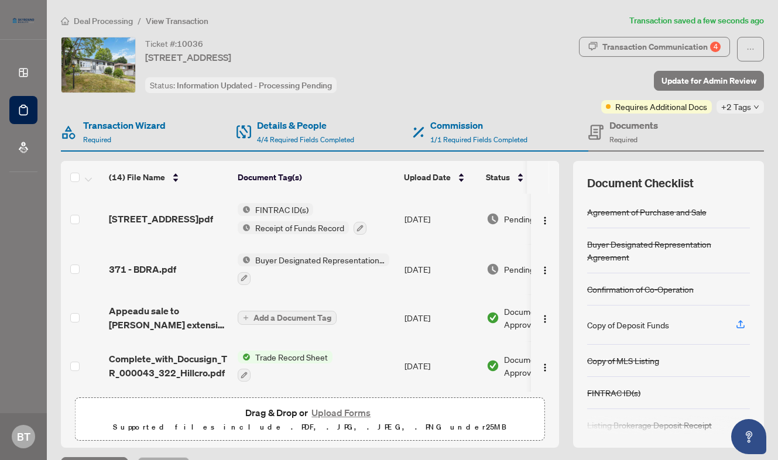
click at [92, 20] on span "Deal Processing" at bounding box center [103, 21] width 59 height 11
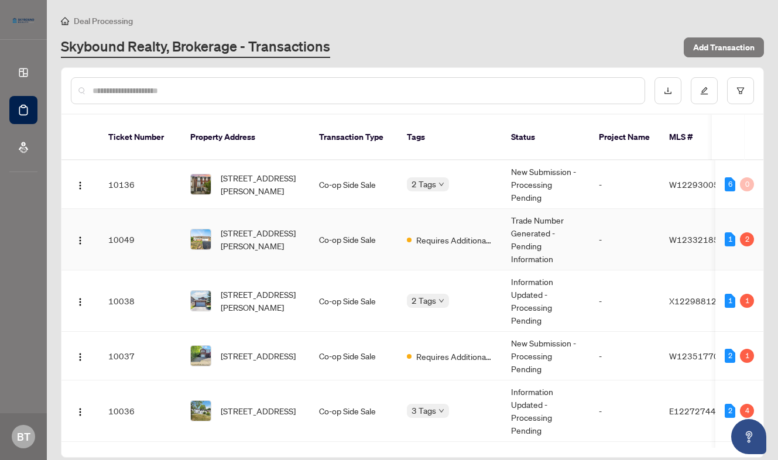
click at [316, 227] on td "Co-op Side Sale" at bounding box center [354, 239] width 88 height 61
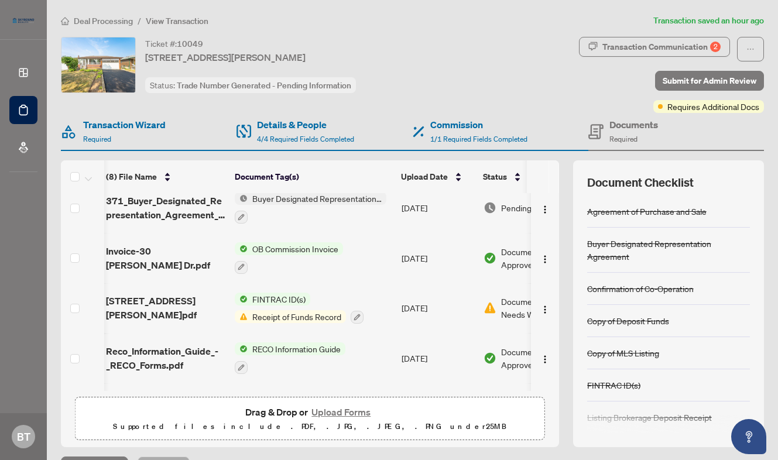
scroll to position [0, 4]
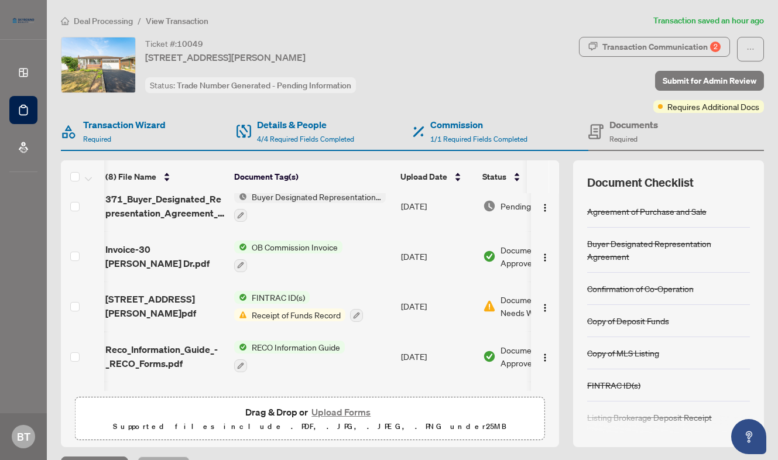
click at [262, 310] on span "Receipt of Funds Record" at bounding box center [296, 314] width 98 height 13
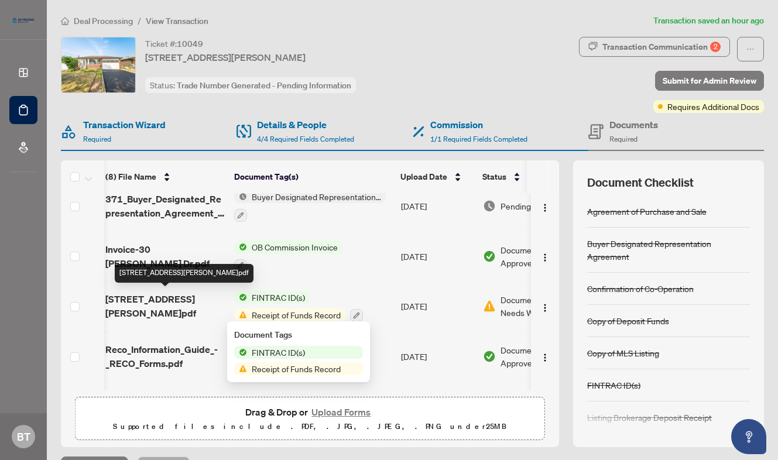
click at [107, 292] on span "[STREET_ADDRESS][PERSON_NAME]pdf" at bounding box center [164, 306] width 119 height 28
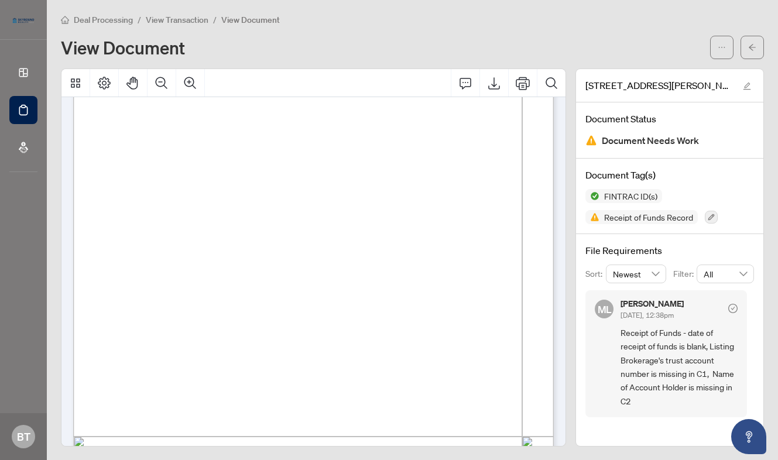
scroll to position [0, 1]
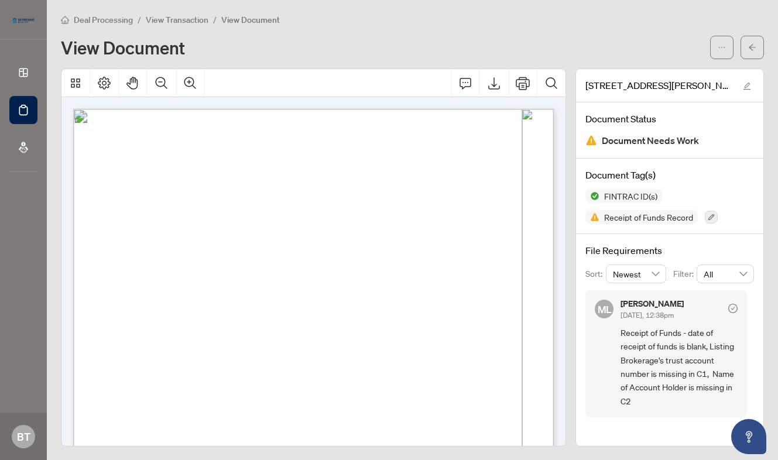
click at [186, 19] on span "View Transaction" at bounding box center [177, 20] width 63 height 11
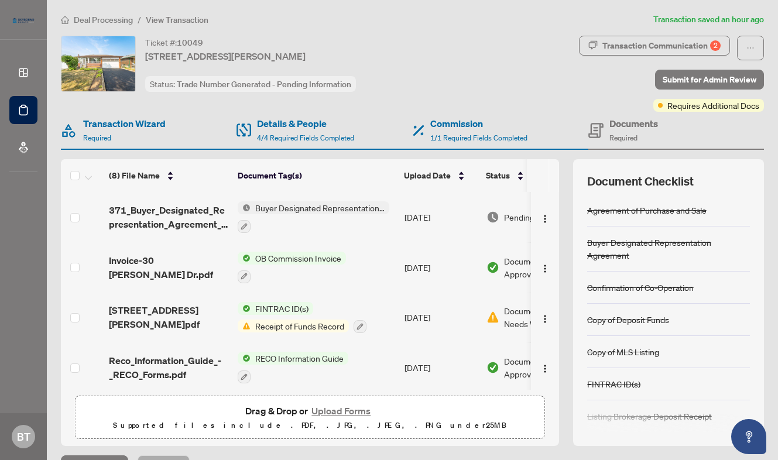
scroll to position [35, 0]
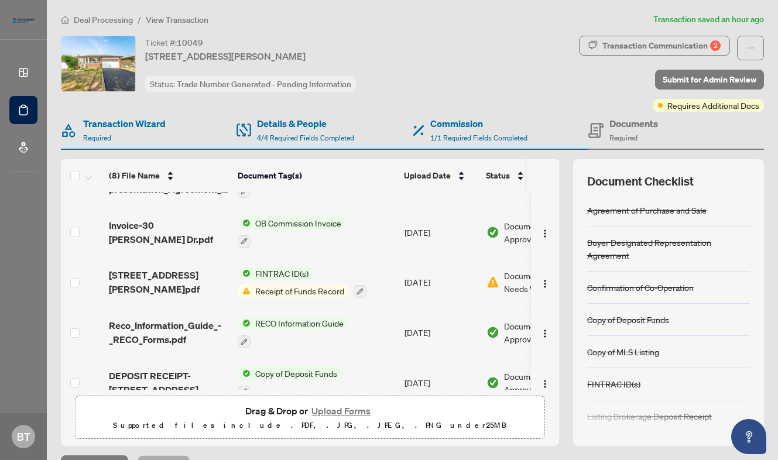
click at [96, 16] on span "Deal Processing" at bounding box center [103, 20] width 59 height 11
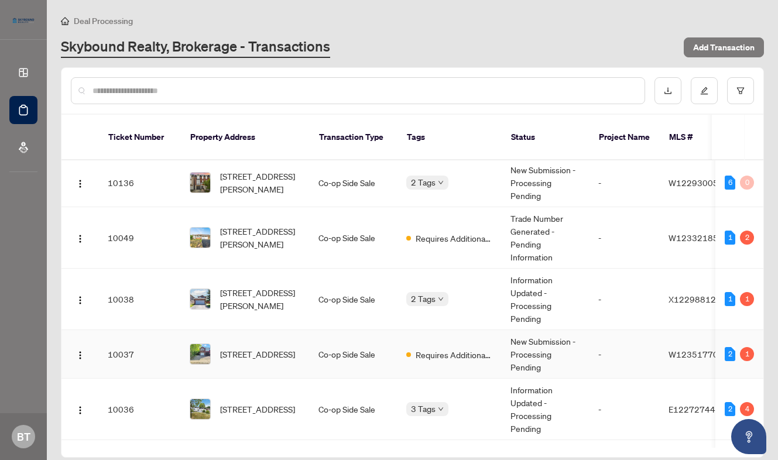
scroll to position [0, 1]
click at [437, 169] on span "Submitted for Review" at bounding box center [466, 175] width 78 height 13
click at [0, 0] on span "Submitted for Review" at bounding box center [0, 0] width 0 height 0
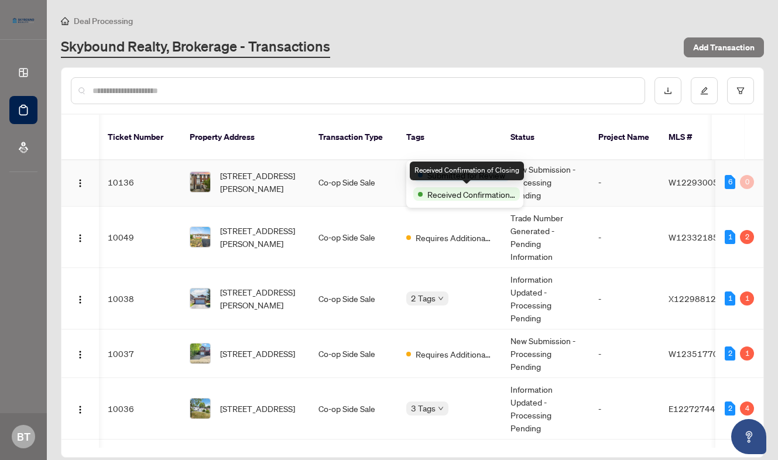
click at [441, 197] on span "Received Confirmation of Closing" at bounding box center [471, 194] width 88 height 13
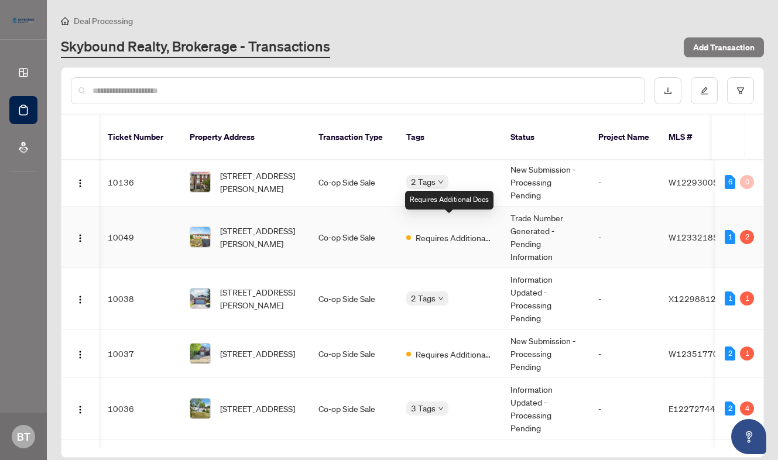
click at [430, 231] on span "Requires Additional Docs" at bounding box center [454, 237] width 76 height 13
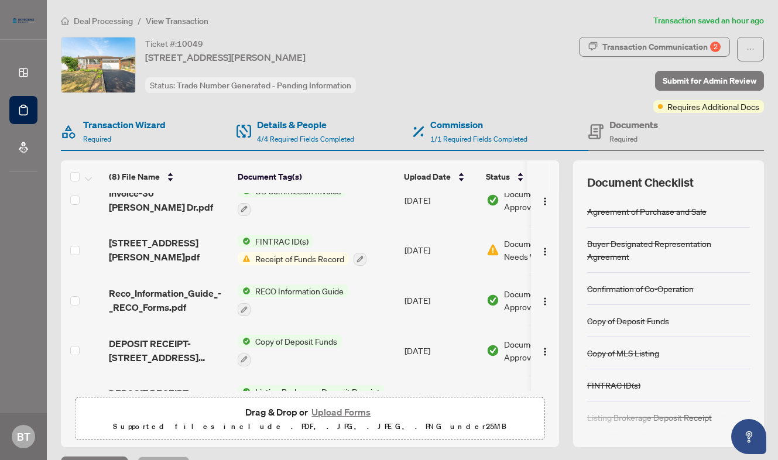
scroll to position [170, 0]
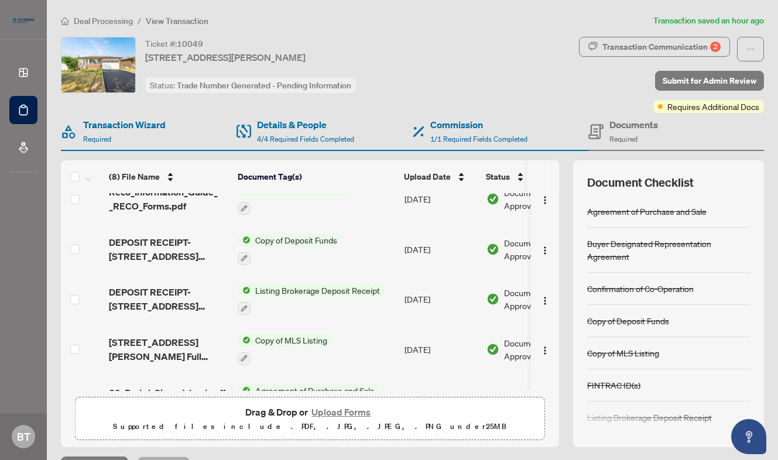
click at [120, 20] on span "Deal Processing" at bounding box center [103, 21] width 59 height 11
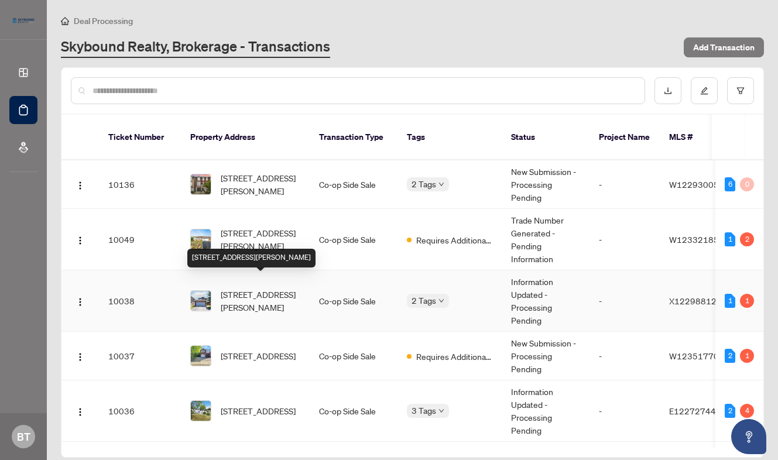
click at [271, 288] on span "[STREET_ADDRESS][PERSON_NAME]" at bounding box center [261, 301] width 80 height 26
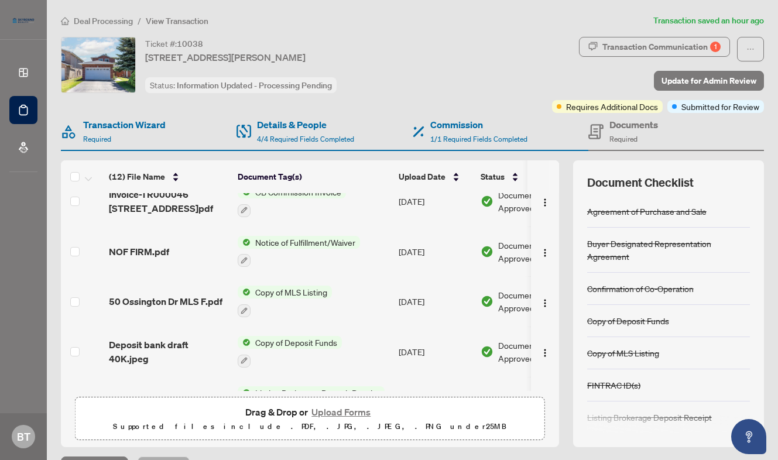
scroll to position [402, 0]
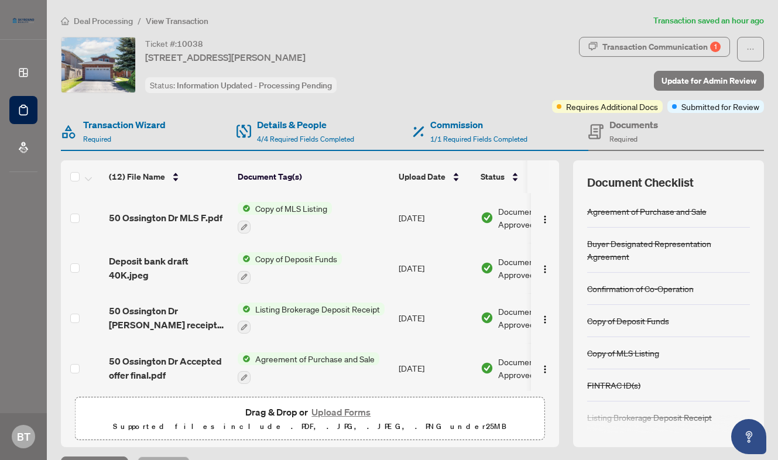
click at [111, 19] on span "Deal Processing" at bounding box center [103, 21] width 59 height 11
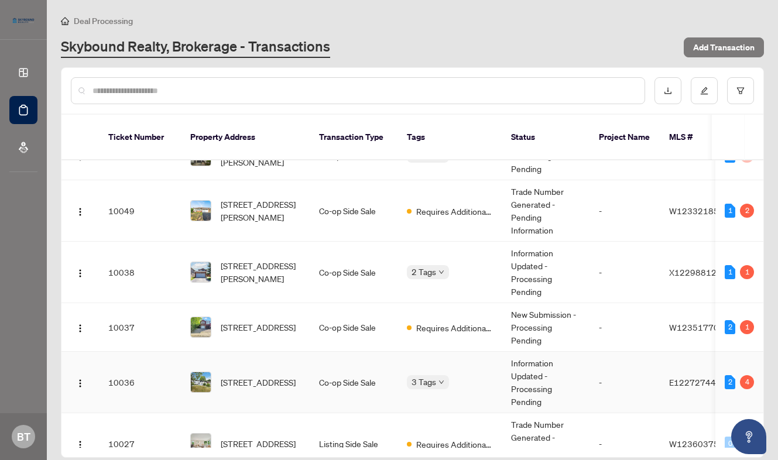
scroll to position [36, 0]
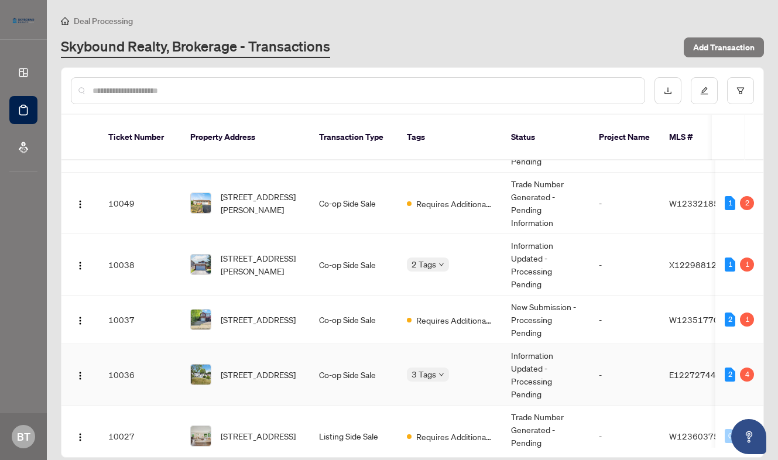
click at [324, 363] on td "Co-op Side Sale" at bounding box center [354, 374] width 88 height 61
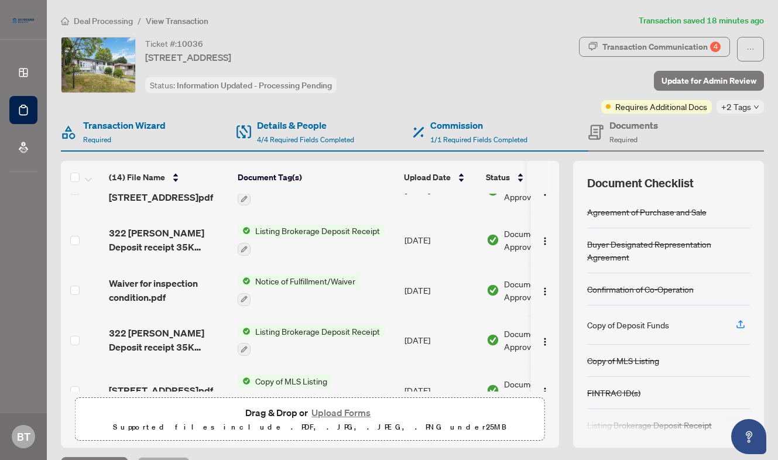
scroll to position [484, 0]
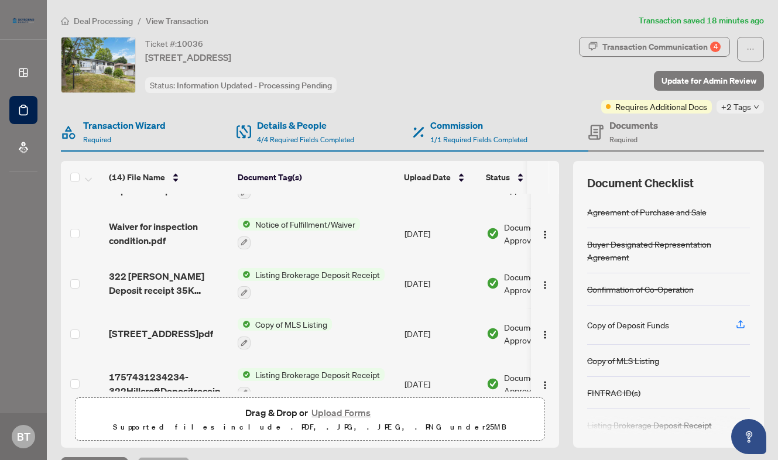
click at [98, 24] on span "Deal Processing" at bounding box center [103, 21] width 59 height 11
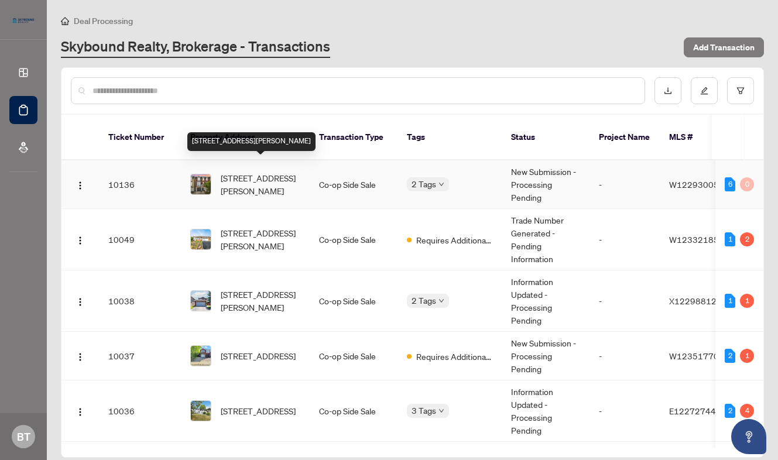
click at [251, 172] on span "[STREET_ADDRESS][PERSON_NAME]" at bounding box center [261, 185] width 80 height 26
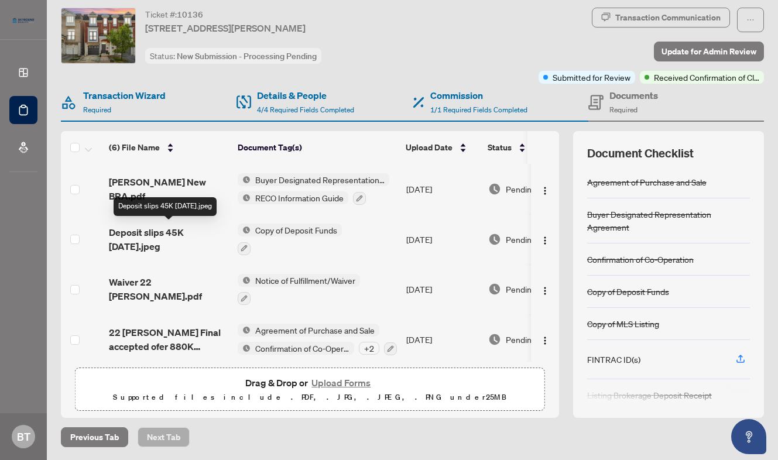
click at [157, 236] on span "Deposit slips 45K [DATE].jpeg" at bounding box center [168, 239] width 119 height 28
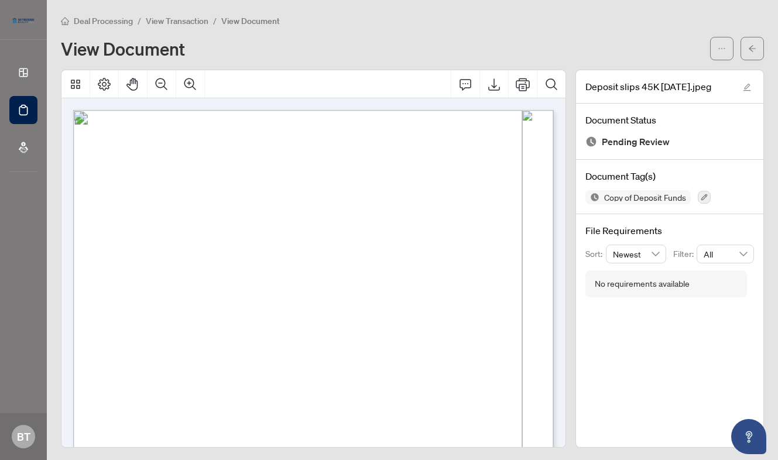
click at [187, 18] on span "View Transaction" at bounding box center [177, 21] width 63 height 11
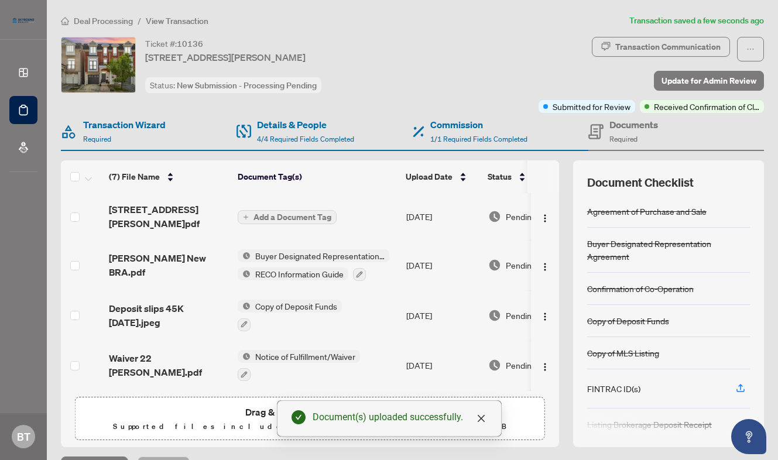
click at [275, 214] on span "Add a Document Tag" at bounding box center [292, 217] width 78 height 8
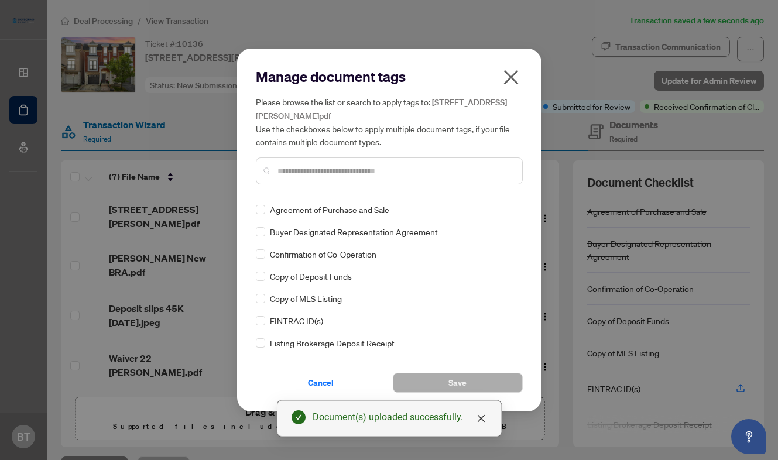
click at [265, 327] on div "Agreement of Purchase and Sale Buyer Designated Representation Agreement Confir…" at bounding box center [389, 276] width 267 height 146
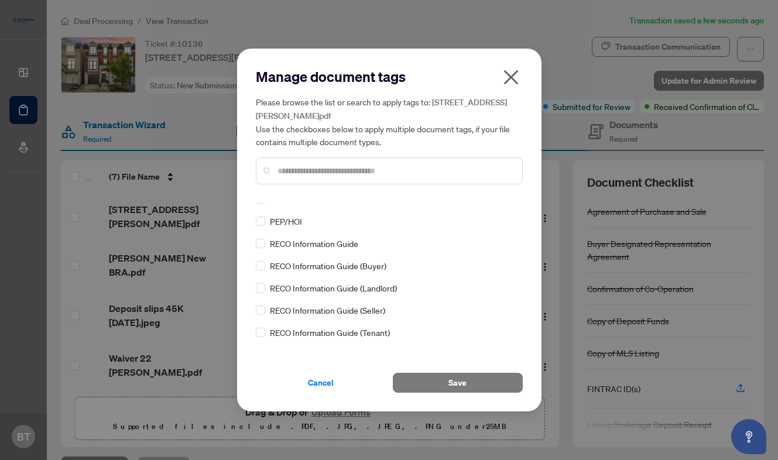
scroll to position [11, 0]
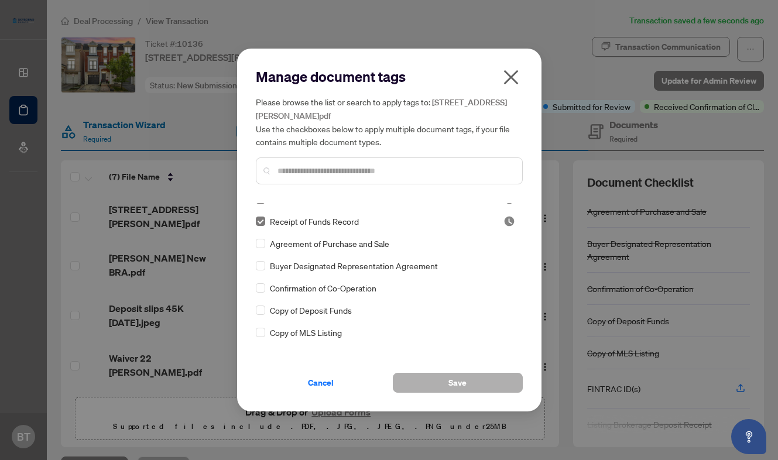
click at [444, 380] on button "Save" at bounding box center [458, 383] width 130 height 20
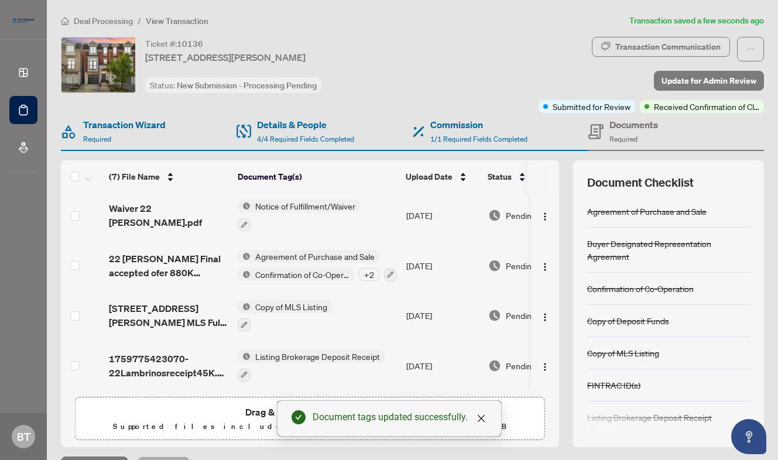
scroll to position [0, 0]
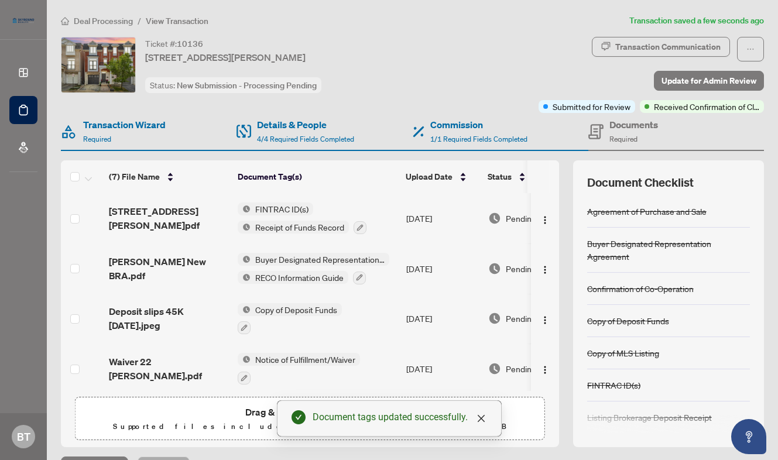
click at [479, 71] on div "Transaction Communication Update for Admin Review Submitted for Review Received…" at bounding box center [599, 75] width 332 height 76
click at [92, 16] on span "Deal Processing" at bounding box center [103, 21] width 59 height 11
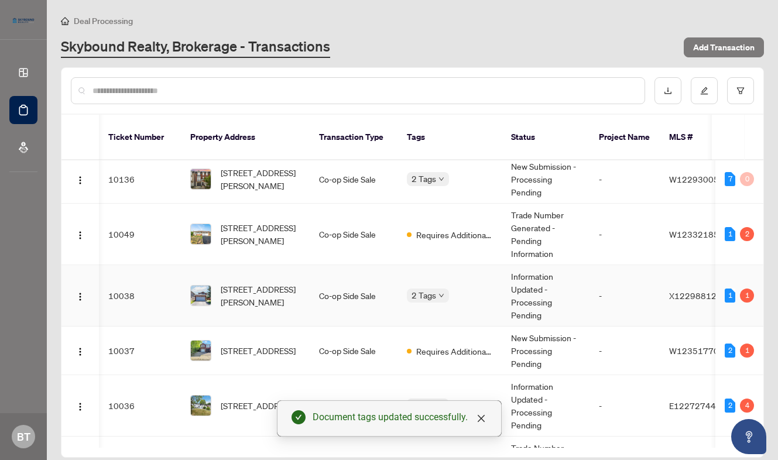
scroll to position [0, 1]
click at [427, 155] on td "2 Tags" at bounding box center [449, 179] width 104 height 49
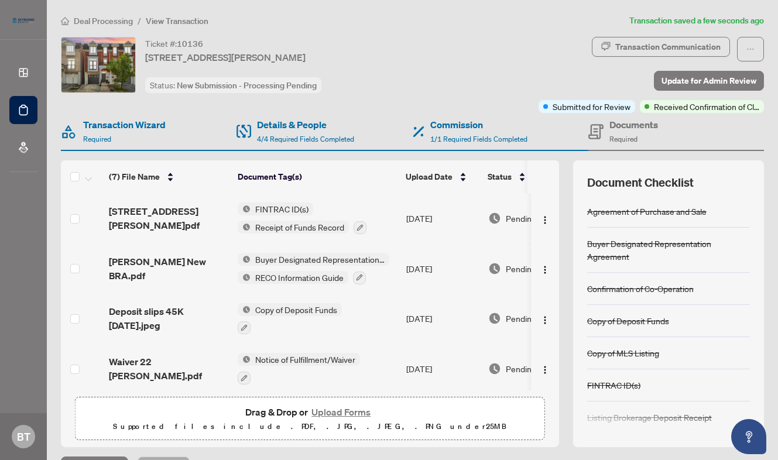
click at [80, 19] on span "Deal Processing" at bounding box center [103, 21] width 59 height 11
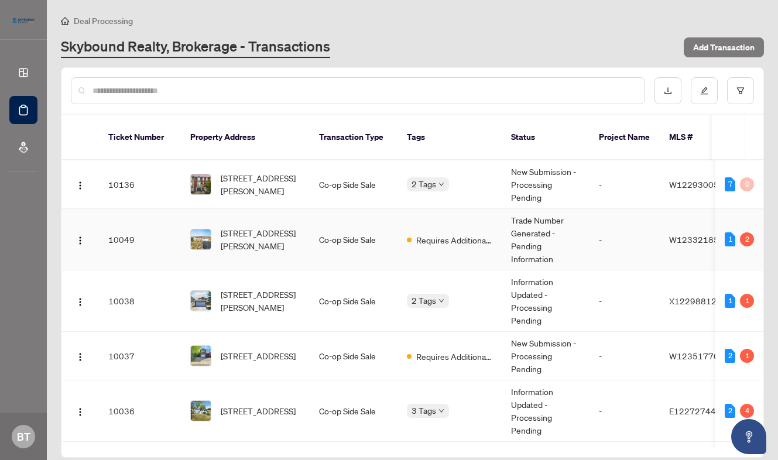
click at [334, 231] on td "Co-op Side Sale" at bounding box center [354, 239] width 88 height 61
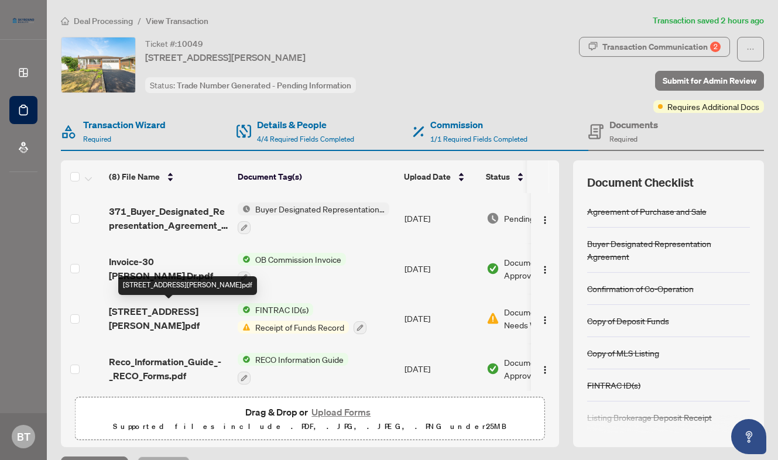
click at [160, 320] on span "[STREET_ADDRESS][PERSON_NAME]pdf" at bounding box center [168, 318] width 119 height 28
